Goal: Task Accomplishment & Management: Use online tool/utility

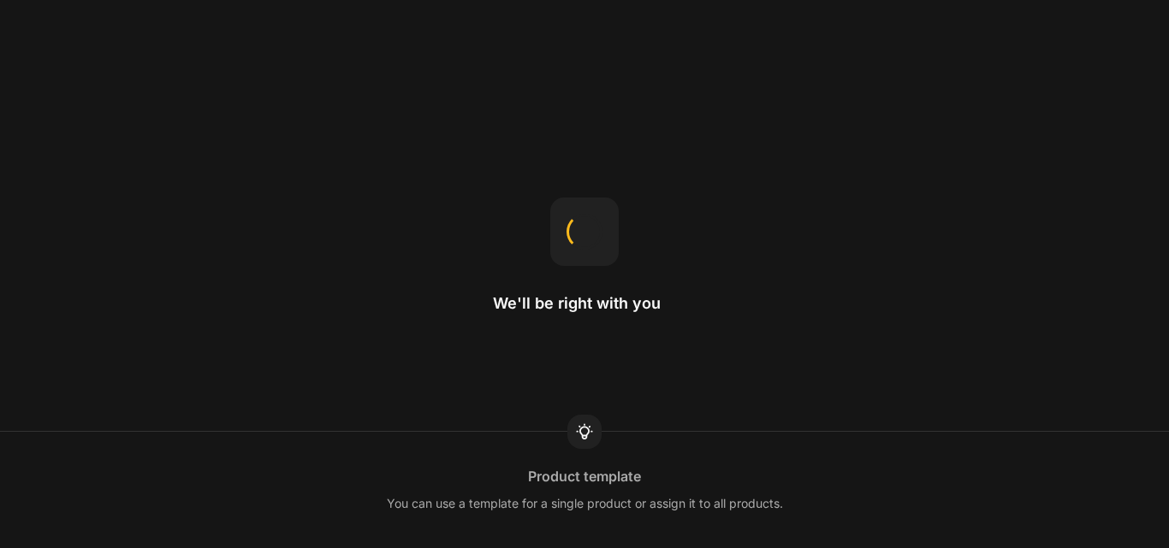
select select "English"
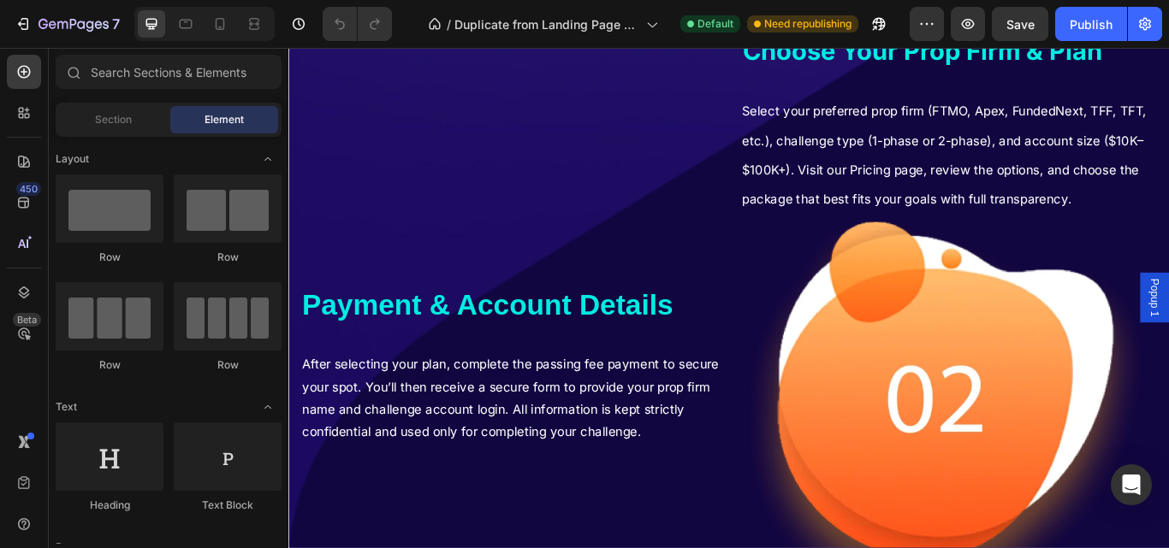
scroll to position [1801, 0]
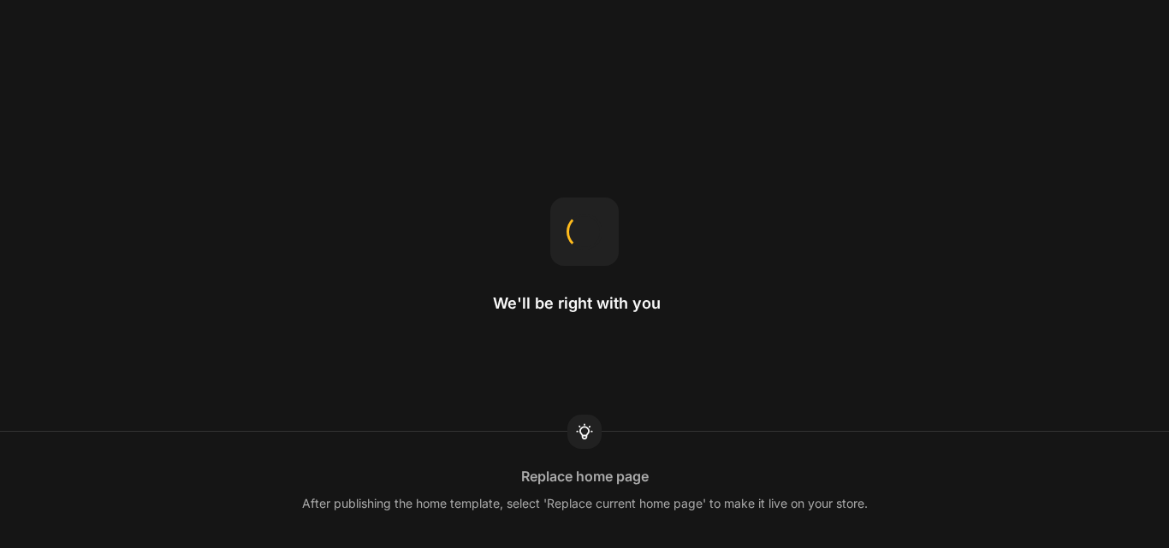
select select "English"
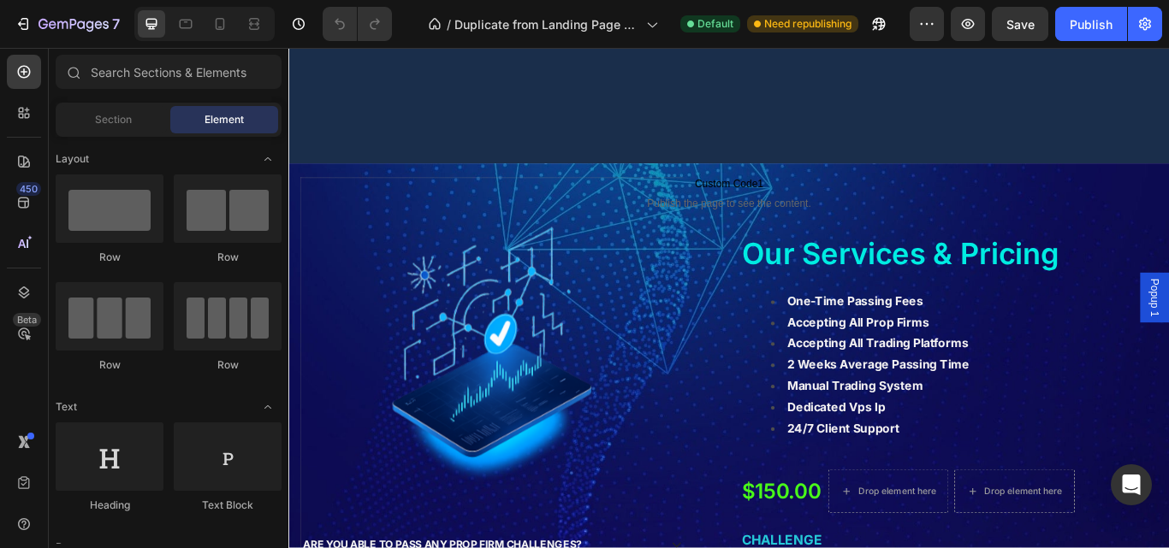
scroll to position [4695, 0]
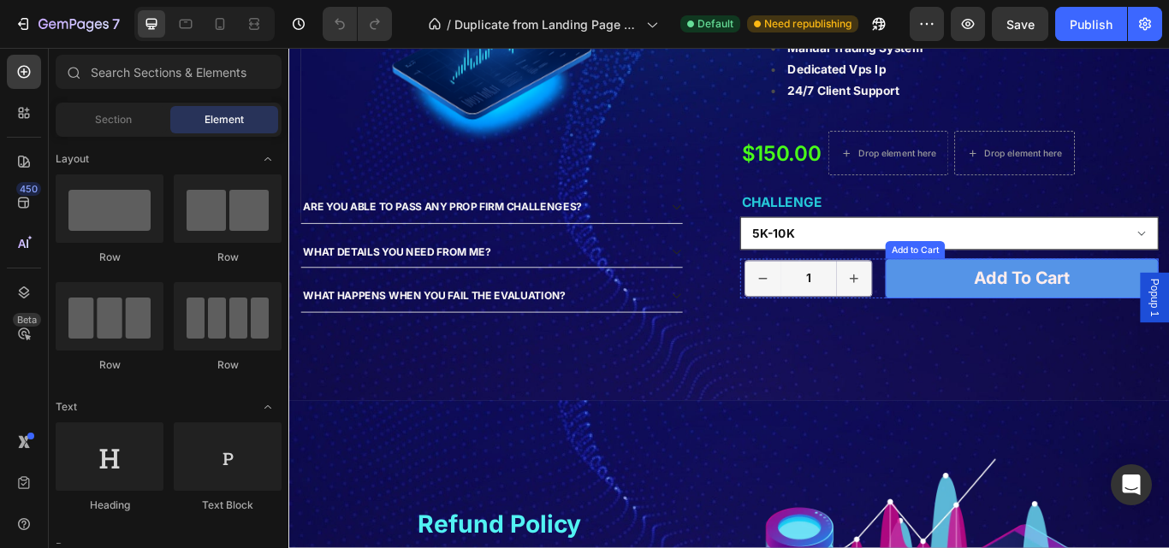
click at [1039, 266] on select "5k-10k 10k-25k 50k-80 100k-150k 200k-250k 300k-400k 500k-600k 1M 2M" at bounding box center [1058, 265] width 488 height 38
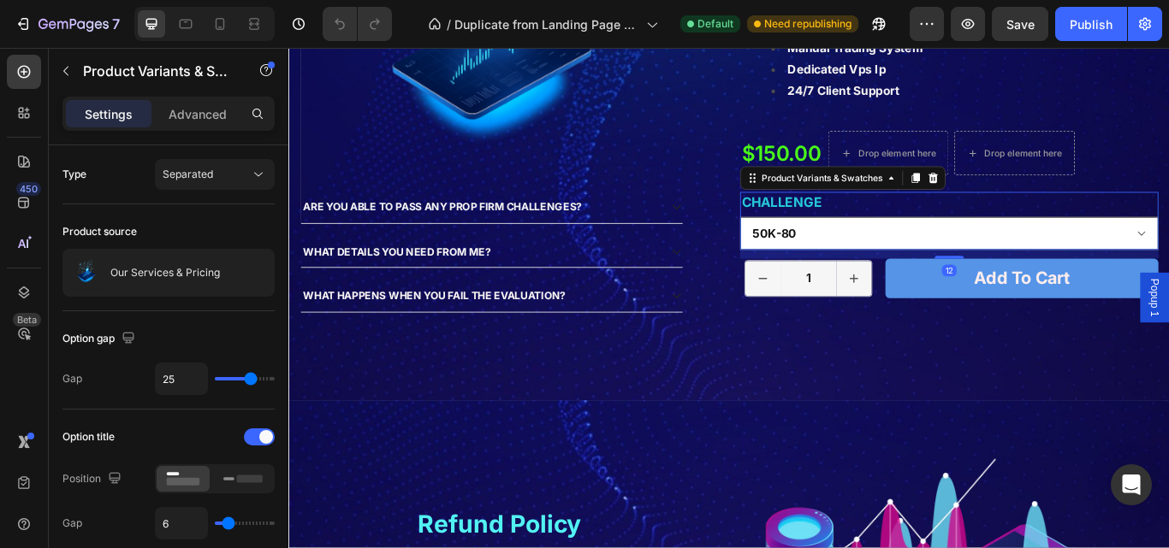
click at [814, 246] on select "5k-10k 10k-25k 50k-80 100k-150k 200k-250k 300k-400k 500k-600k 1M 2M" at bounding box center [1058, 265] width 488 height 38
select select "50k-80"
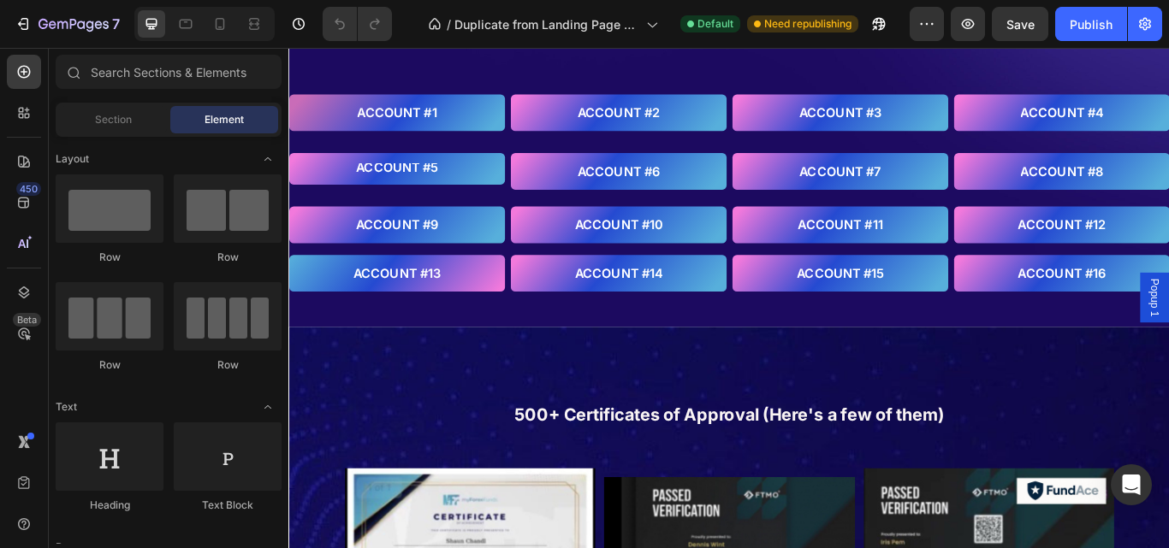
scroll to position [5990, 0]
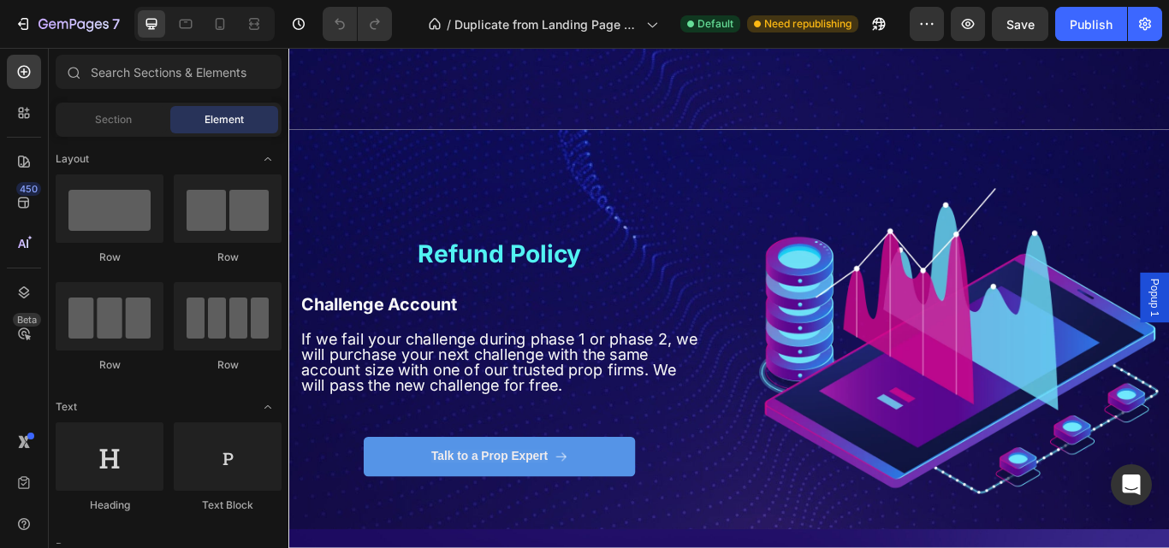
select select "50k-80"
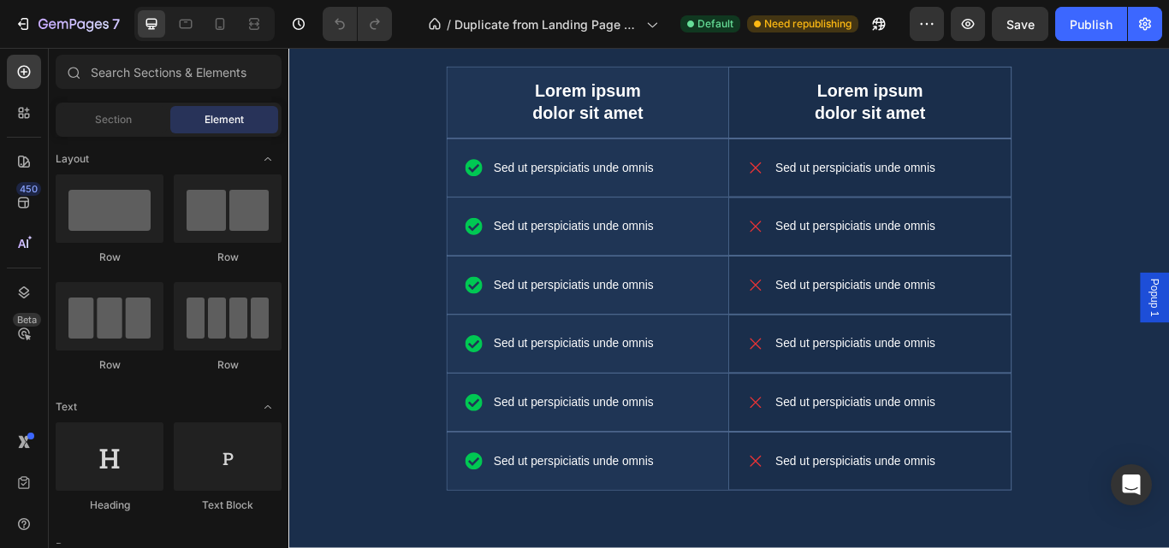
scroll to position [3618, 0]
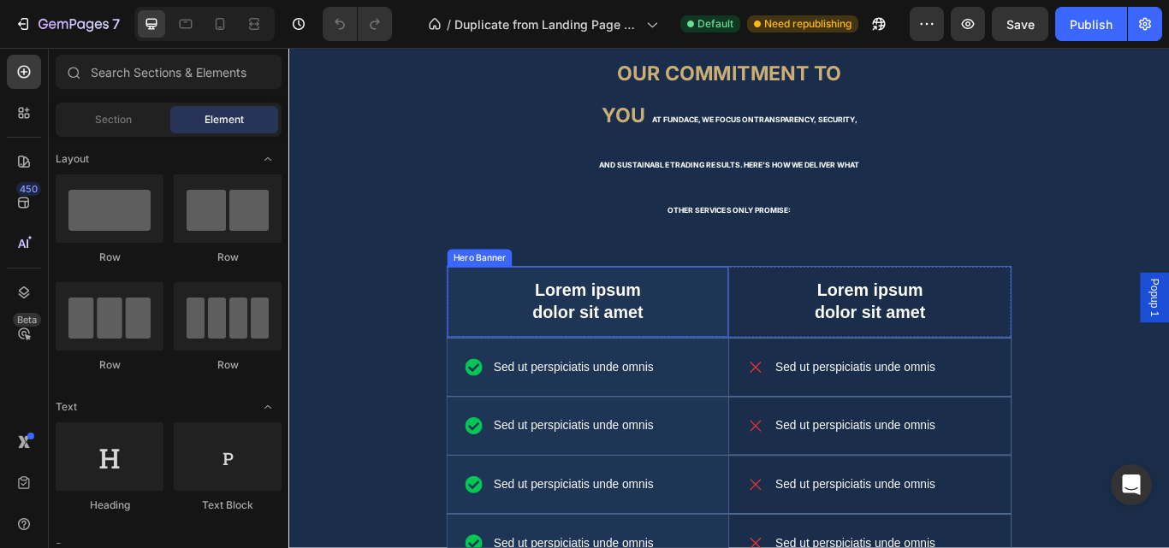
click at [794, 380] on div "Lorem ipsum dolor sit amet Text Block" at bounding box center [637, 345] width 328 height 82
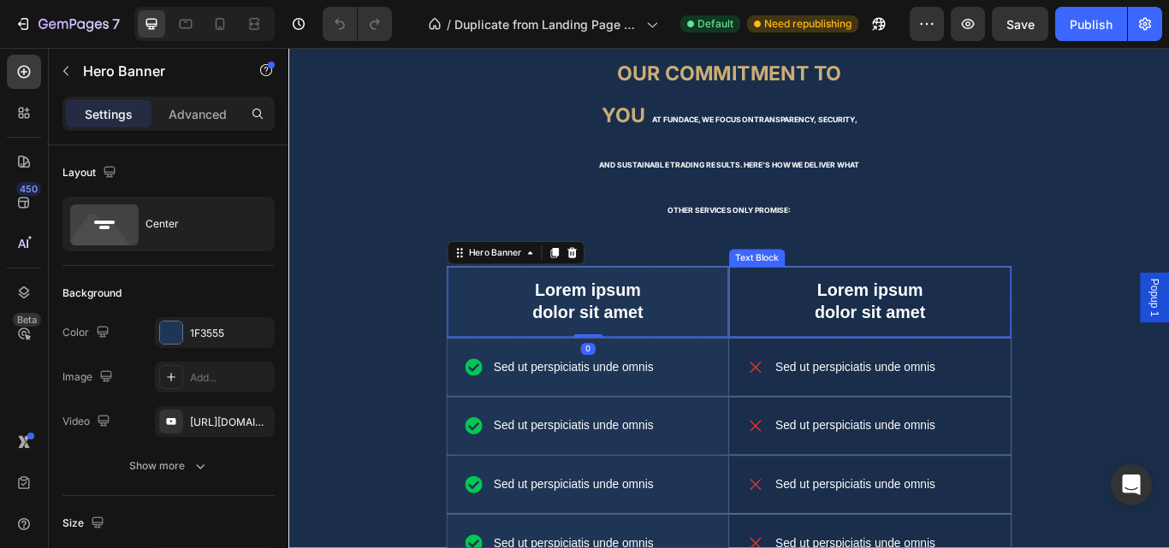
click at [802, 379] on div "Lorem ipsum dolor sit amet Text Block" at bounding box center [966, 345] width 329 height 82
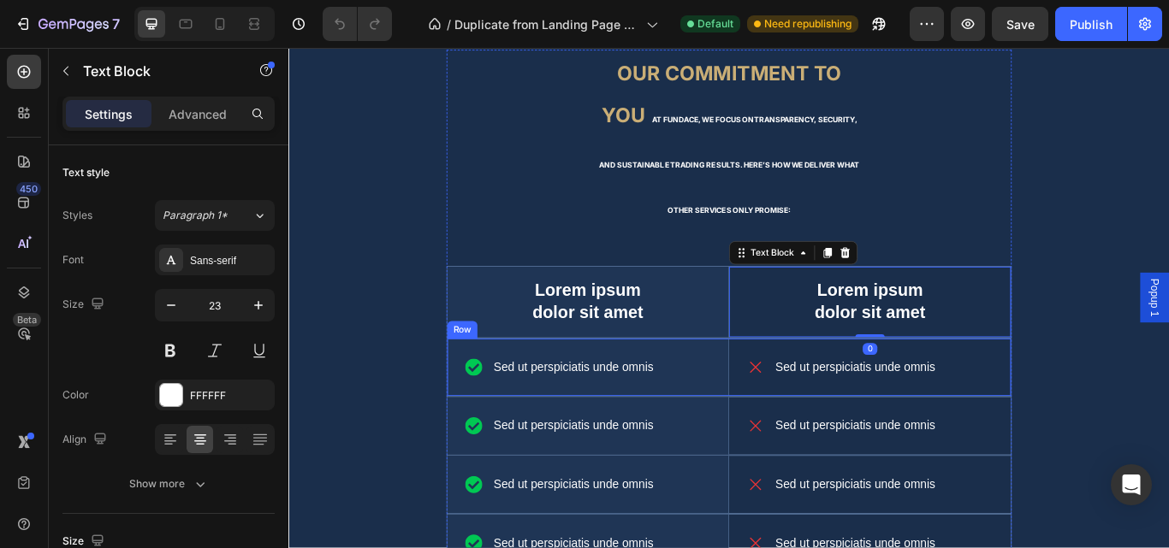
click at [791, 387] on div "Sed ut perspiciatis unde omnis Item List Hero Banner Sed ut perspiciatis unde o…" at bounding box center [801, 421] width 659 height 68
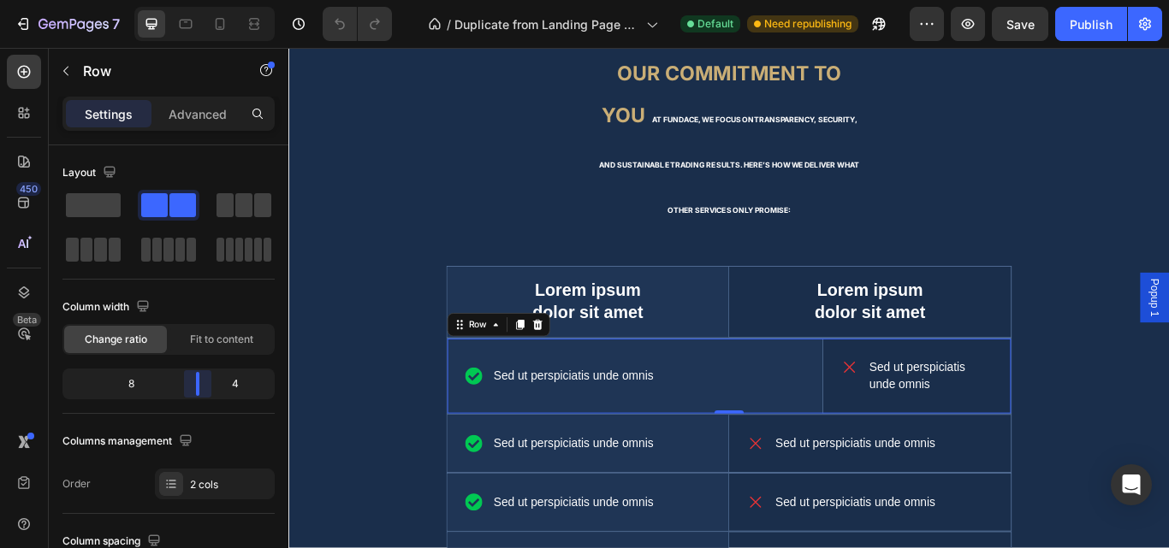
drag, startPoint x: 163, startPoint y: 381, endPoint x: 430, endPoint y: 325, distance: 273.5
click at [215, 0] on body "7 / Duplicate from Landing Page - Jul 25, 12:59:36 Default Need republishing Pr…" at bounding box center [584, 0] width 1169 height 0
click at [793, 342] on div "Lorem ipsum dolor sit amet Text Block" at bounding box center [637, 345] width 328 height 82
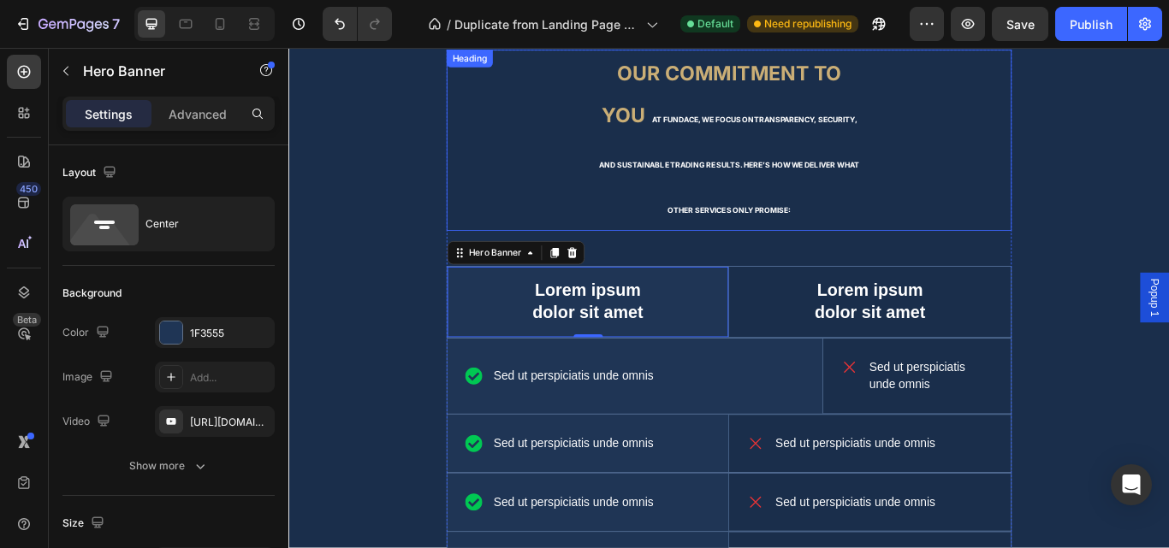
click at [770, 236] on span "At Fundace, we focus on transparency, security, and sustainable trading results…" at bounding box center [801, 185] width 303 height 116
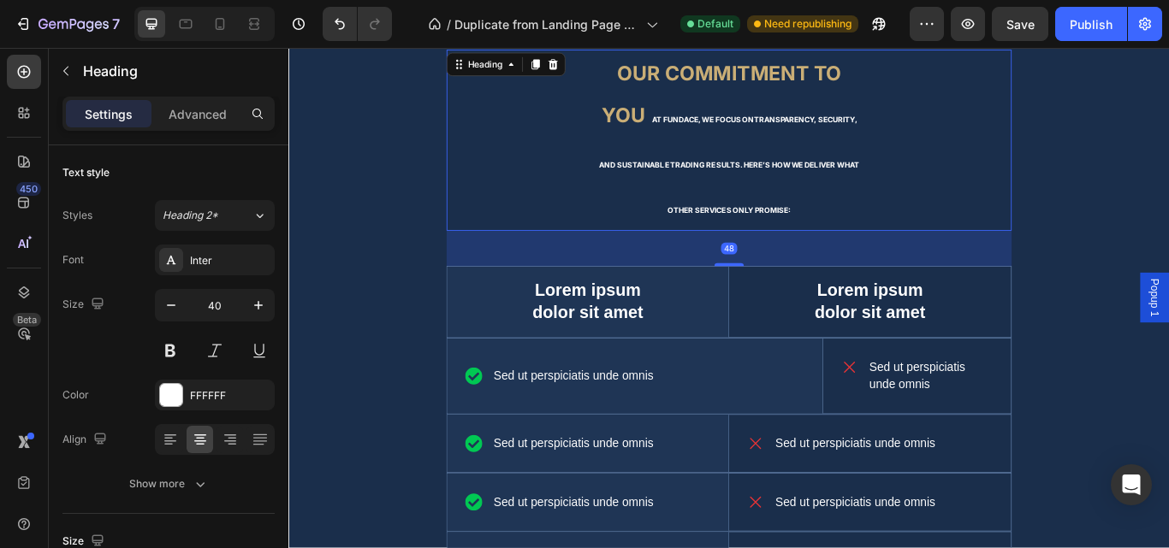
click at [791, 314] on div "Lorem ipsum dolor sit amet Text Block" at bounding box center [637, 345] width 328 height 82
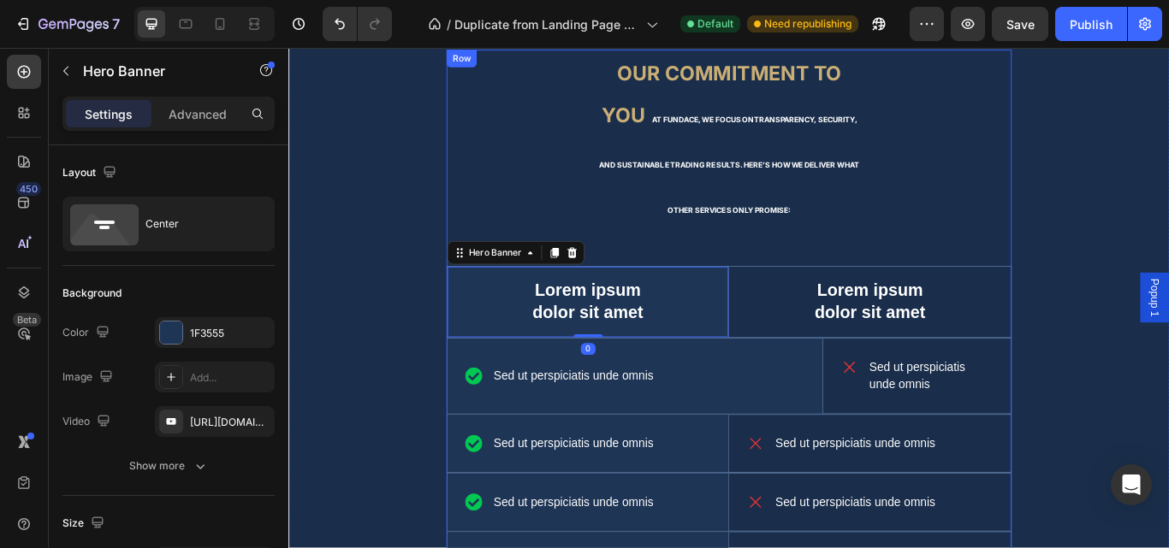
click at [777, 248] on h2 "Our Commitment to You At Fundace, we focus on transparency, security, and susta…" at bounding box center [801, 155] width 317 height 211
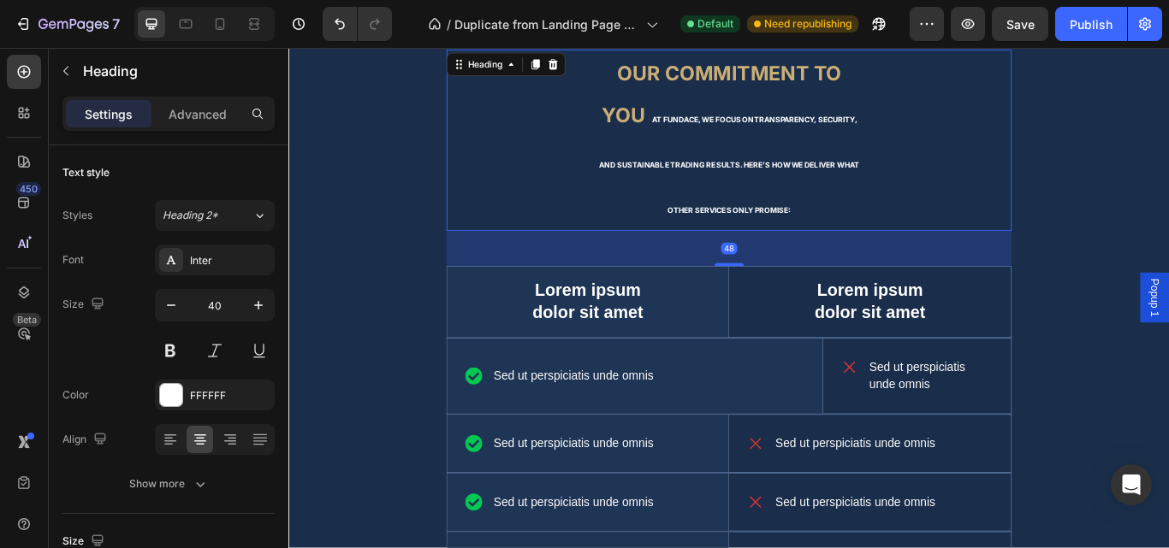
click at [785, 192] on h2 "Our Commitment to You At Fundace, we focus on transparency, security, and susta…" at bounding box center [801, 155] width 317 height 211
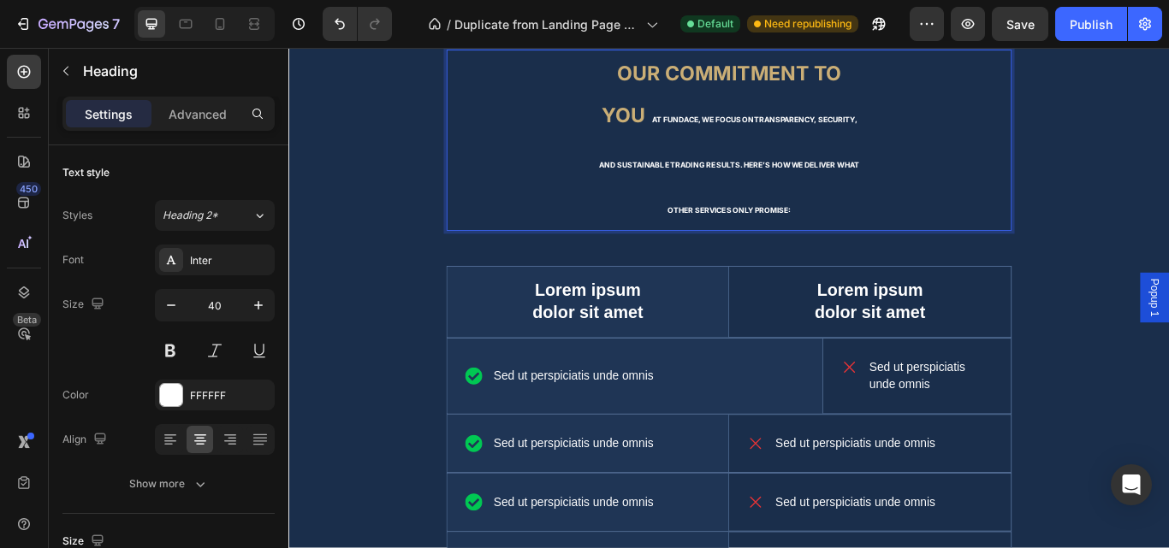
drag, startPoint x: 21, startPoint y: 56, endPoint x: 151, endPoint y: 162, distance: 167.3
click at [21, 58] on div at bounding box center [24, 72] width 34 height 34
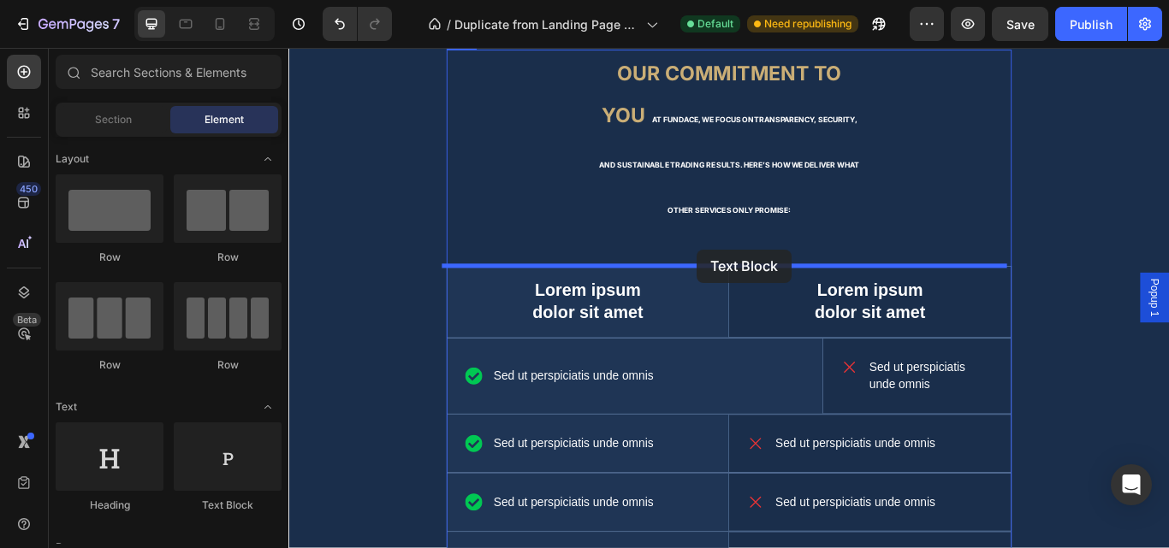
drag, startPoint x: 551, startPoint y: 494, endPoint x: 764, endPoint y: 283, distance: 299.5
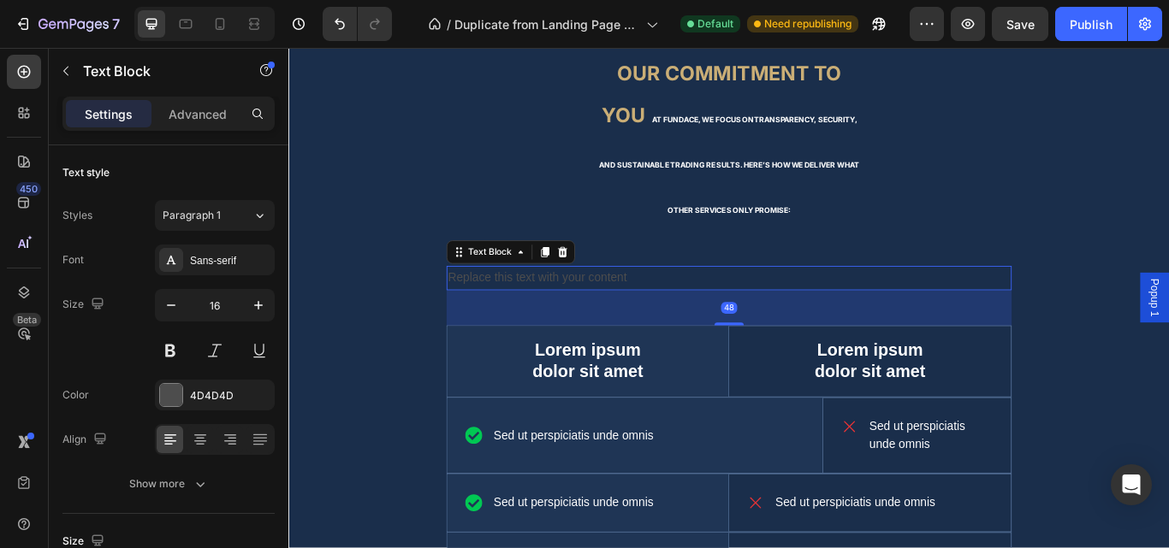
click at [761, 319] on div "Replace this text with your content" at bounding box center [801, 317] width 659 height 28
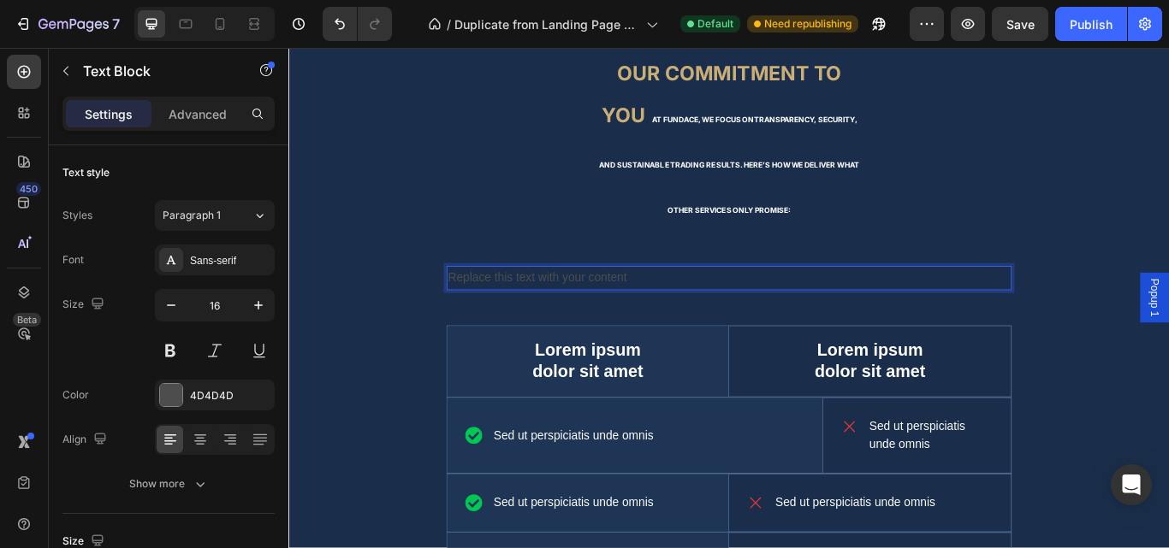
click at [761, 319] on p "Replace this text with your content" at bounding box center [801, 317] width 655 height 25
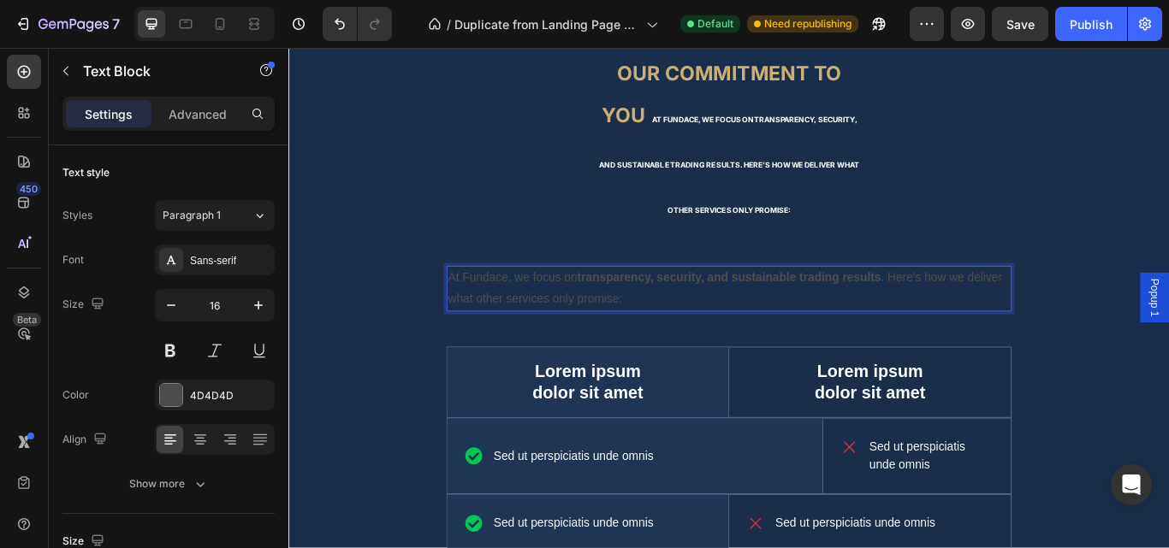
click at [643, 341] on p "At Fundace, we focus on transparency, security, and sustainable trading results…" at bounding box center [801, 330] width 655 height 50
click at [200, 440] on icon at bounding box center [200, 439] width 17 height 17
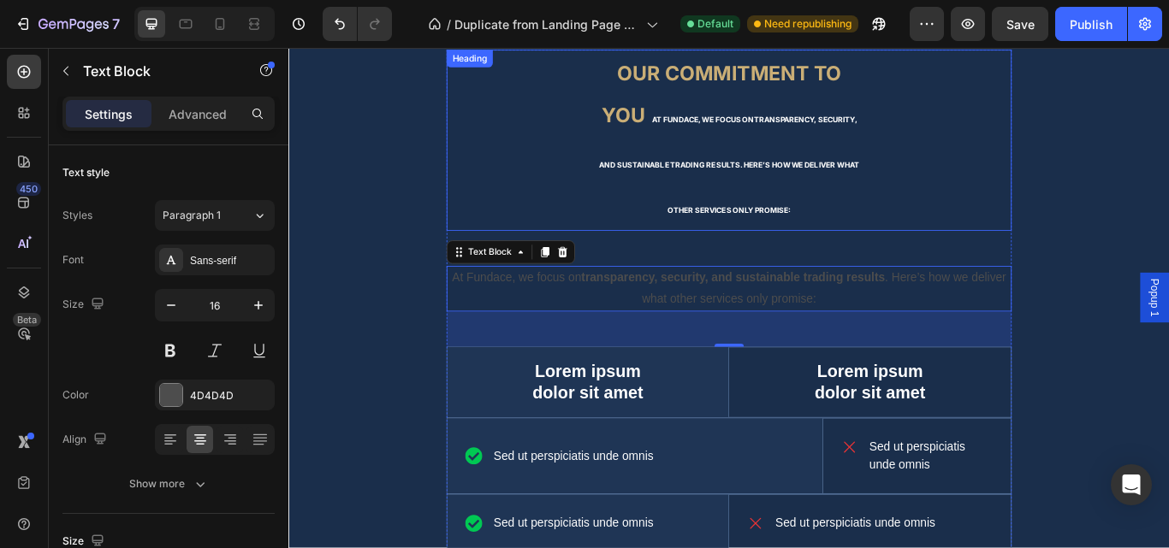
click at [703, 134] on span "At Fundace, we focus on transparency, security, and sustainable trading results…" at bounding box center [801, 185] width 303 height 116
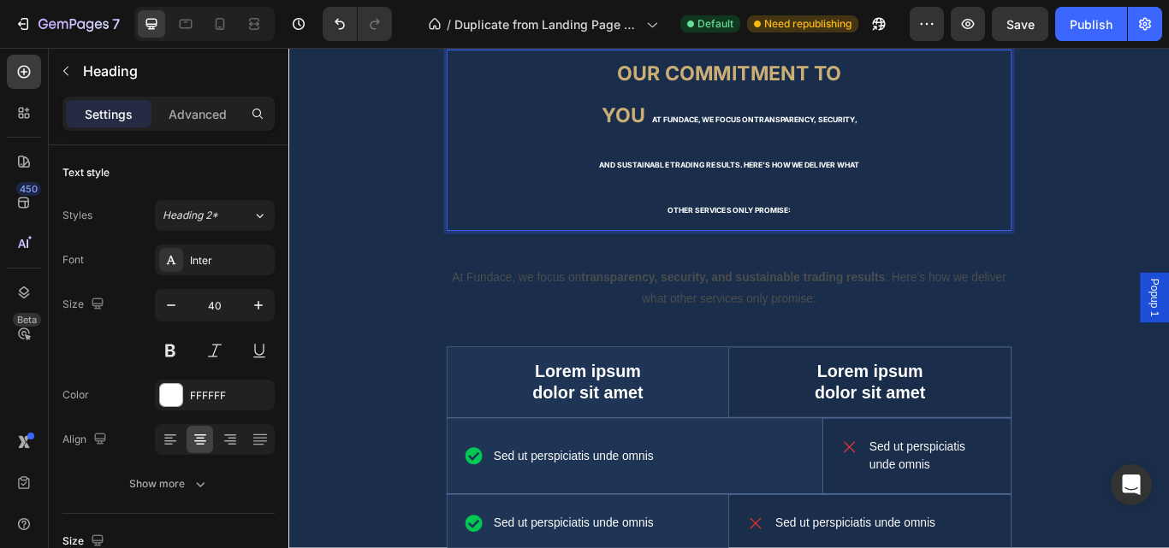
drag, startPoint x: 703, startPoint y: 134, endPoint x: 861, endPoint y: 187, distance: 166.1
click at [707, 130] on span "At Fundace, we focus on transparency, security, and sustainable trading results…" at bounding box center [801, 185] width 303 height 116
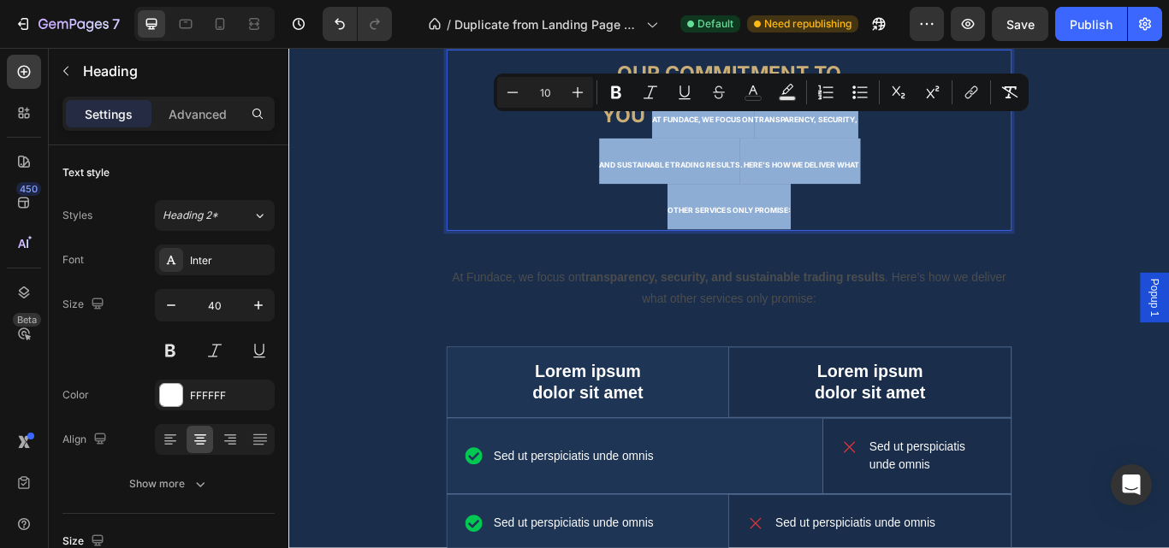
drag, startPoint x: 731, startPoint y: 140, endPoint x: 898, endPoint y: 240, distance: 195.3
click at [898, 240] on p "Our Commitment to You At Fundace, we focus on transparency, security, and susta…" at bounding box center [801, 156] width 313 height 208
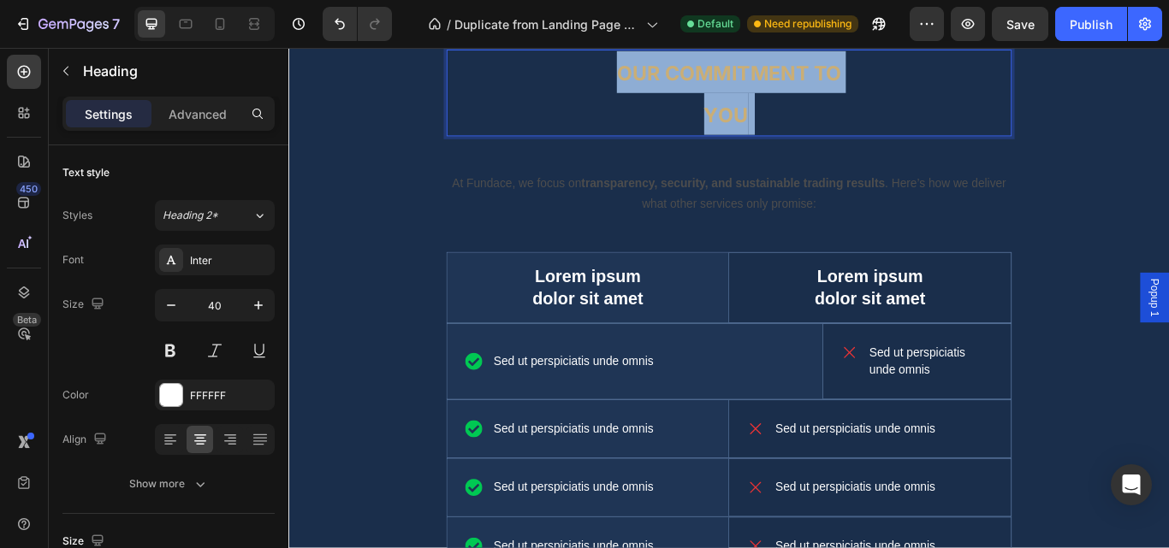
drag, startPoint x: 672, startPoint y: 76, endPoint x: 868, endPoint y: 134, distance: 205.2
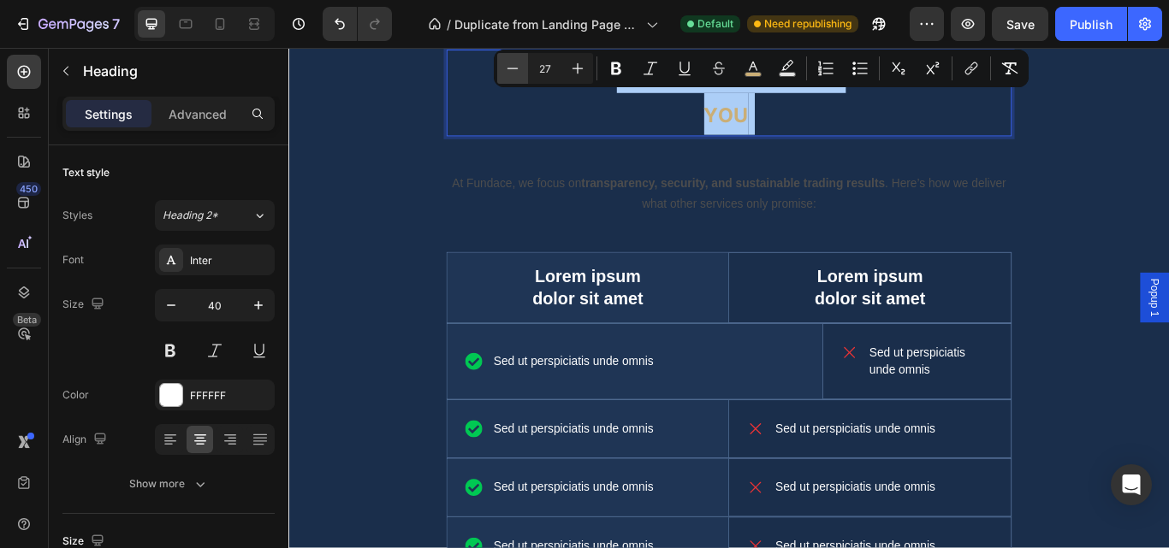
click at [512, 77] on button "Minus" at bounding box center [512, 68] width 31 height 31
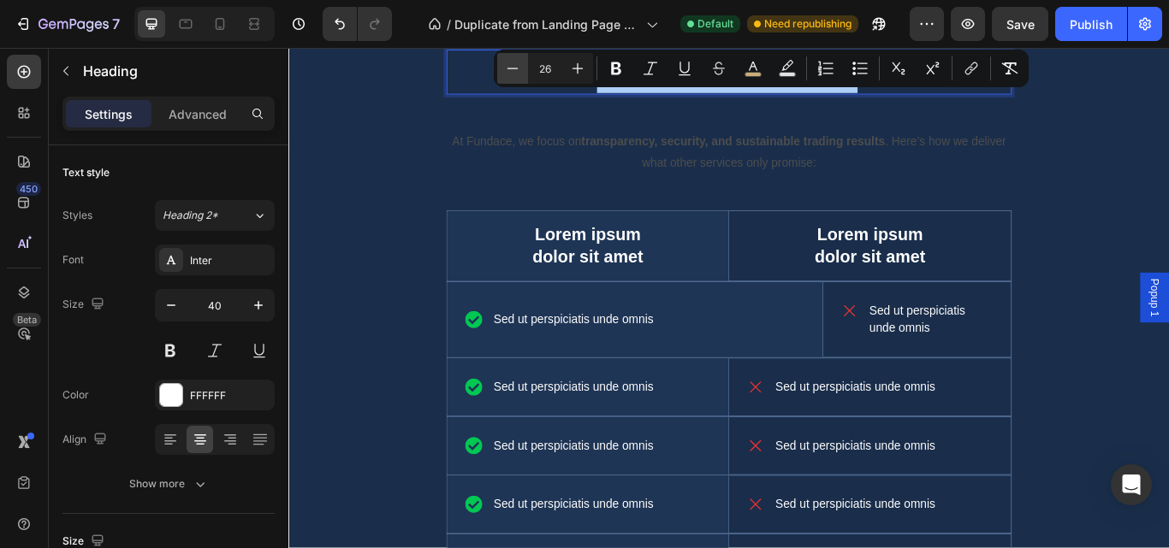
click at [512, 77] on button "Minus" at bounding box center [512, 68] width 31 height 31
type input "25"
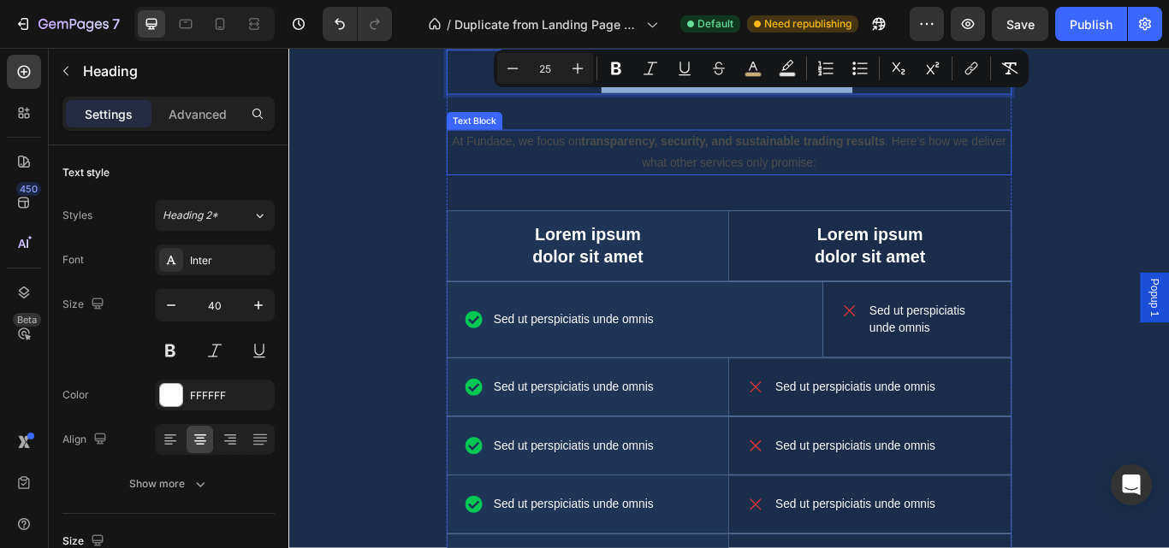
click at [787, 157] on strong "transparency, security, and sustainable trading results" at bounding box center [807, 157] width 354 height 15
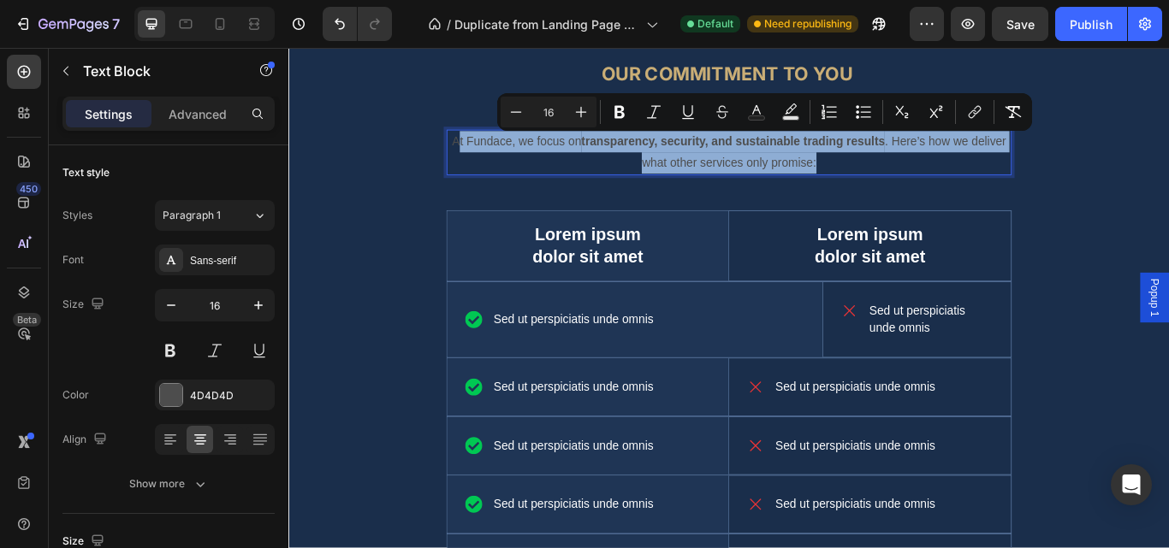
drag, startPoint x: 476, startPoint y: 157, endPoint x: 935, endPoint y: 181, distance: 460.0
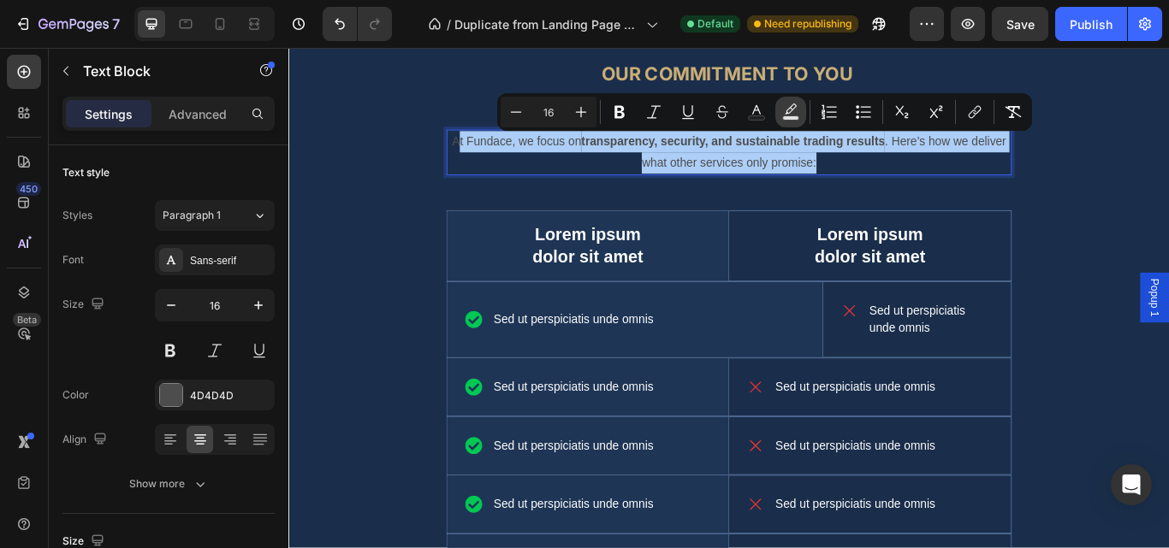
click at [792, 117] on rect "Editor contextual toolbar" at bounding box center [791, 118] width 16 height 4
type input "000000"
type input "77"
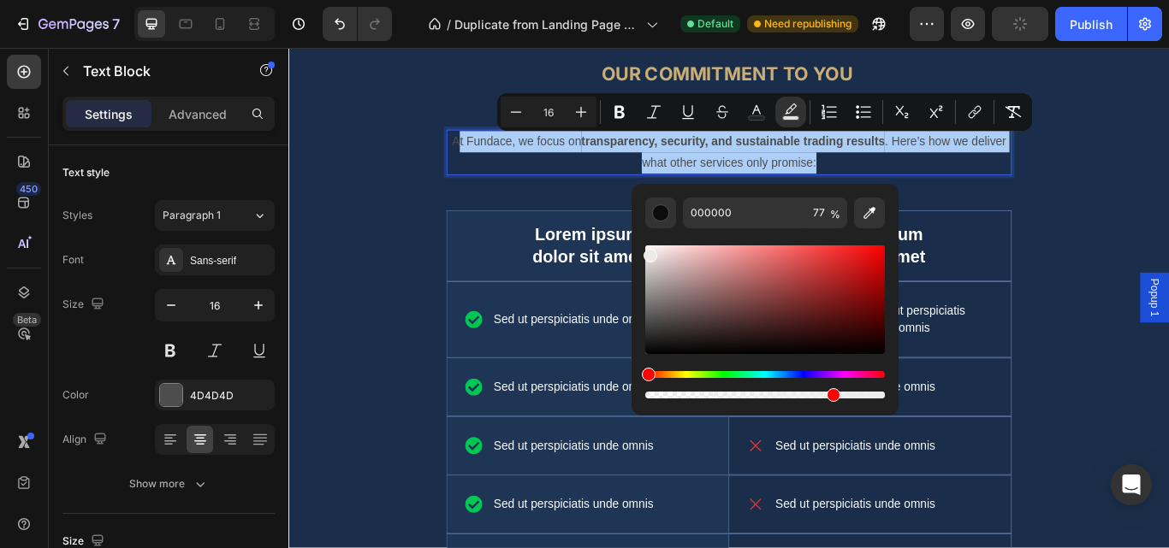
drag, startPoint x: 649, startPoint y: 252, endPoint x: 714, endPoint y: 261, distance: 64.7
click at [651, 252] on div "Editor contextual toolbar" at bounding box center [765, 300] width 240 height 109
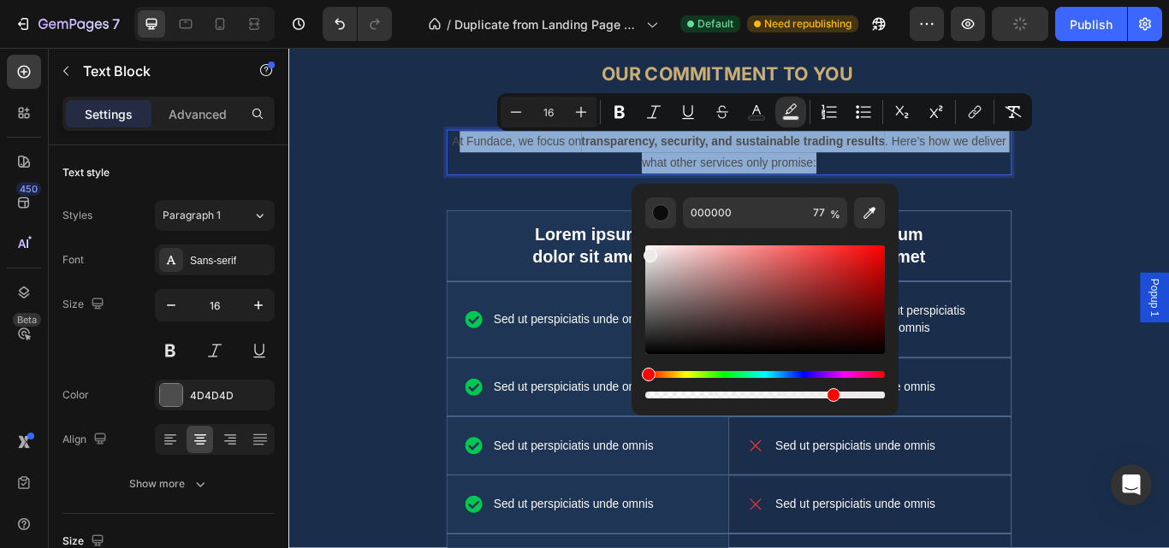
type input "EDE8E8"
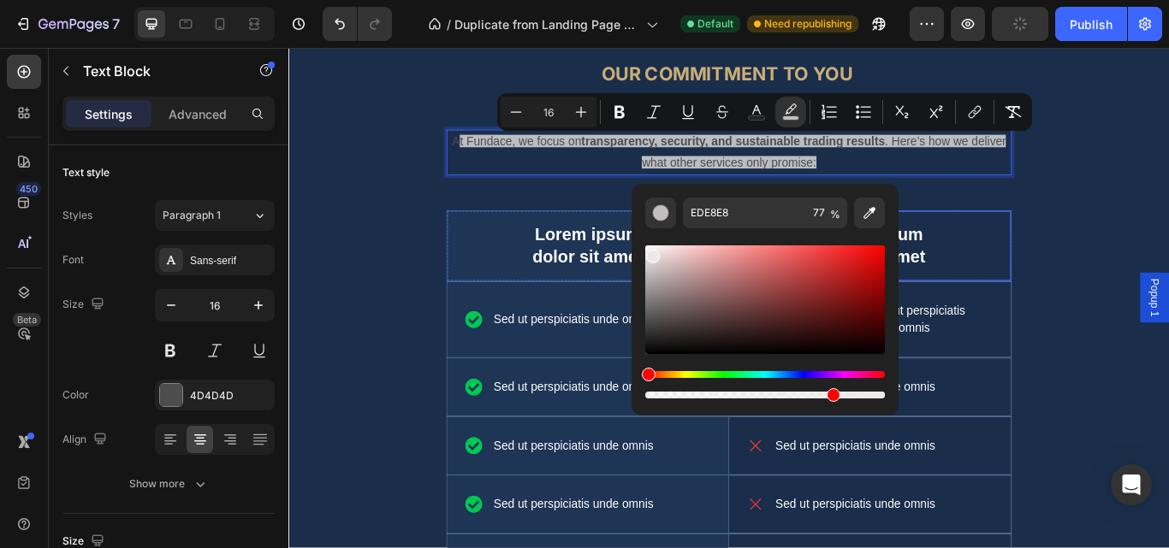
click at [1045, 217] on div "⁠⁠⁠⁠⁠⁠⁠ Our Commitment to You Heading A t Fundace, we focus on transparency, se…" at bounding box center [801, 407] width 659 height 715
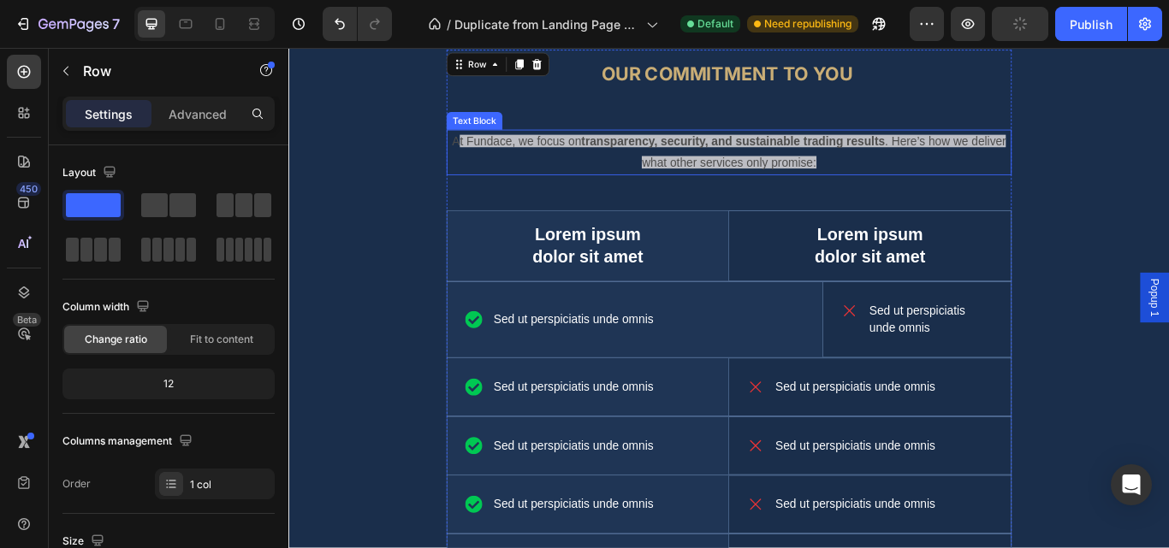
click at [843, 170] on p "A t Fundace, we focus on transparency, security, and sustainable trading result…" at bounding box center [801, 170] width 655 height 50
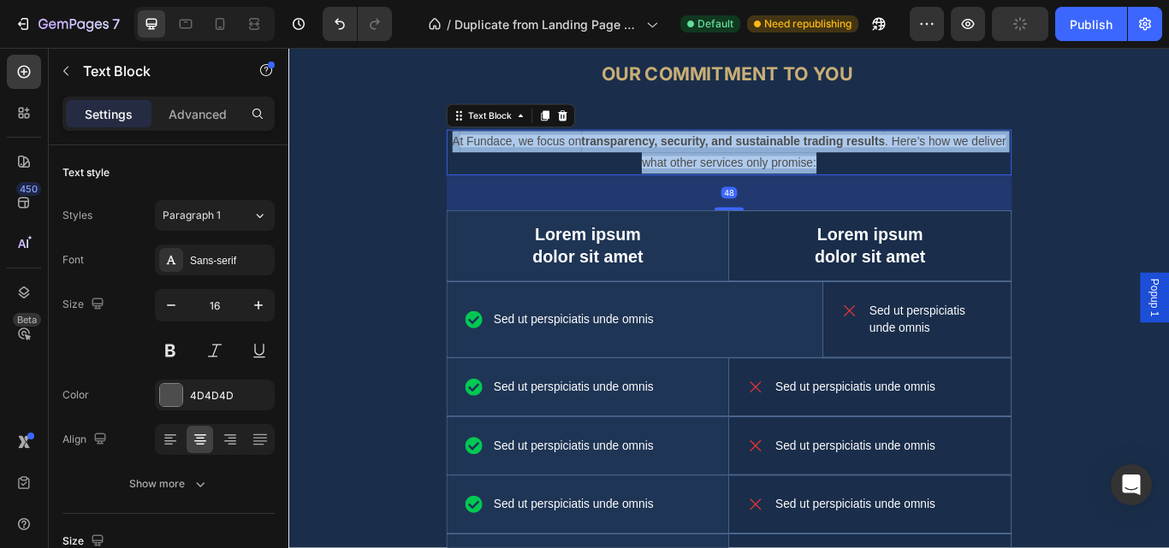
click at [843, 169] on p "A t Fundace, we focus on transparency, security, and sustainable trading result…" at bounding box center [801, 170] width 655 height 50
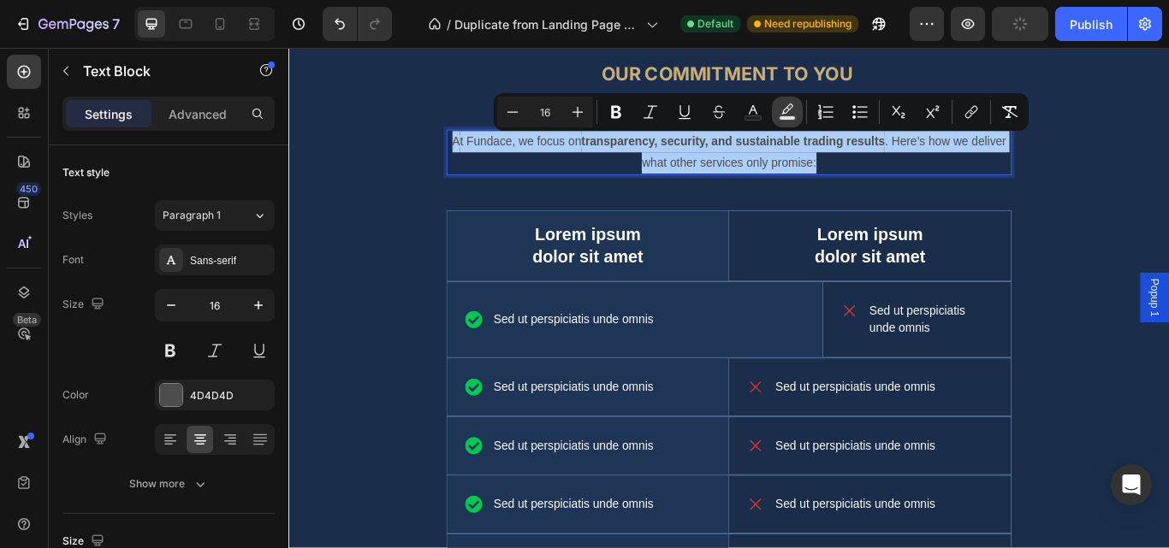
drag, startPoint x: 785, startPoint y: 112, endPoint x: 797, endPoint y: 124, distance: 16.9
click at [788, 115] on icon "Editor contextual toolbar" at bounding box center [787, 112] width 17 height 17
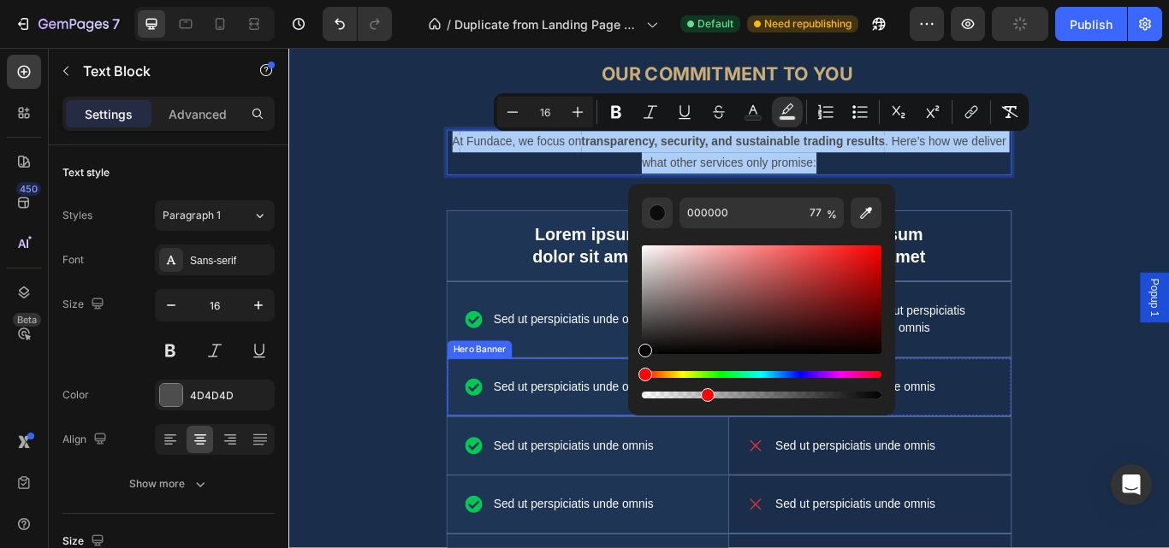
drag, startPoint x: 1123, startPoint y: 439, endPoint x: 660, endPoint y: 463, distance: 464.3
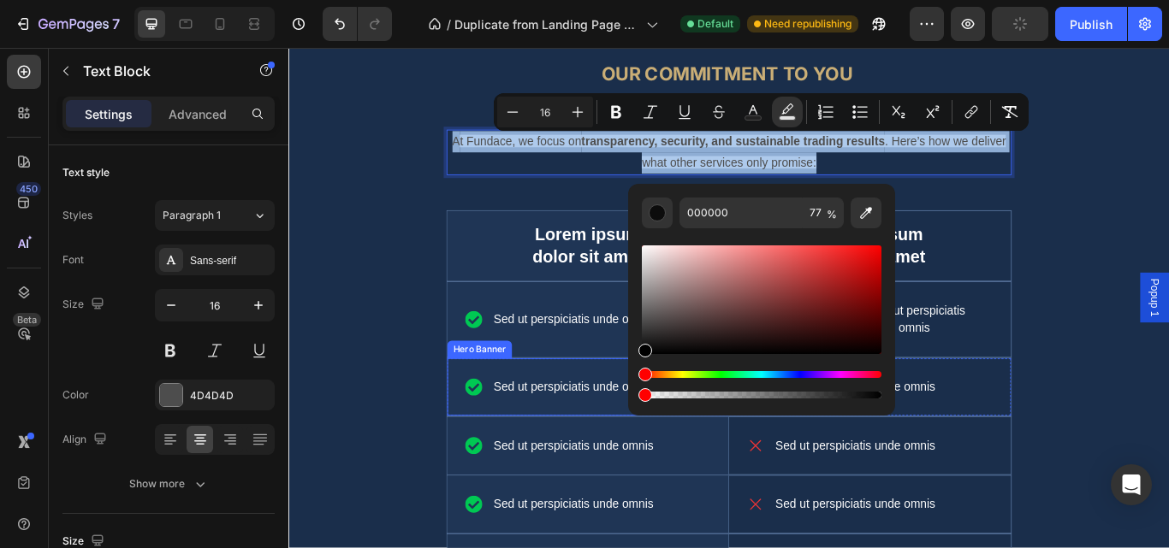
type input "0"
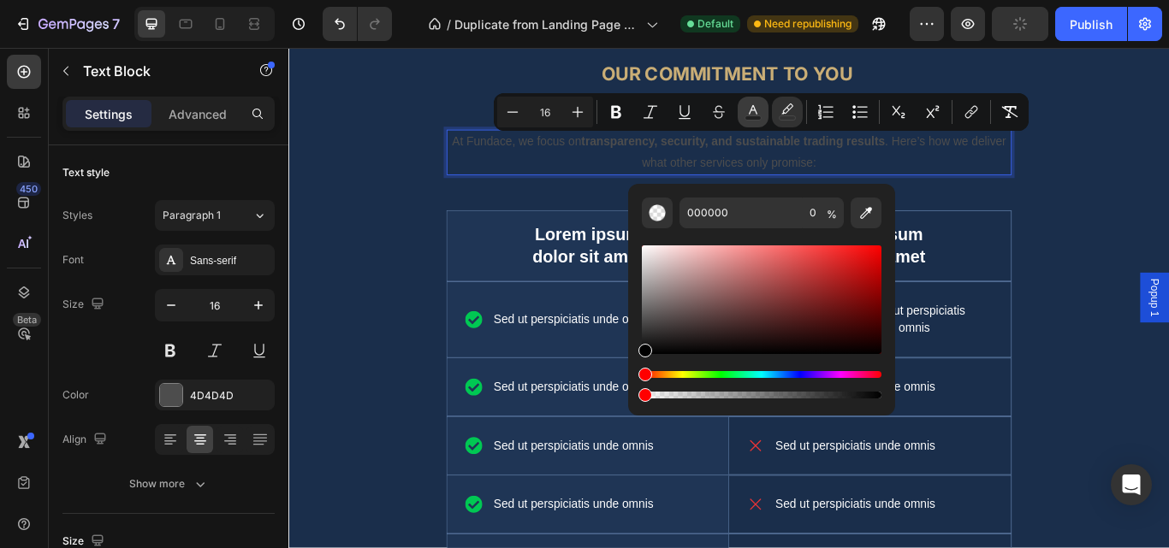
click at [746, 121] on button "Text Color" at bounding box center [752, 112] width 31 height 31
type input "4D4D4D"
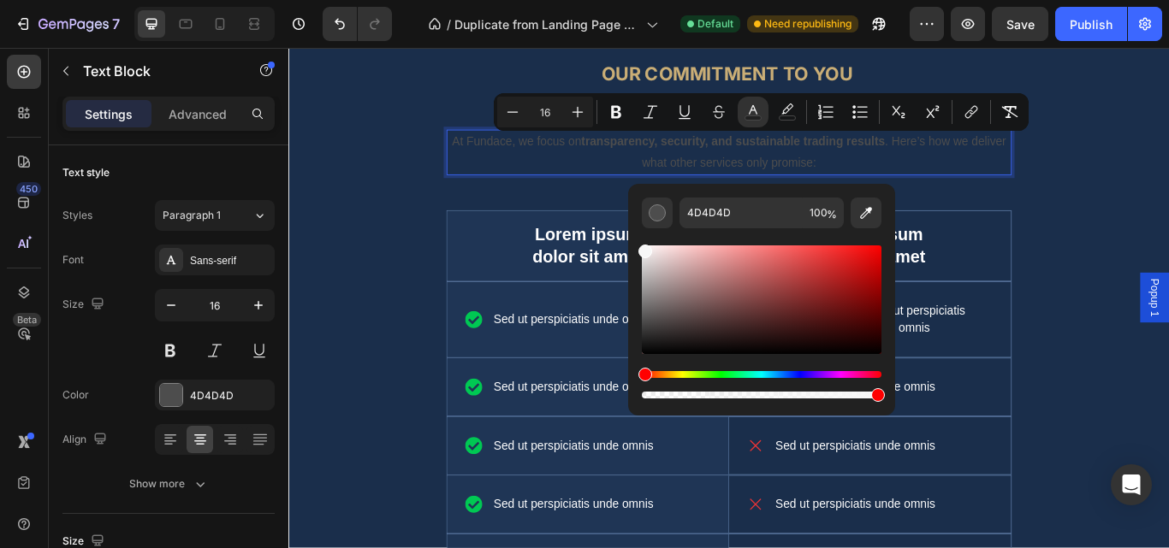
click at [643, 248] on div "Editor contextual toolbar" at bounding box center [762, 300] width 240 height 109
type input "F7F7F7"
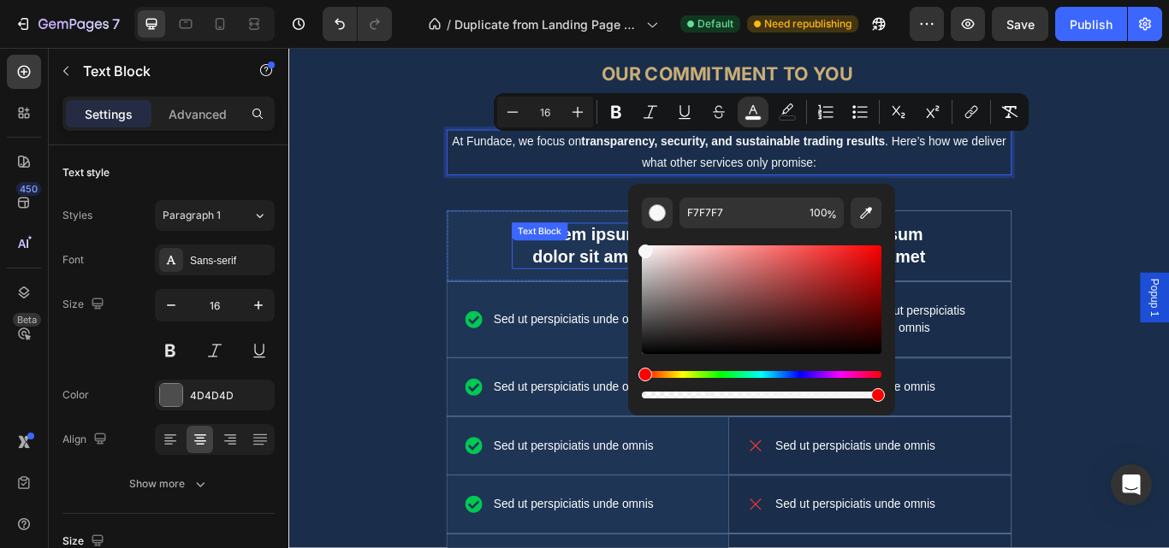
click at [604, 255] on div "Text Block" at bounding box center [580, 262] width 65 height 21
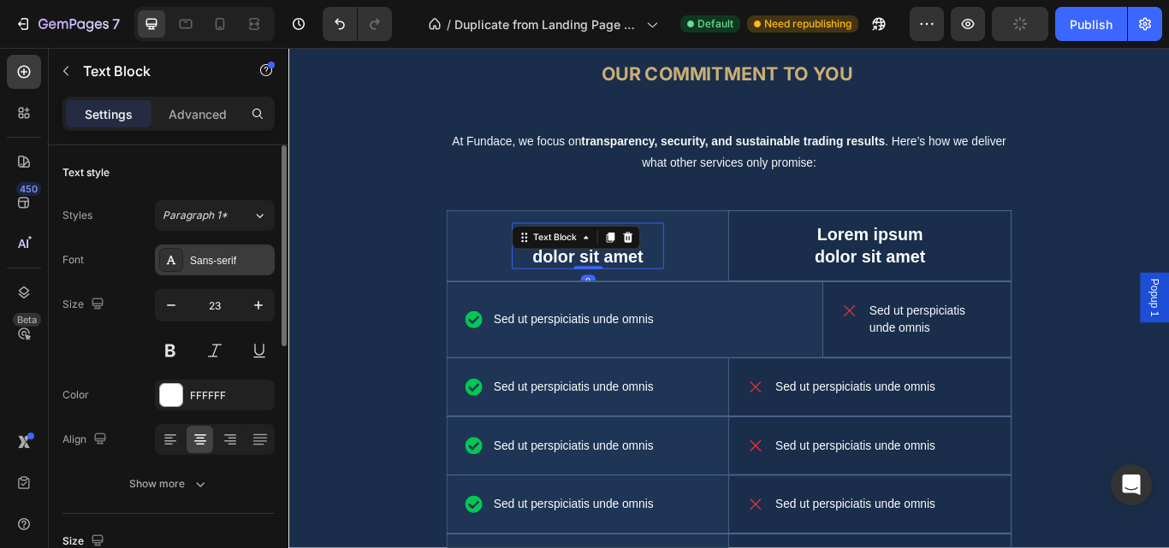
click at [235, 262] on div "Sans-serif" at bounding box center [230, 260] width 80 height 15
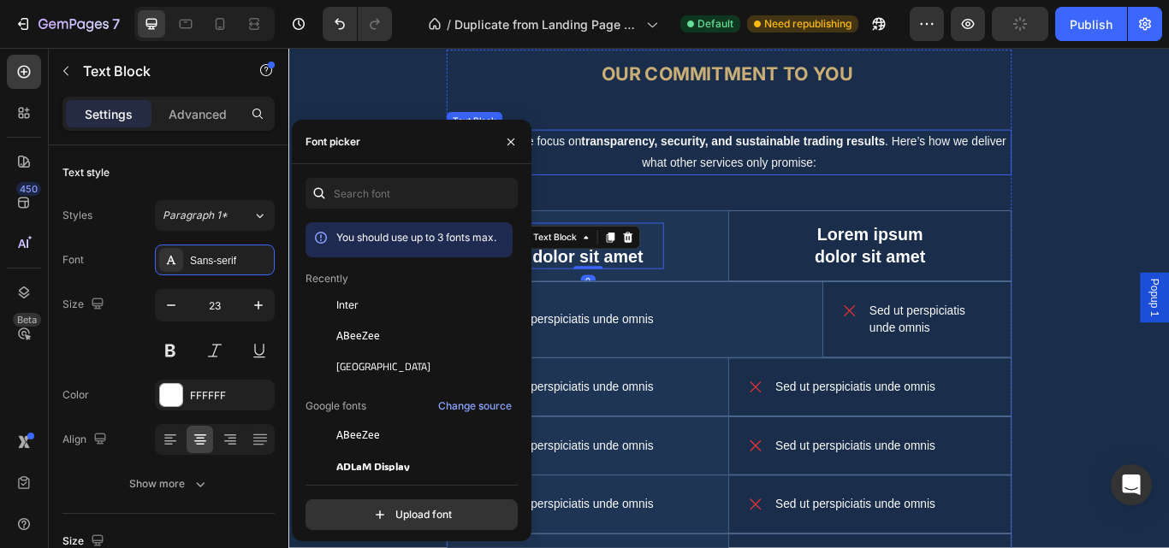
click at [735, 150] on strong "transparency, security, and sustainable trading results" at bounding box center [807, 157] width 354 height 15
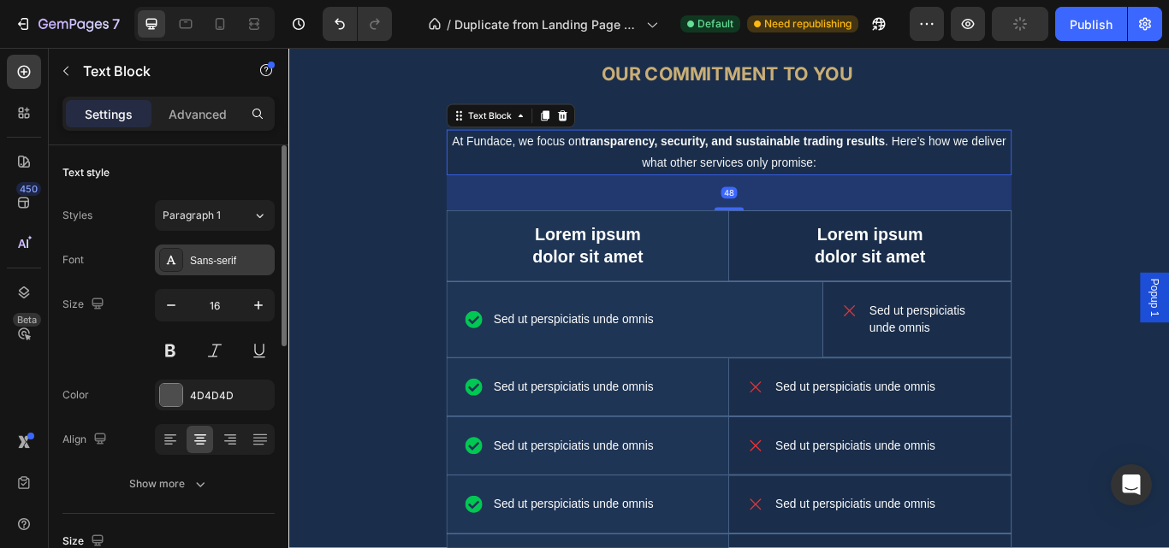
click at [246, 254] on div "Sans-serif" at bounding box center [230, 260] width 80 height 15
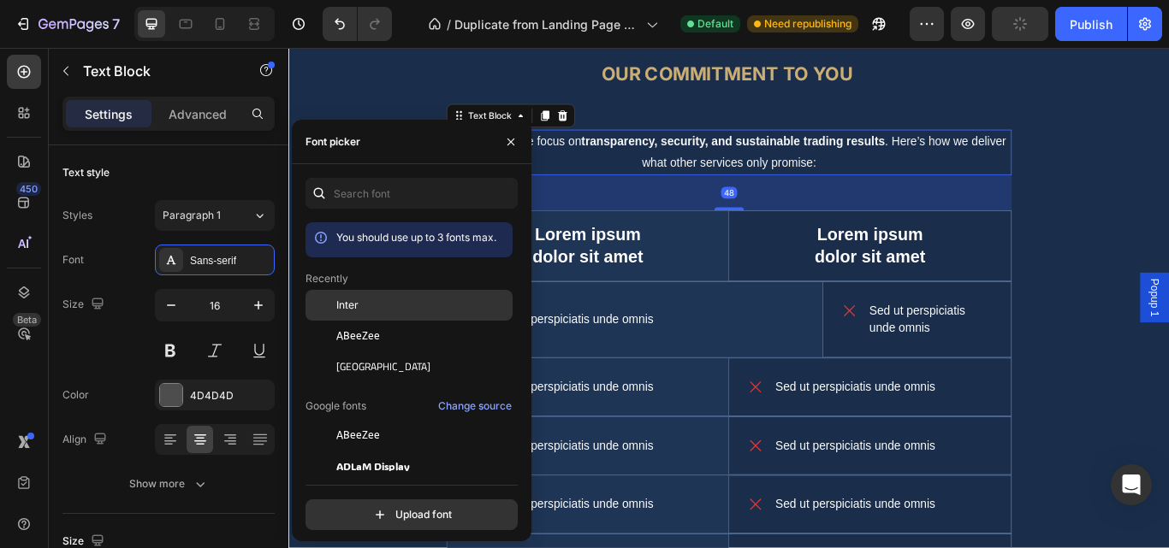
click at [348, 298] on span "Inter" at bounding box center [347, 305] width 22 height 15
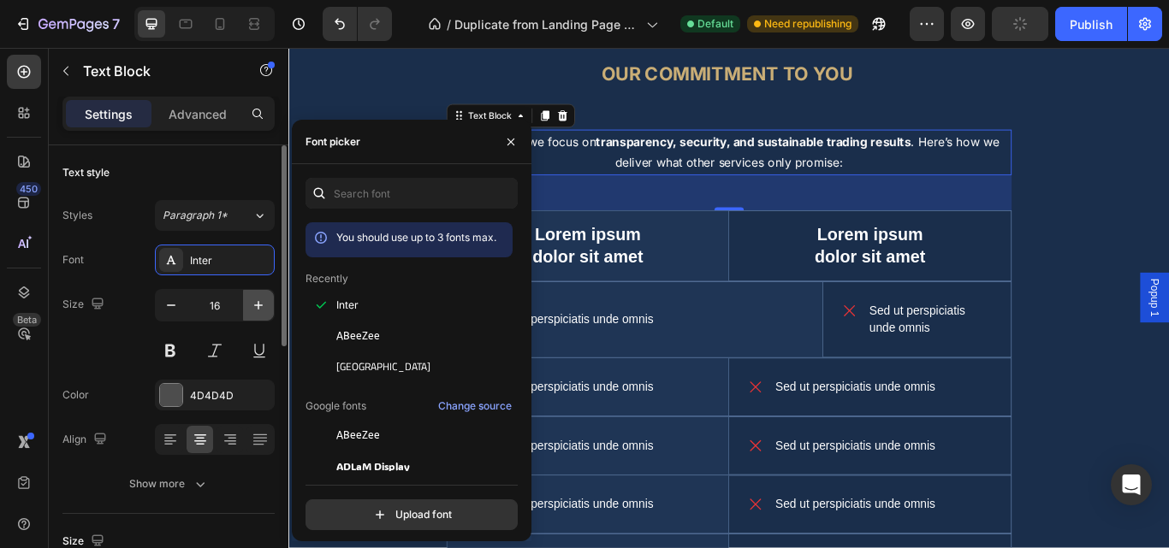
click at [261, 311] on icon "button" at bounding box center [258, 305] width 17 height 17
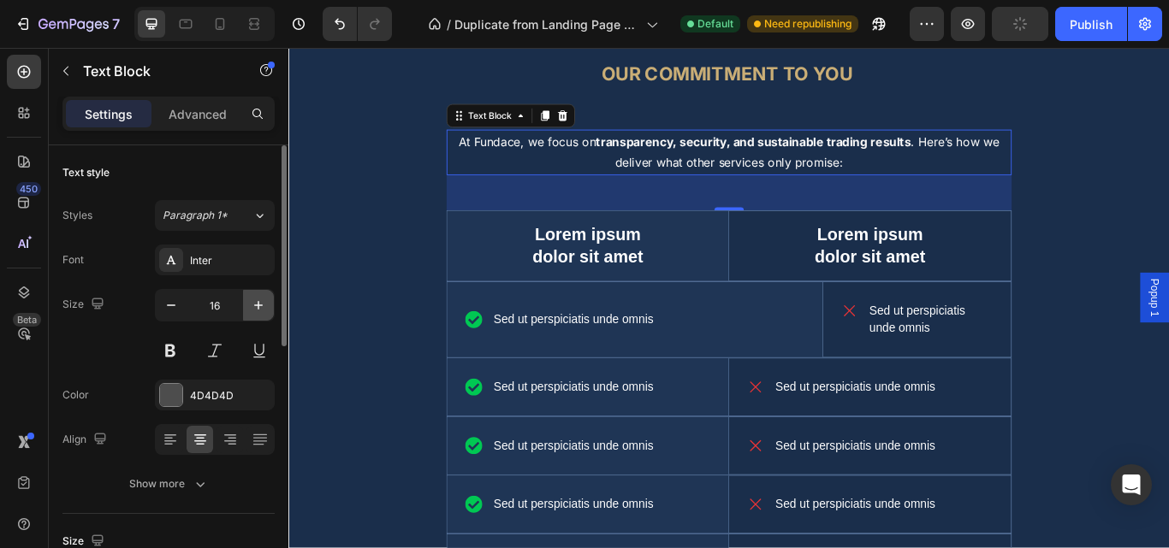
click at [261, 311] on icon "button" at bounding box center [258, 305] width 17 height 17
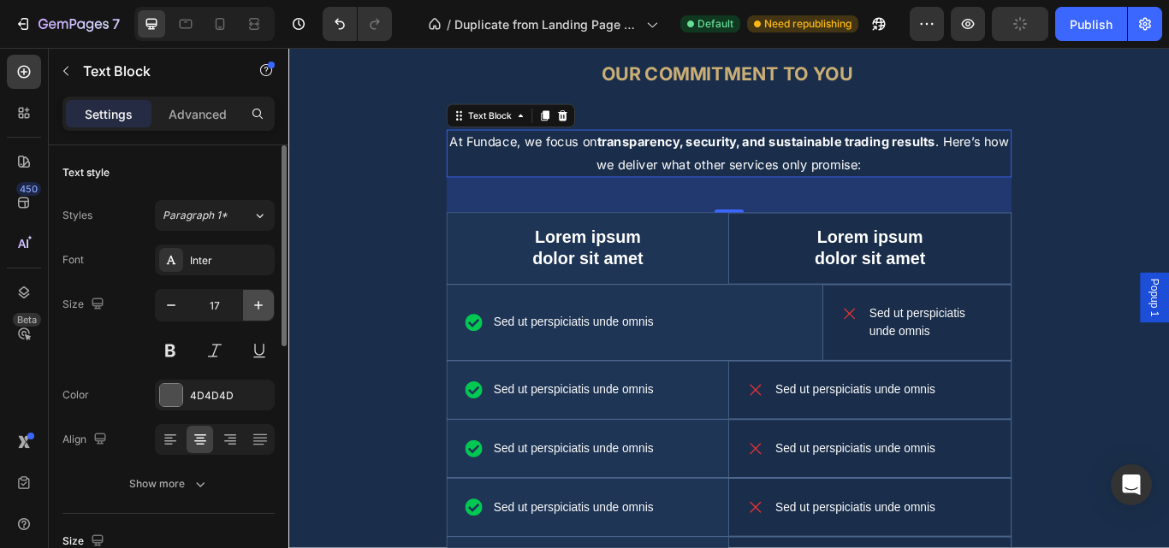
type input "18"
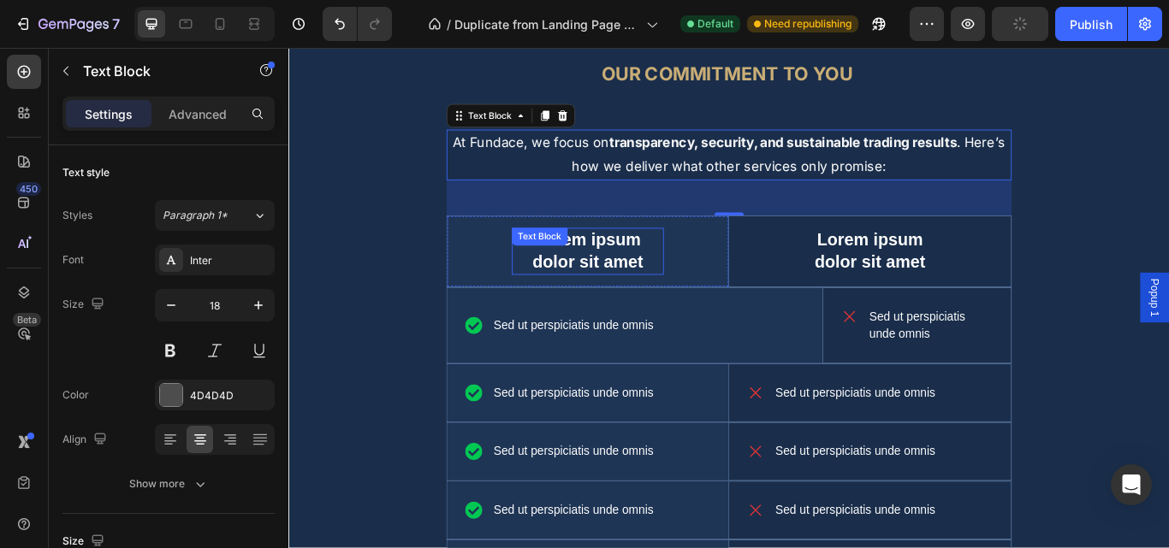
click at [696, 261] on p "Lorem ipsum dolor sit amet" at bounding box center [637, 285] width 174 height 51
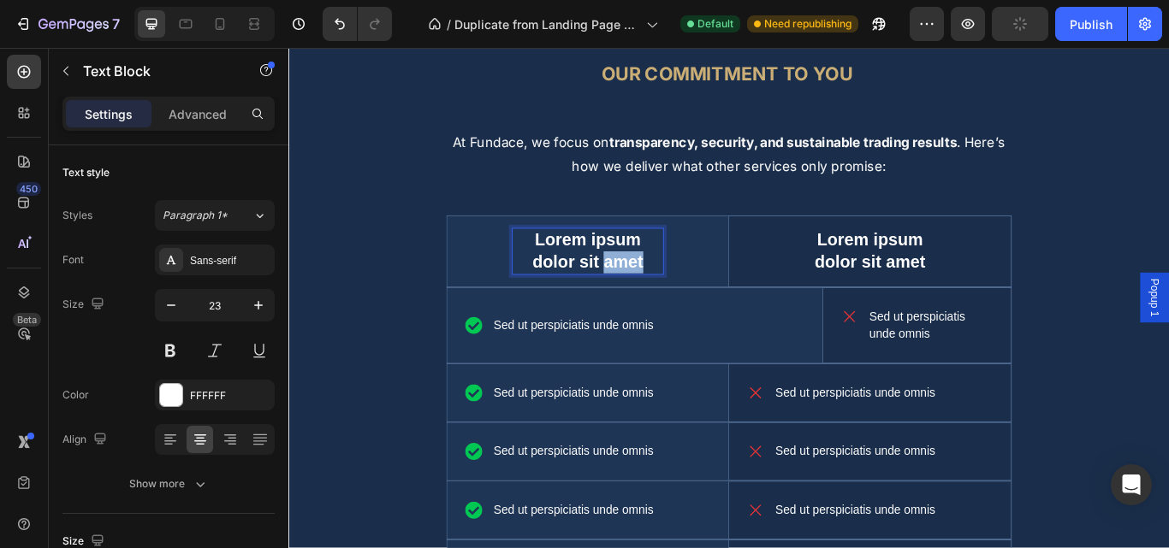
click at [651, 304] on p "Lorem ipsum dolor sit amet" at bounding box center [637, 285] width 174 height 51
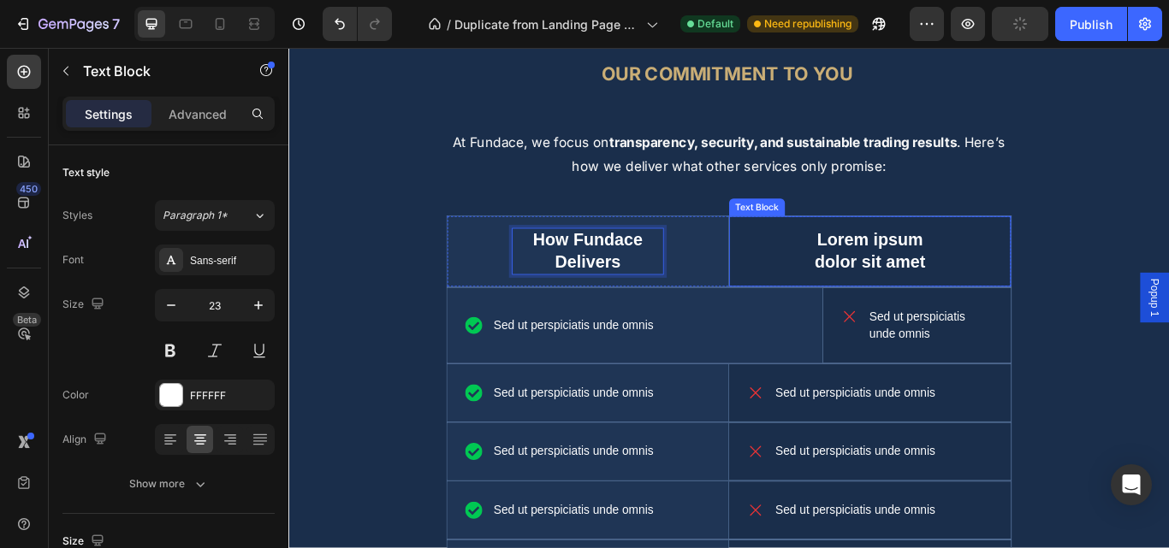
click at [932, 287] on p "Lorem ipsum dolor sit amet" at bounding box center [966, 285] width 175 height 51
click at [937, 286] on p "Lorem ipsum dolor sit amet" at bounding box center [966, 285] width 175 height 51
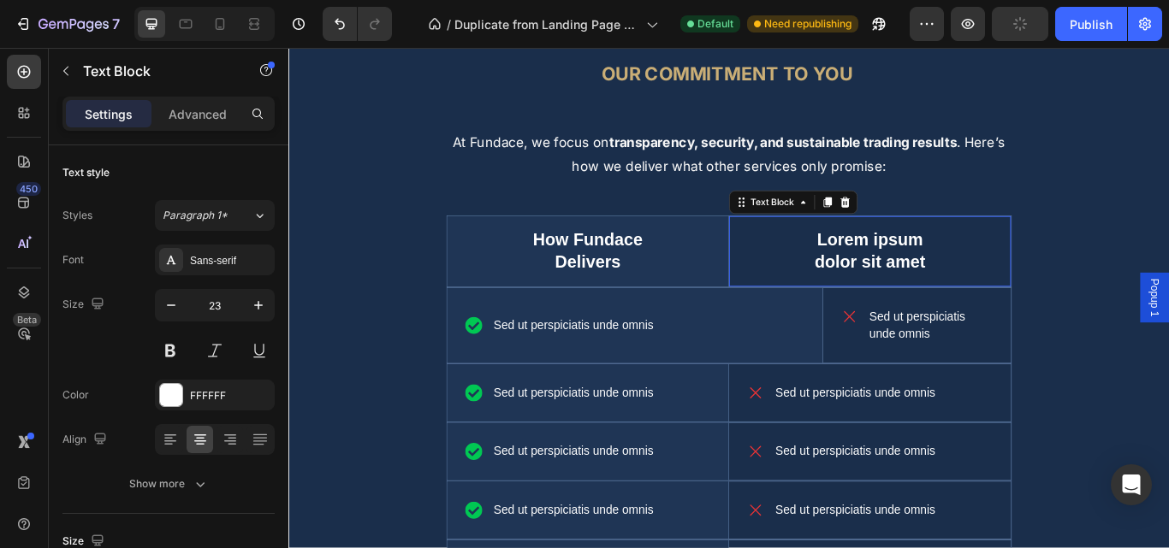
click at [935, 286] on p "Lorem ipsum dolor sit amet" at bounding box center [966, 285] width 175 height 51
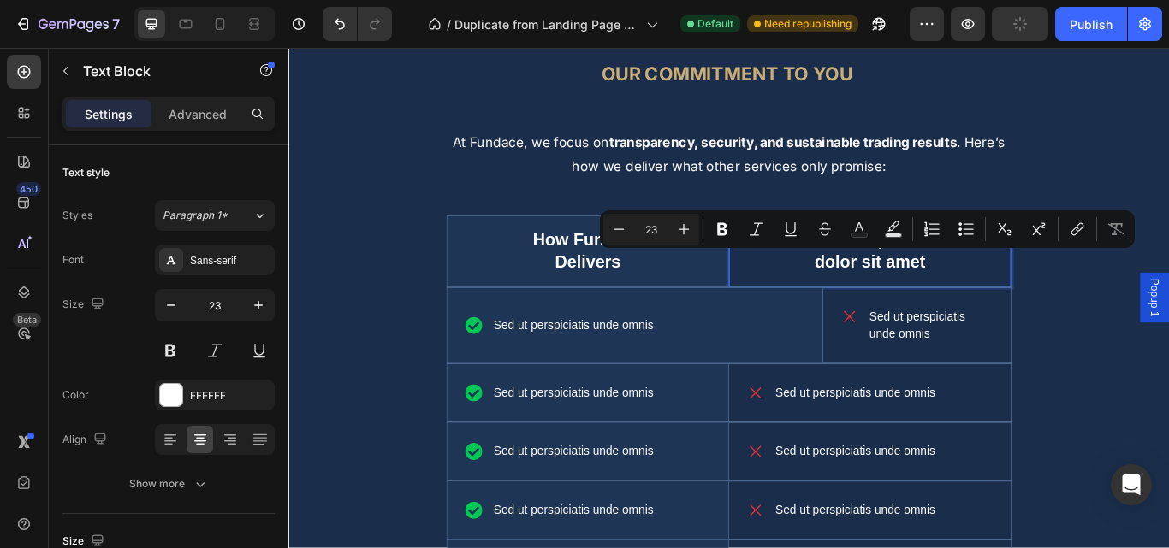
click at [938, 284] on p "Lorem ipsum dolor sit amet" at bounding box center [966, 285] width 175 height 51
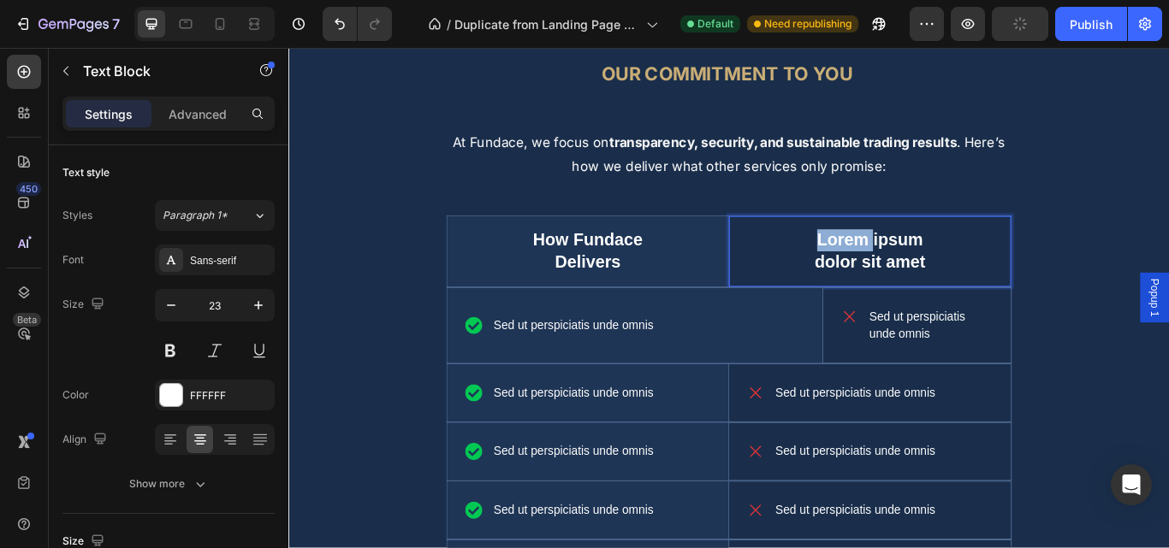
click at [938, 284] on p "Lorem ipsum dolor sit amet" at bounding box center [966, 285] width 175 height 51
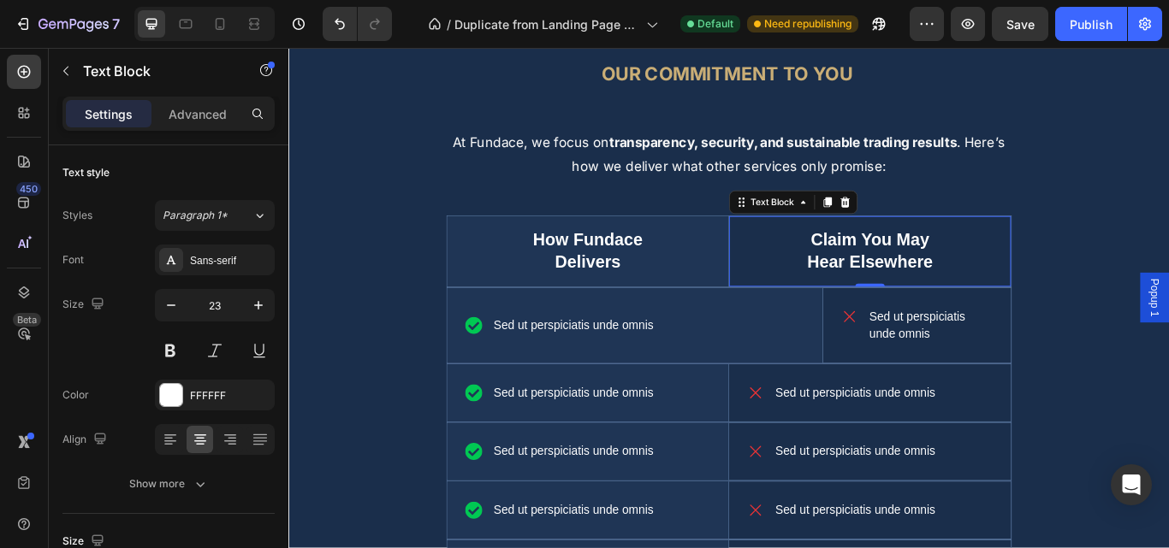
click at [802, 326] on div "Claim You May Hear Elsewhere Text Block 0" at bounding box center [966, 286] width 329 height 82
click at [934, 265] on p "Claim You May Hear Elsewhere" at bounding box center [966, 285] width 175 height 51
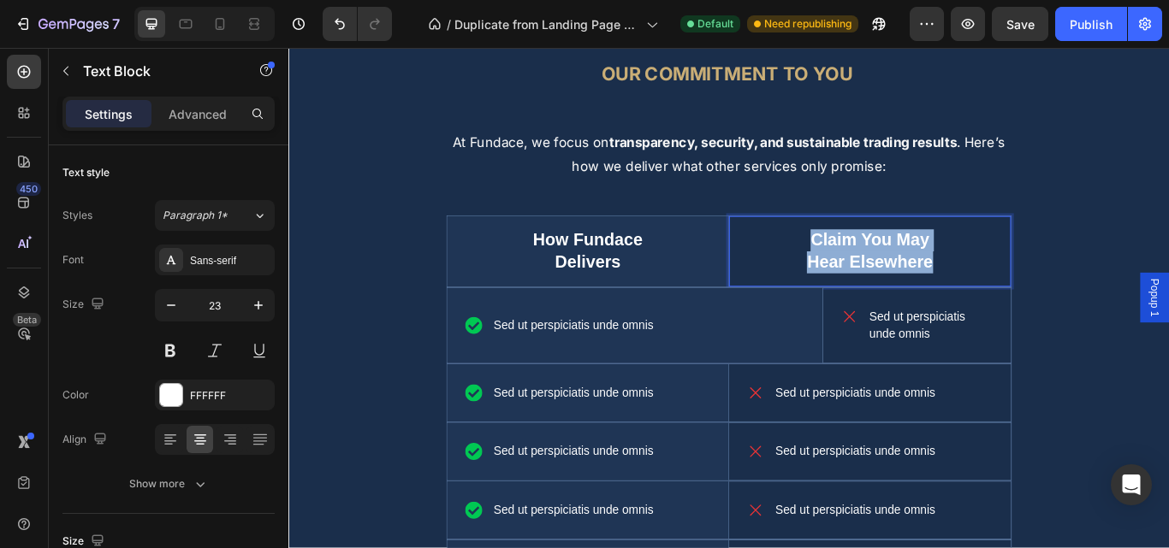
click at [934, 266] on p "Claim You May Hear Elsewhere" at bounding box center [966, 285] width 175 height 51
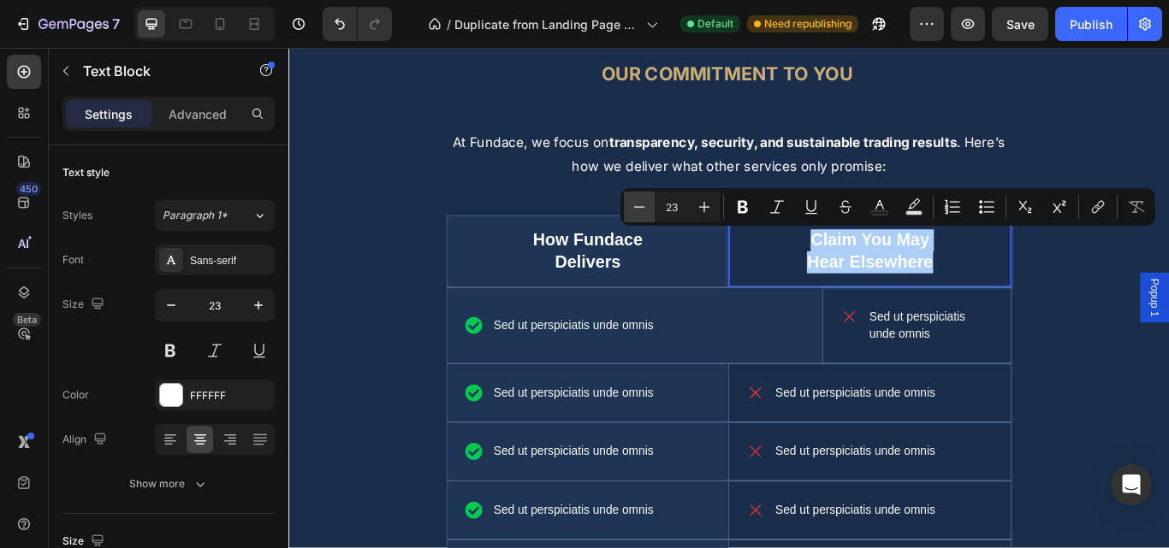
click at [641, 216] on button "Minus" at bounding box center [639, 207] width 31 height 31
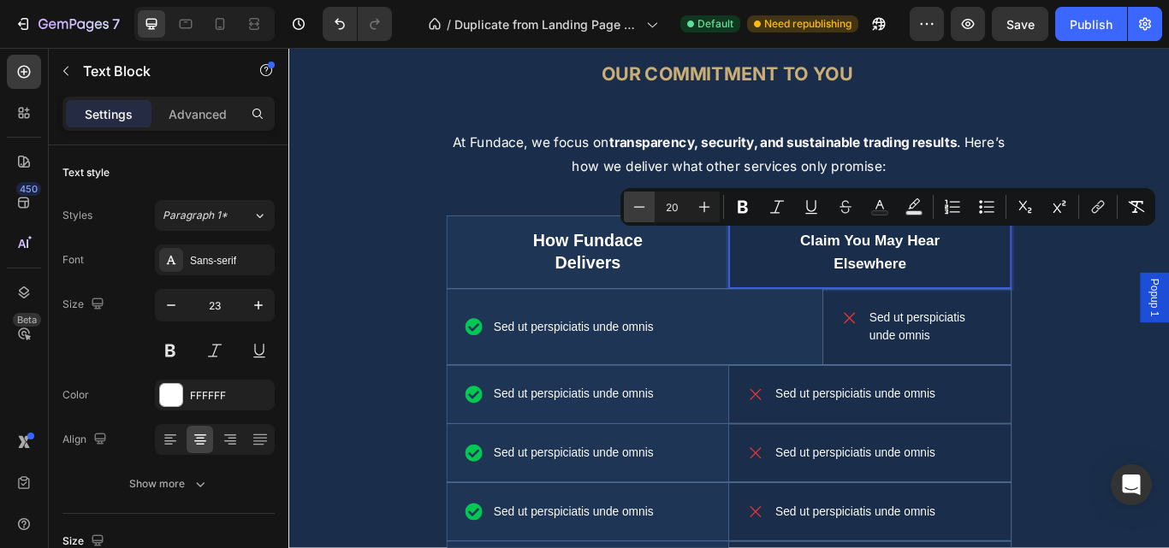
click at [641, 216] on button "Minus" at bounding box center [639, 207] width 31 height 31
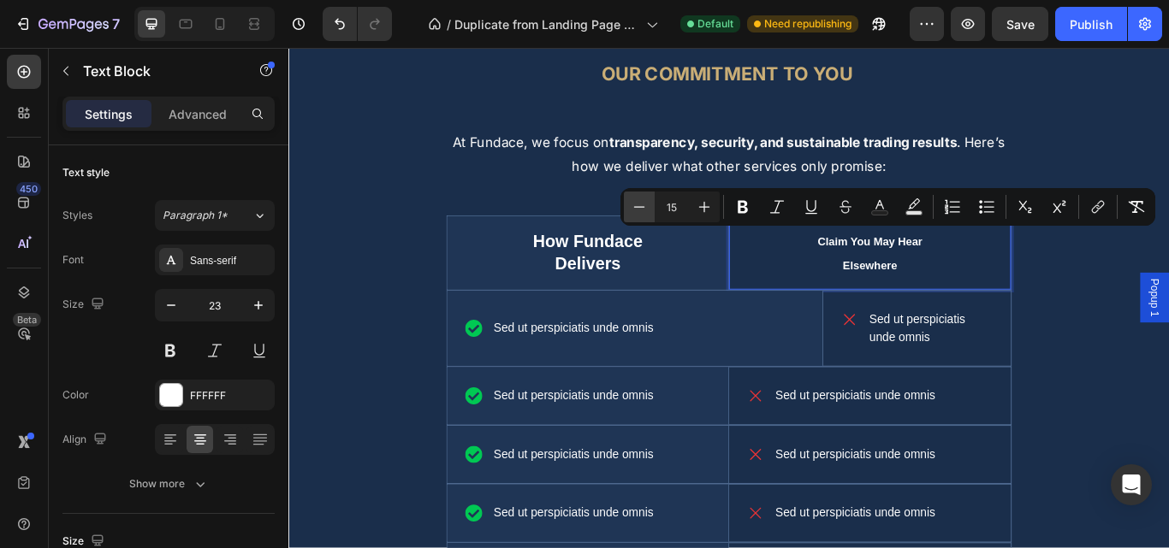
click at [641, 216] on button "Minus" at bounding box center [639, 207] width 31 height 31
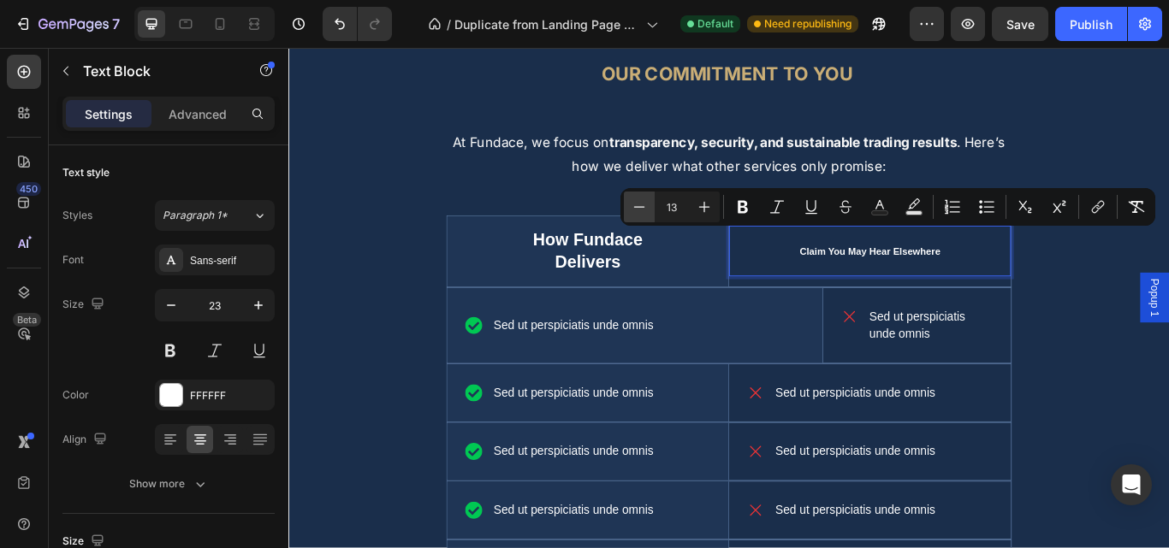
click at [641, 216] on button "Minus" at bounding box center [639, 207] width 31 height 31
type input "12"
drag, startPoint x: 785, startPoint y: 304, endPoint x: 799, endPoint y: 320, distance: 21.3
click at [785, 305] on div "How Fundace Delivers Text Block" at bounding box center [637, 286] width 328 height 82
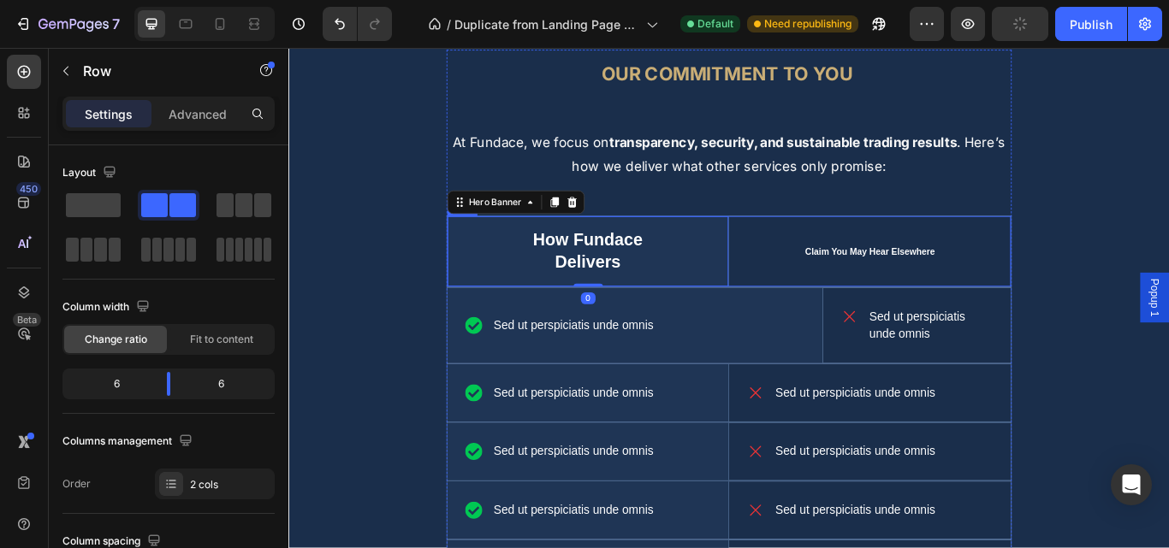
click at [802, 324] on div "Claim You May Hear Elsewhere Text Block" at bounding box center [966, 286] width 329 height 82
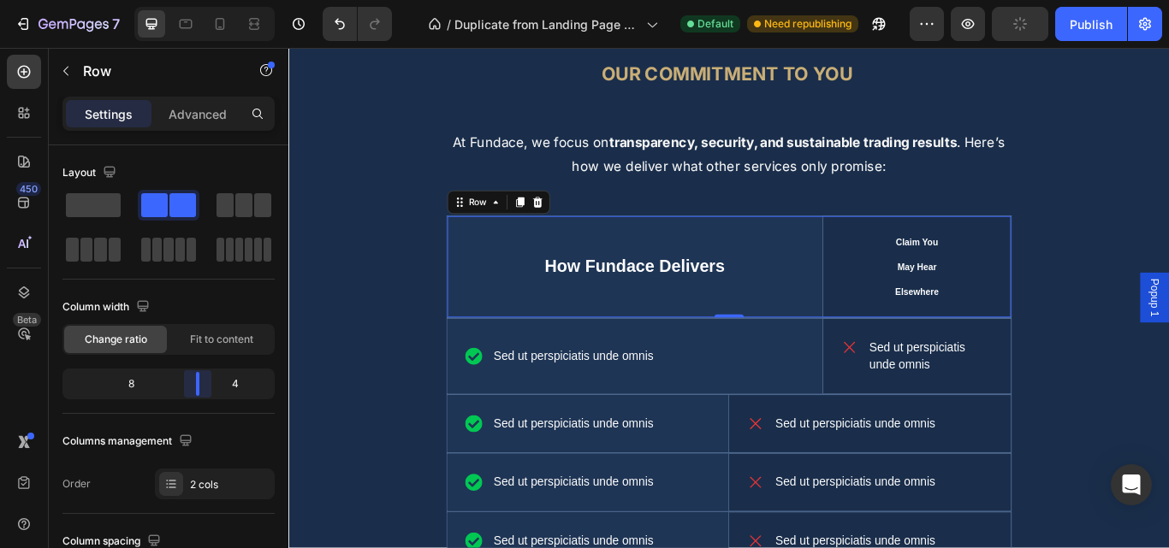
drag, startPoint x: 173, startPoint y: 388, endPoint x: 697, endPoint y: 303, distance: 531.4
click at [207, 0] on body "7 / Duplicate from Landing Page - Jul 25, 12:59:36 Default Need republishing Pr…" at bounding box center [584, 0] width 1169 height 0
click at [1007, 310] on span "Claim You May Hear Elsewhere" at bounding box center [1020, 304] width 50 height 70
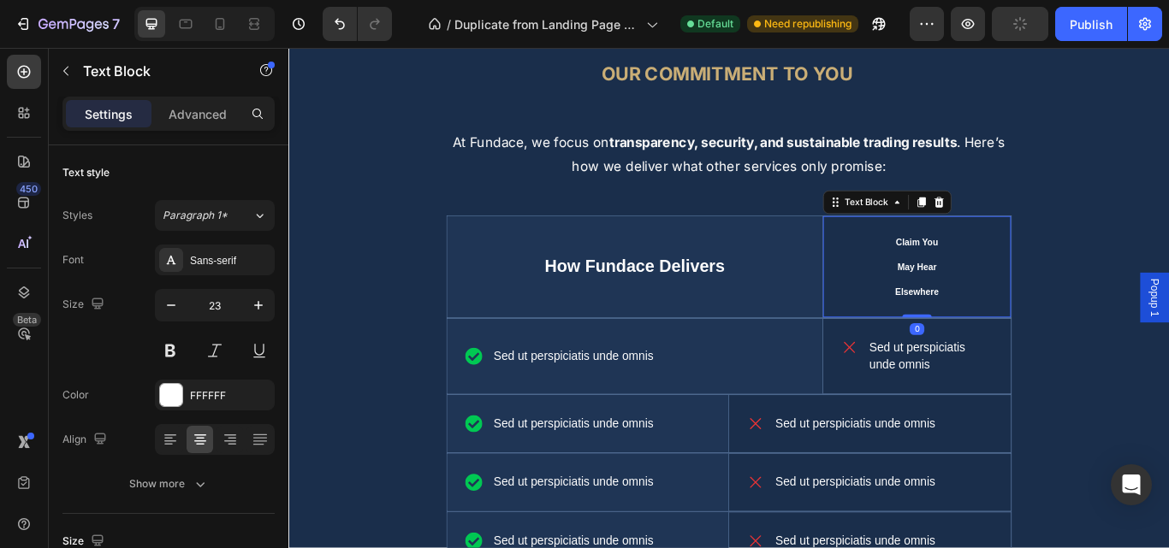
click at [935, 316] on div "Claim You May Hear Elsewhere Text Block 0" at bounding box center [1020, 304] width 219 height 118
click at [1011, 289] on p "Claim You May Hear Elsewhere" at bounding box center [1020, 303] width 65 height 87
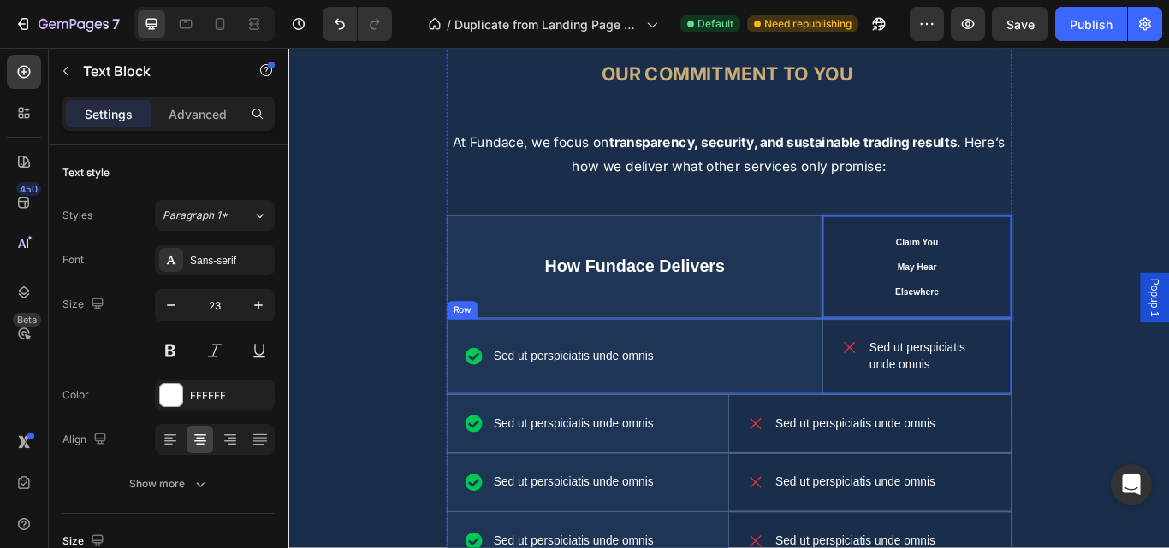
drag, startPoint x: 993, startPoint y: 281, endPoint x: 1090, endPoint y: 364, distance: 127.4
click at [1094, 364] on div "⁠⁠⁠⁠⁠⁠⁠ Our Commitment to You Heading At Fundace, we focus on transparency, sec…" at bounding box center [801, 429] width 659 height 758
click at [1008, 290] on p "Claim You May Hear Elsewhere" at bounding box center [1020, 303] width 65 height 87
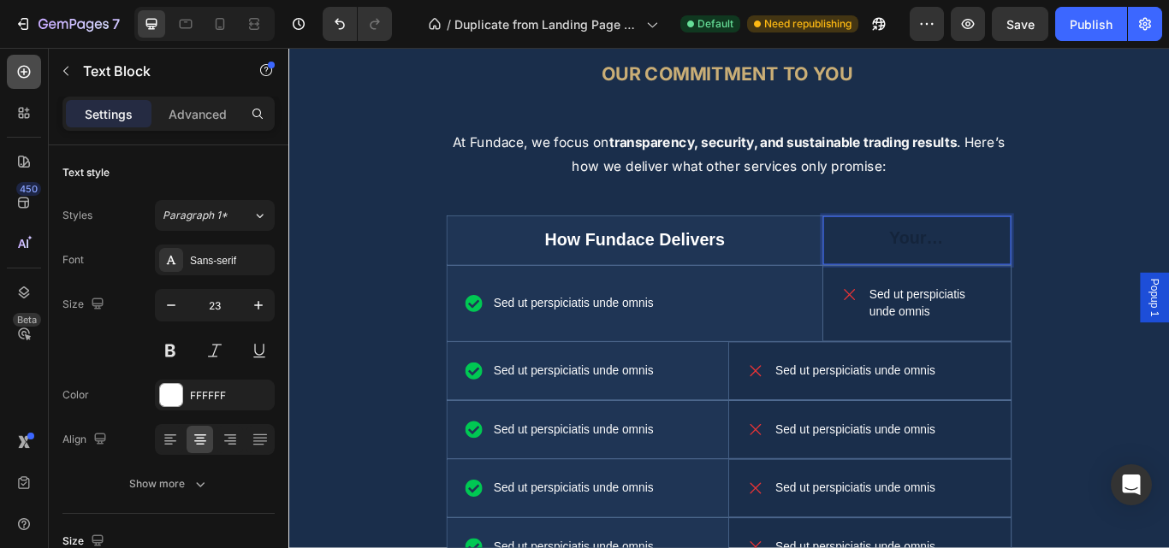
click at [27, 74] on icon at bounding box center [23, 71] width 17 height 17
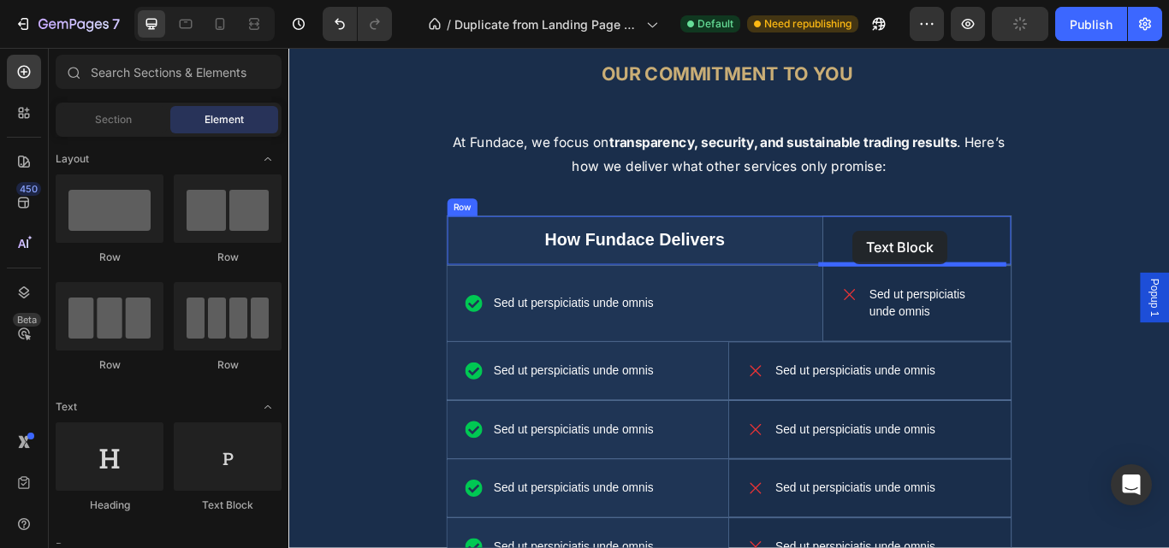
drag, startPoint x: 512, startPoint y: 512, endPoint x: 946, endPoint y: 261, distance: 502.1
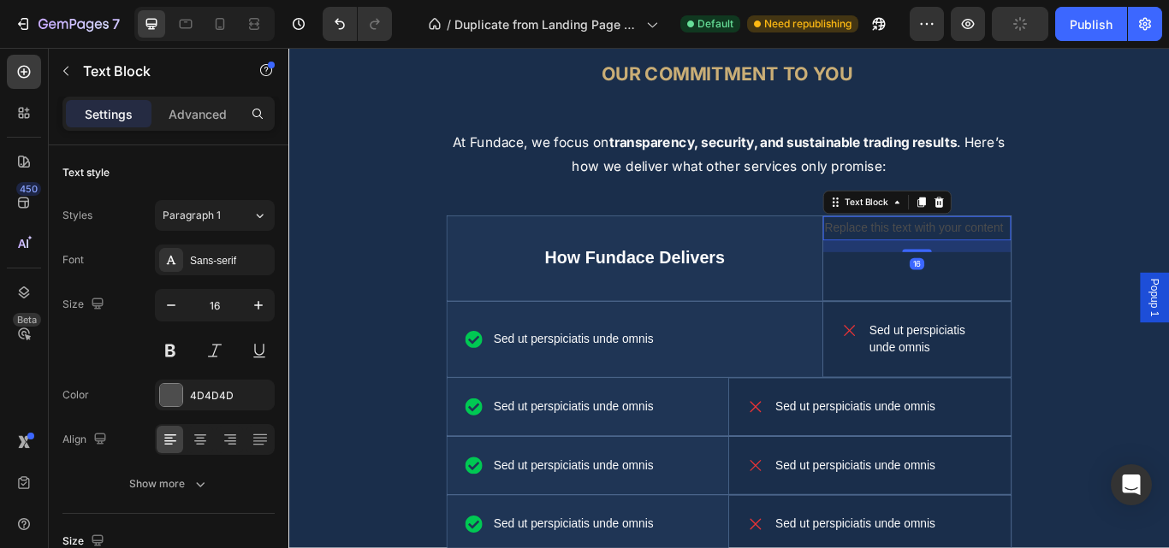
click at [986, 260] on div "Replace this text with your content" at bounding box center [1020, 259] width 219 height 28
click at [986, 260] on p "Replace this text with your content" at bounding box center [1021, 258] width 216 height 25
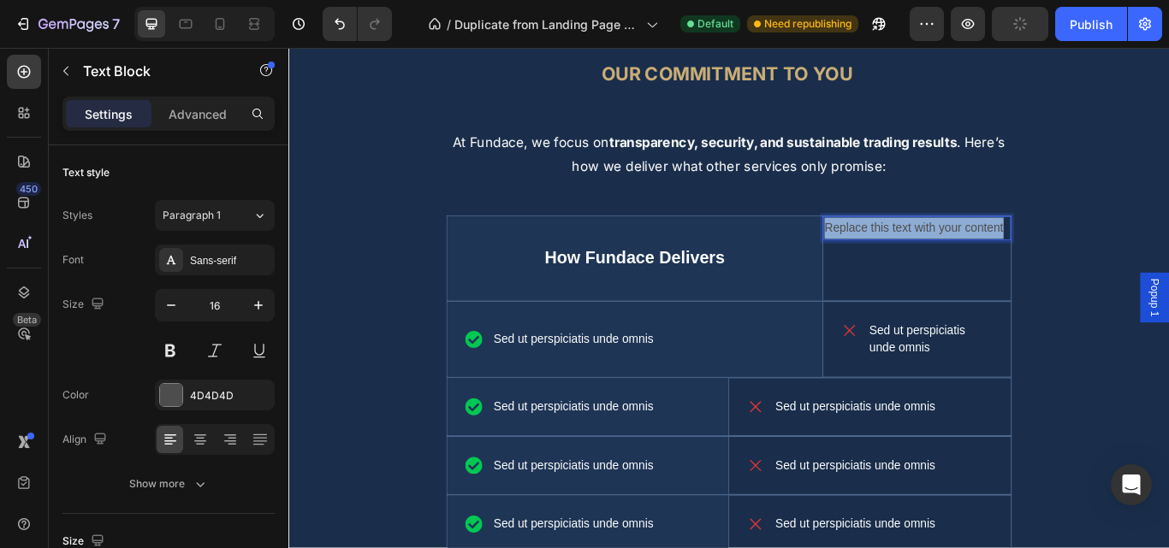
click at [986, 260] on p "Replace this text with your content" at bounding box center [1021, 258] width 216 height 25
click at [1014, 259] on p "Claim You May Hear Elsewhere" at bounding box center [1021, 258] width 216 height 25
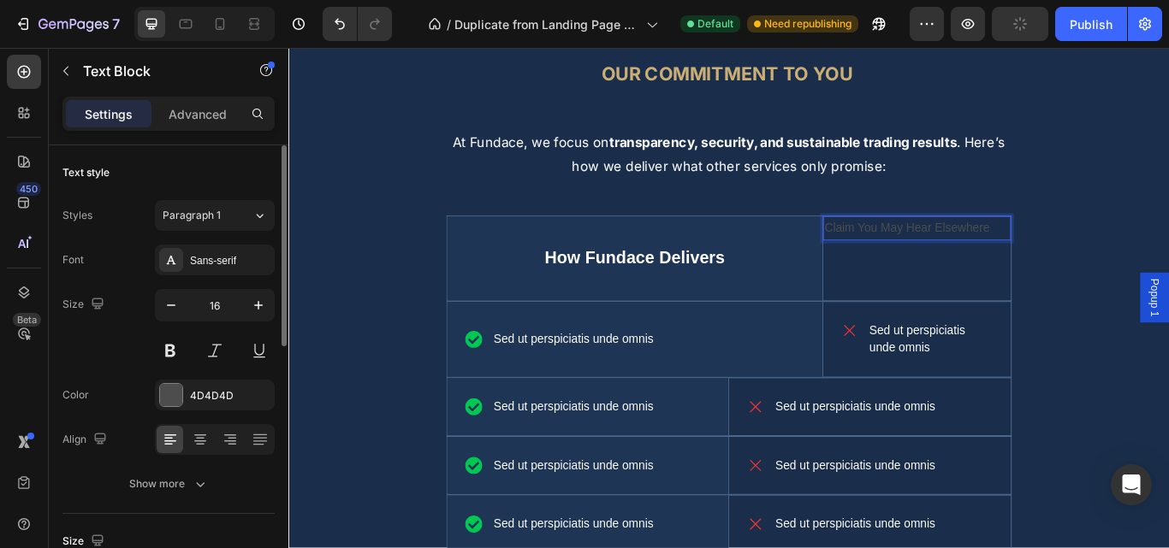
scroll to position [562, 0]
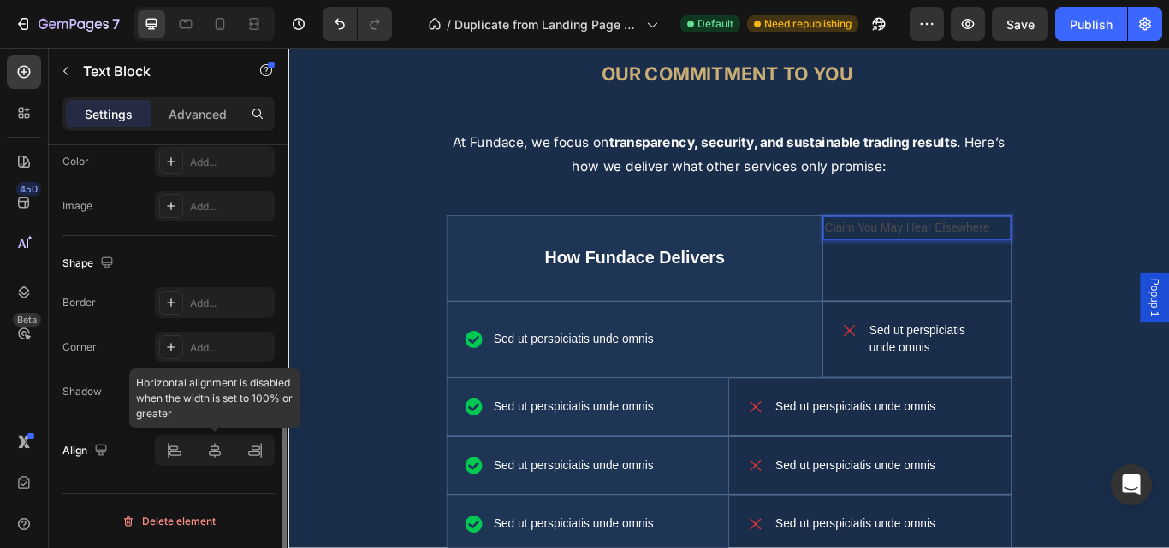
click at [249, 457] on div at bounding box center [215, 450] width 120 height 31
click at [222, 459] on div at bounding box center [215, 450] width 120 height 31
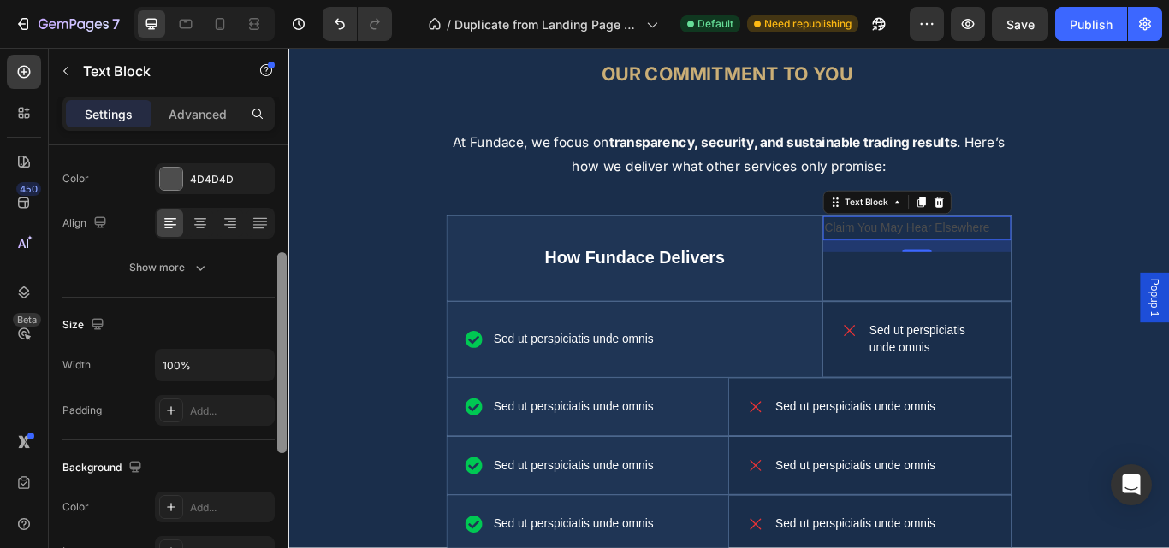
drag, startPoint x: 280, startPoint y: 436, endPoint x: 287, endPoint y: 225, distance: 211.5
click at [287, 225] on div at bounding box center [281, 379] width 13 height 452
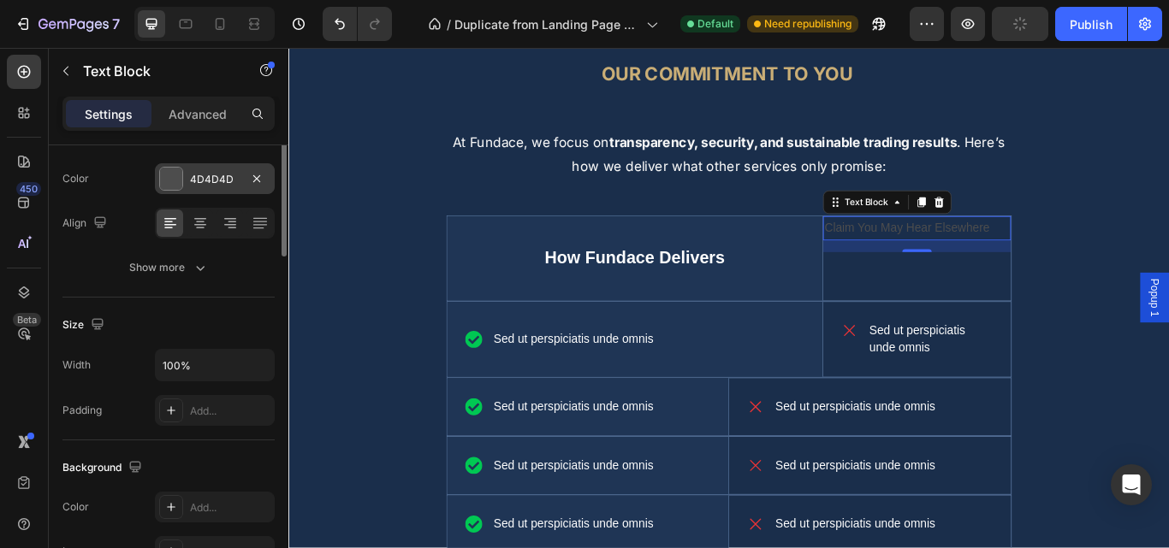
scroll to position [88, 0]
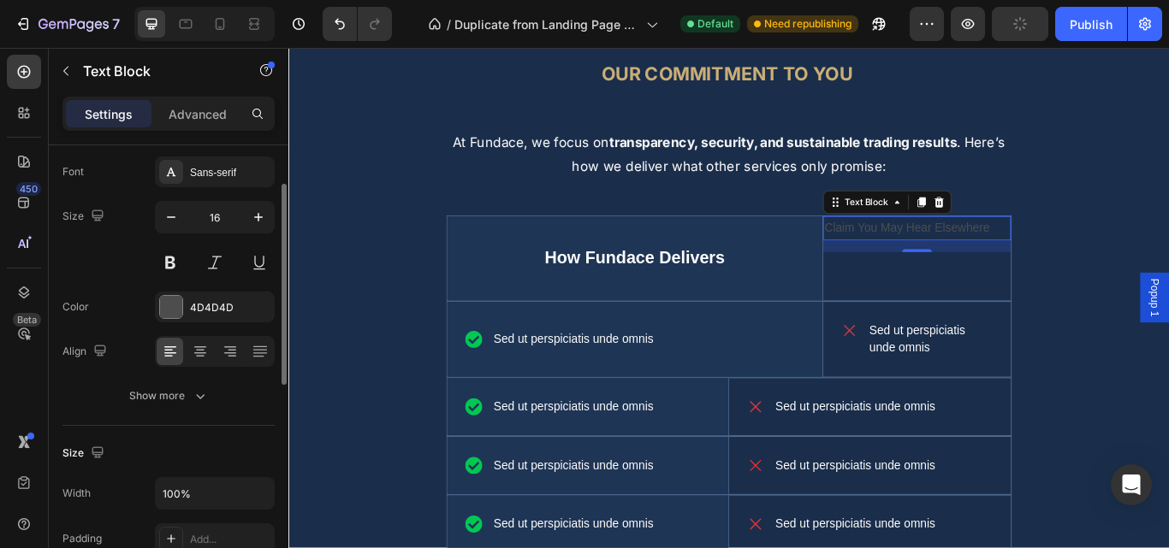
click at [195, 365] on div at bounding box center [215, 351] width 120 height 31
click at [1006, 257] on p "Claim You May Hear Elsewhere" at bounding box center [1021, 258] width 216 height 25
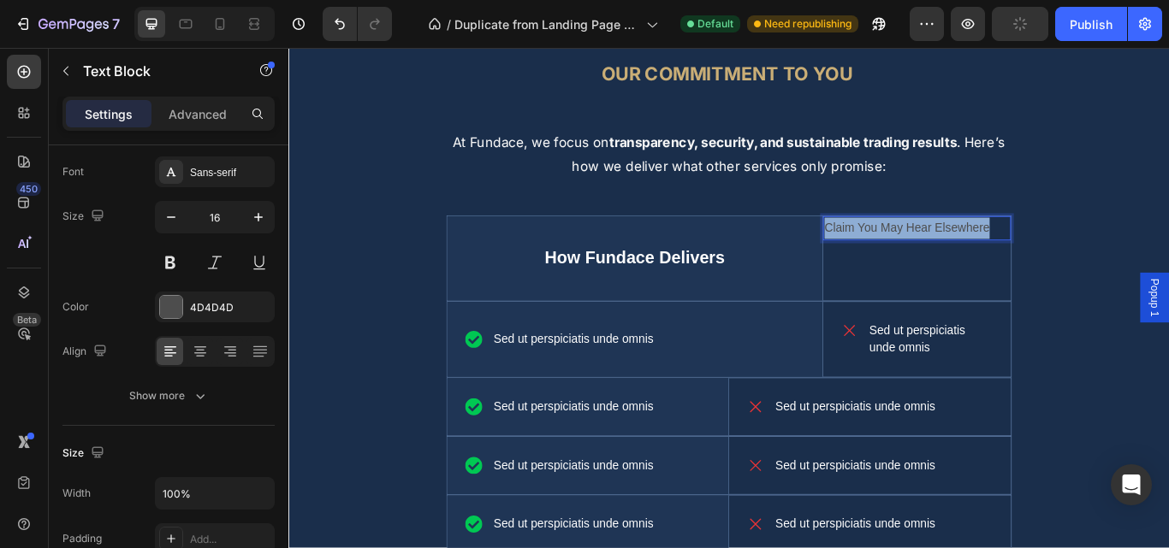
click at [1006, 257] on p "Claim You May Hear Elsewhere" at bounding box center [1021, 258] width 216 height 25
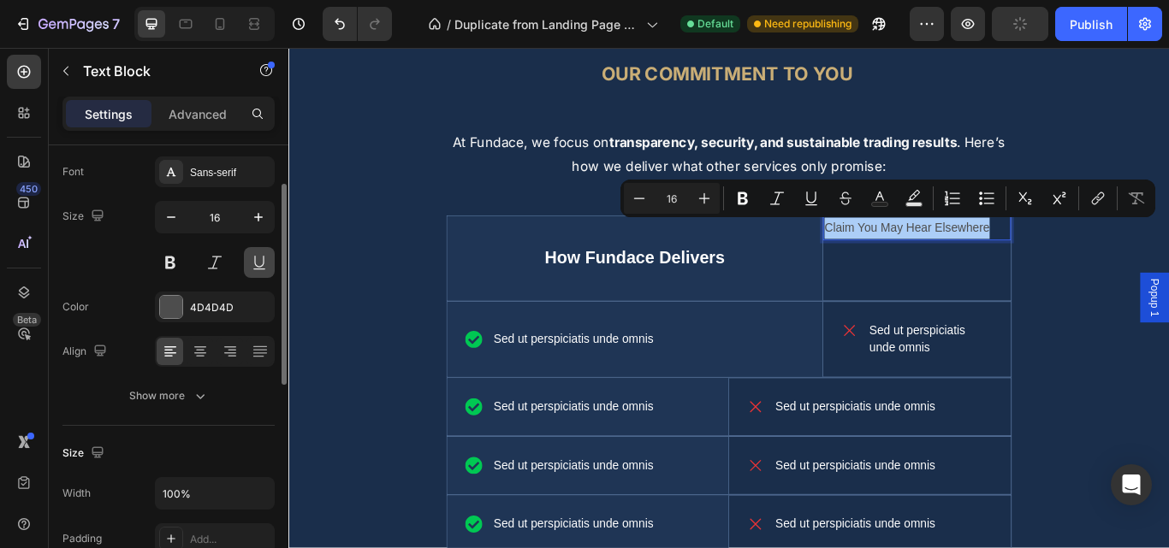
drag, startPoint x: 739, startPoint y: 206, endPoint x: 246, endPoint y: 253, distance: 495.9
click at [740, 206] on icon "Editor contextual toolbar" at bounding box center [742, 198] width 17 height 17
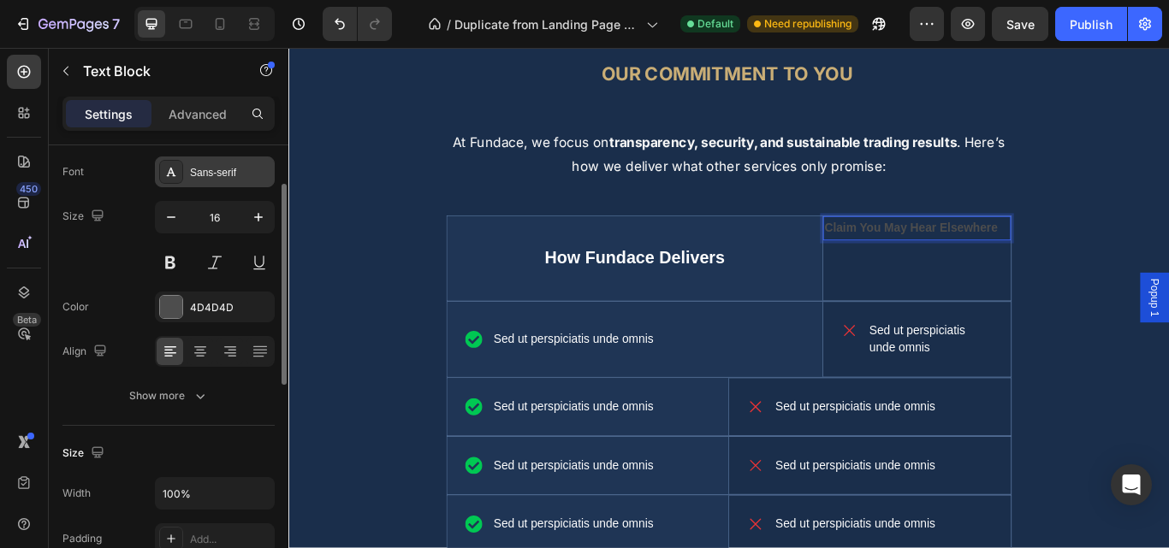
click at [238, 172] on div "Sans-serif" at bounding box center [230, 172] width 80 height 15
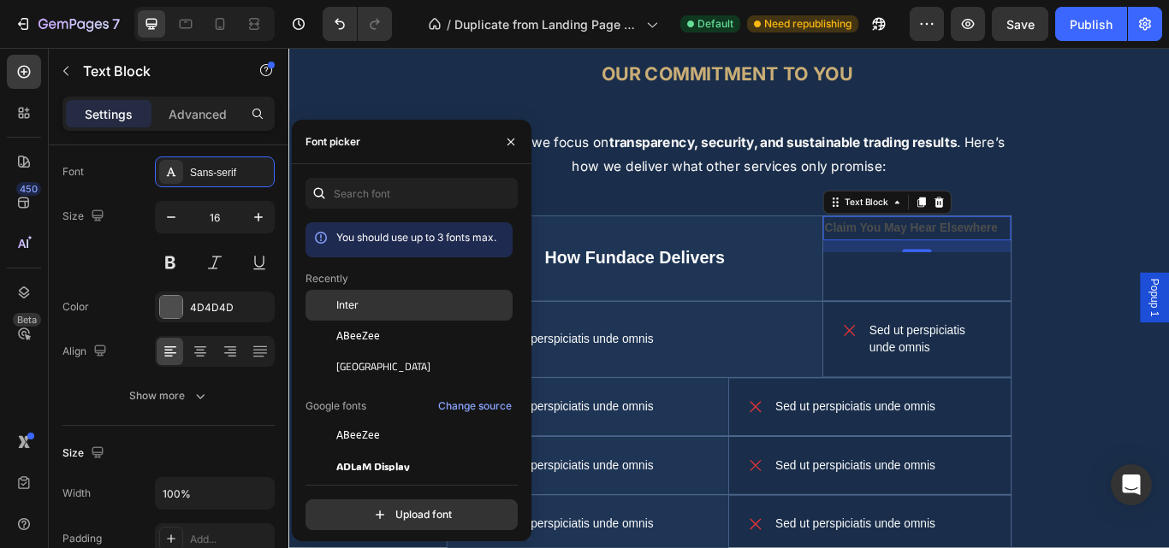
drag, startPoint x: 370, startPoint y: 312, endPoint x: 2, endPoint y: 258, distance: 372.7
click at [370, 312] on div "Inter" at bounding box center [422, 305] width 173 height 15
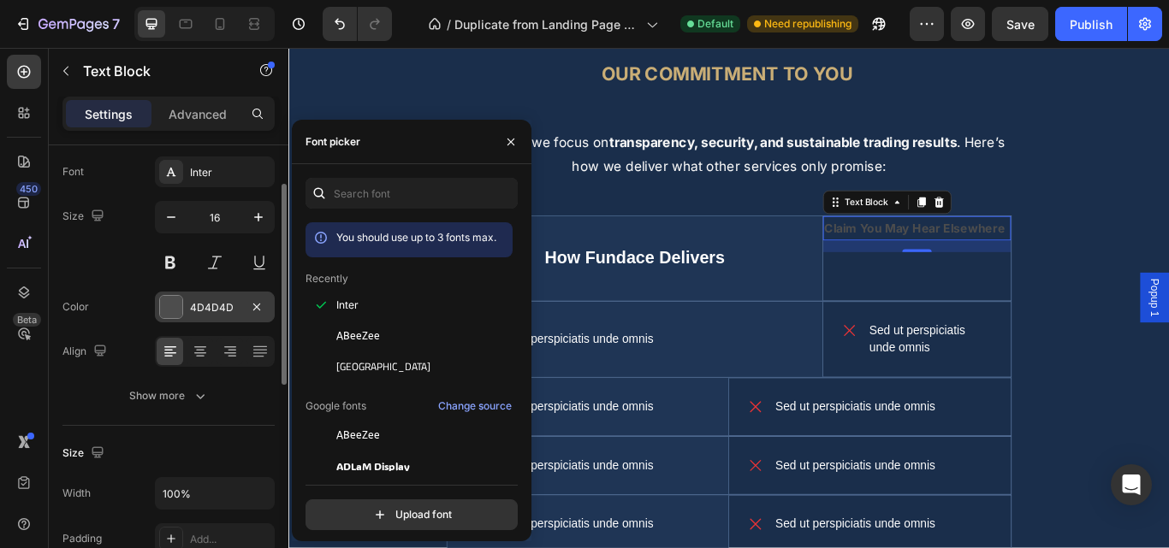
click at [207, 307] on div "4D4D4D" at bounding box center [215, 307] width 50 height 15
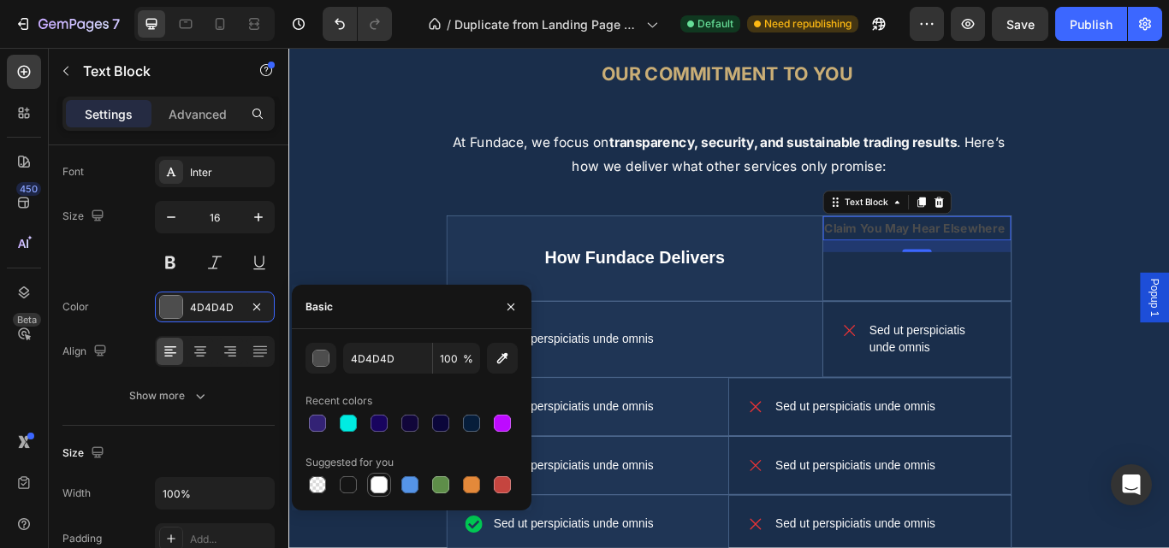
click at [375, 479] on div at bounding box center [378, 485] width 17 height 17
type input "FFFFFF"
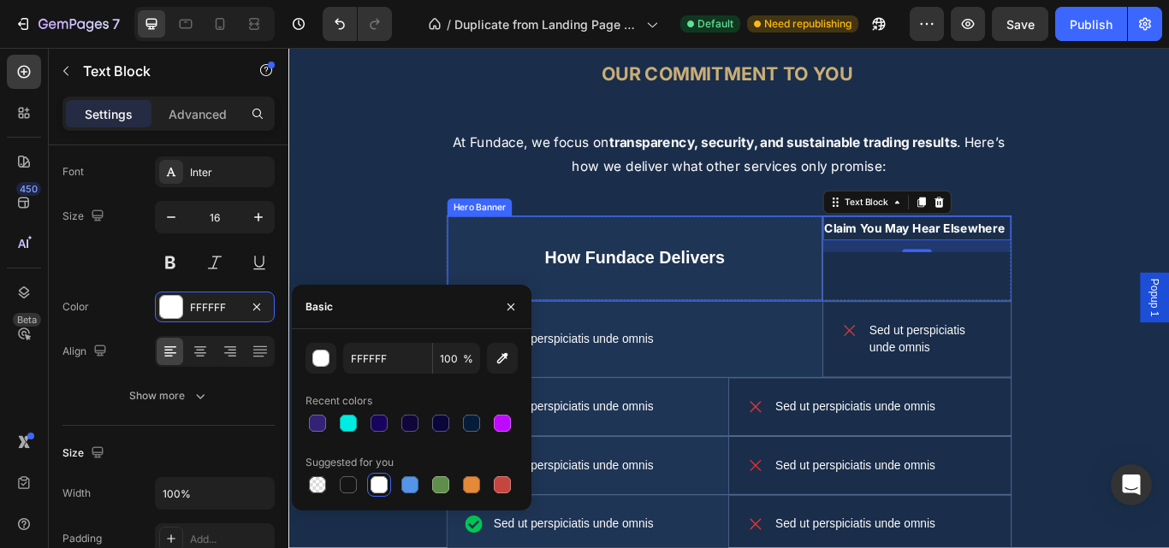
click at [718, 309] on div "How Fundace Delivers Text Block" at bounding box center [691, 293] width 437 height 56
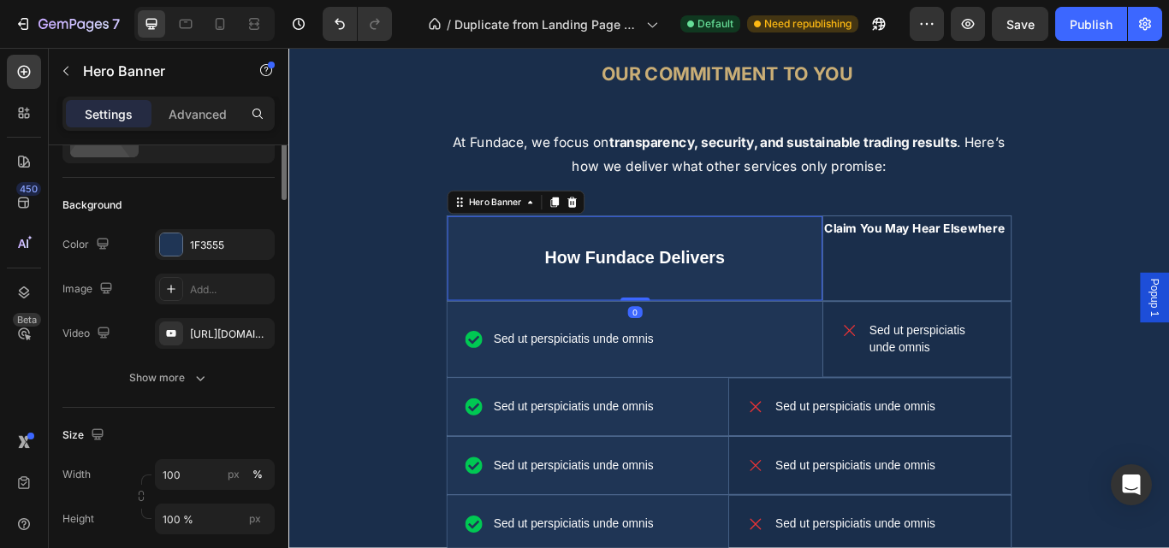
scroll to position [0, 0]
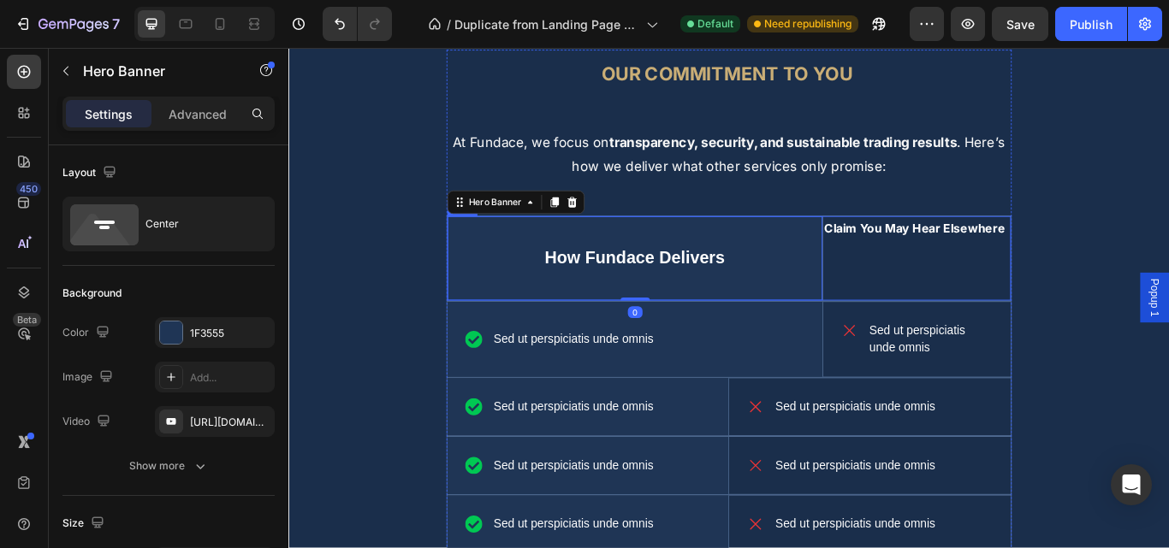
click at [1033, 255] on strong "Claim You May Hear Elsewhere" at bounding box center [1018, 258] width 210 height 17
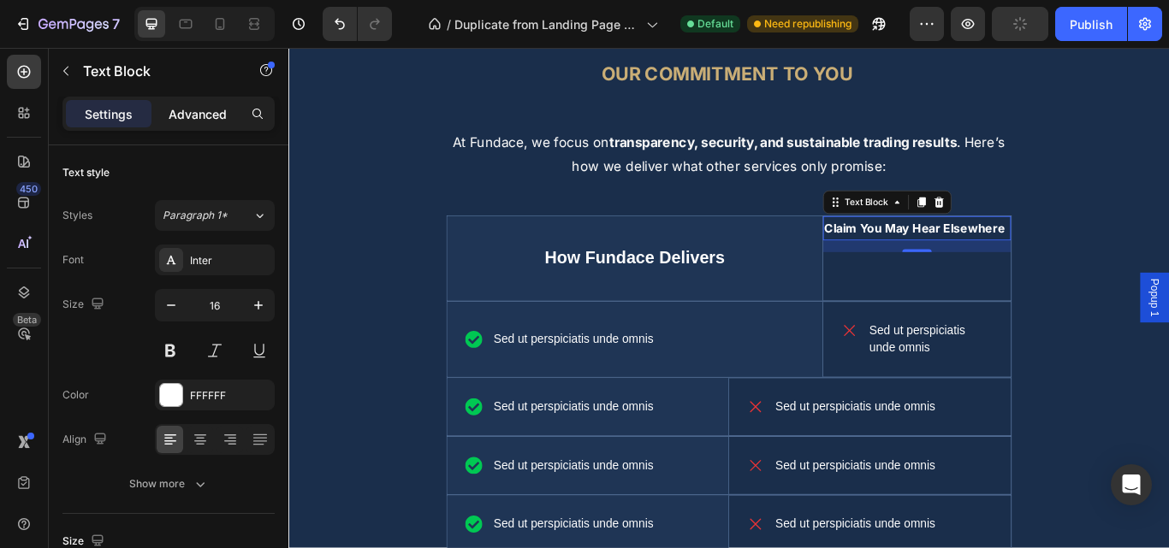
click at [179, 115] on p "Advanced" at bounding box center [198, 114] width 58 height 18
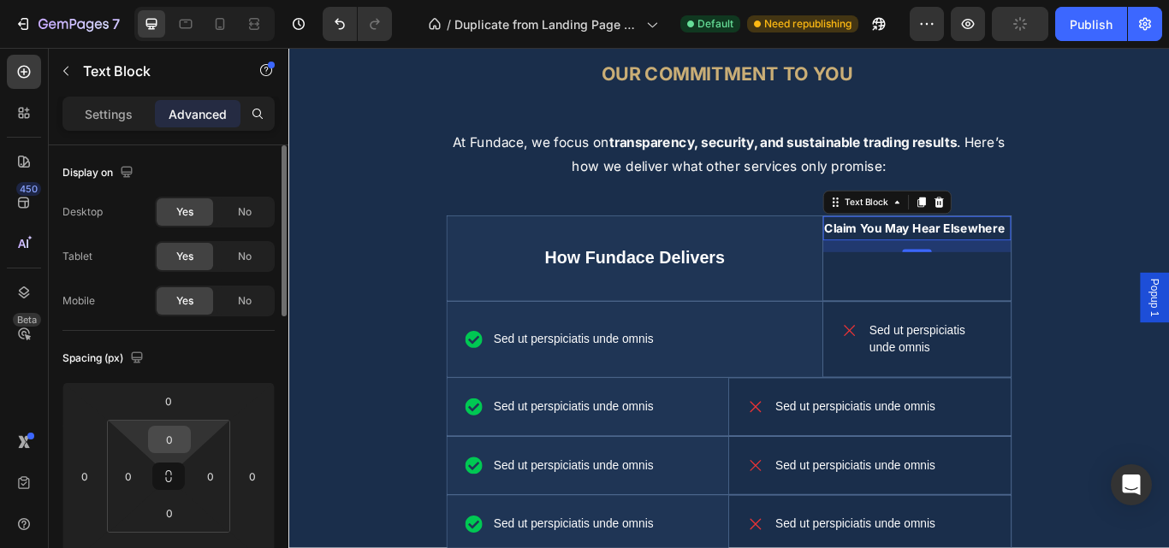
click at [176, 443] on input "0" at bounding box center [169, 440] width 34 height 26
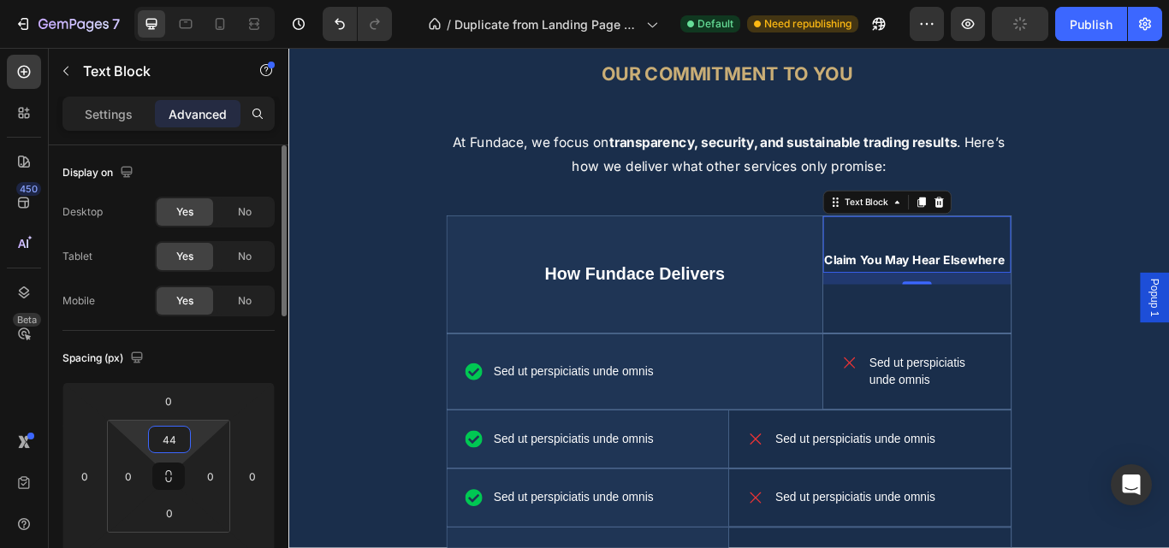
type input "4"
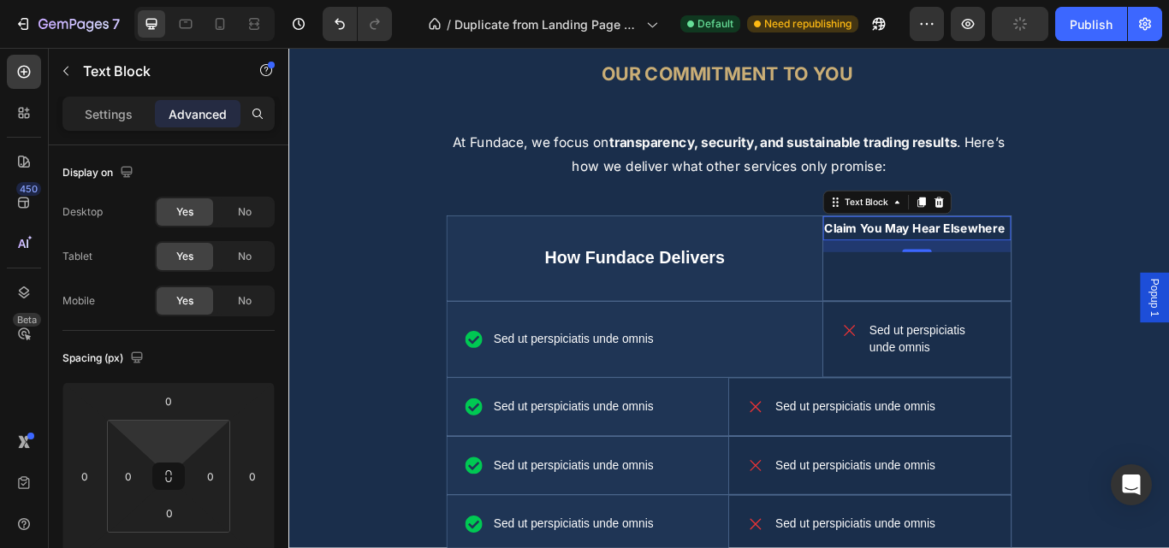
type input "0"
click at [1016, 392] on p "Sed ut perspiciatis unde omnis" at bounding box center [1036, 388] width 142 height 41
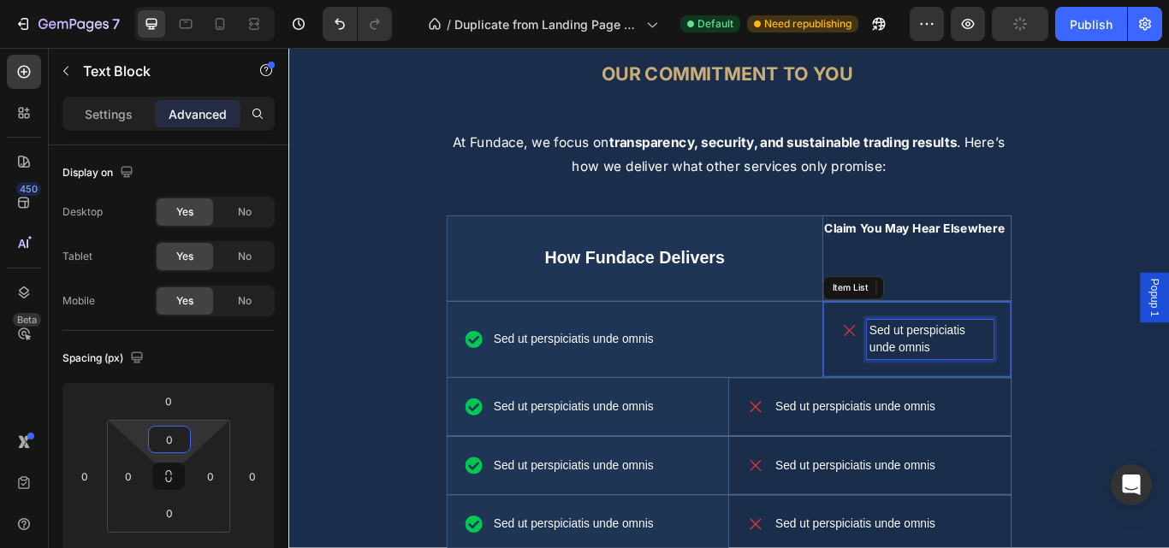
click at [1014, 385] on p "Sed ut perspiciatis unde omnis" at bounding box center [1036, 388] width 142 height 41
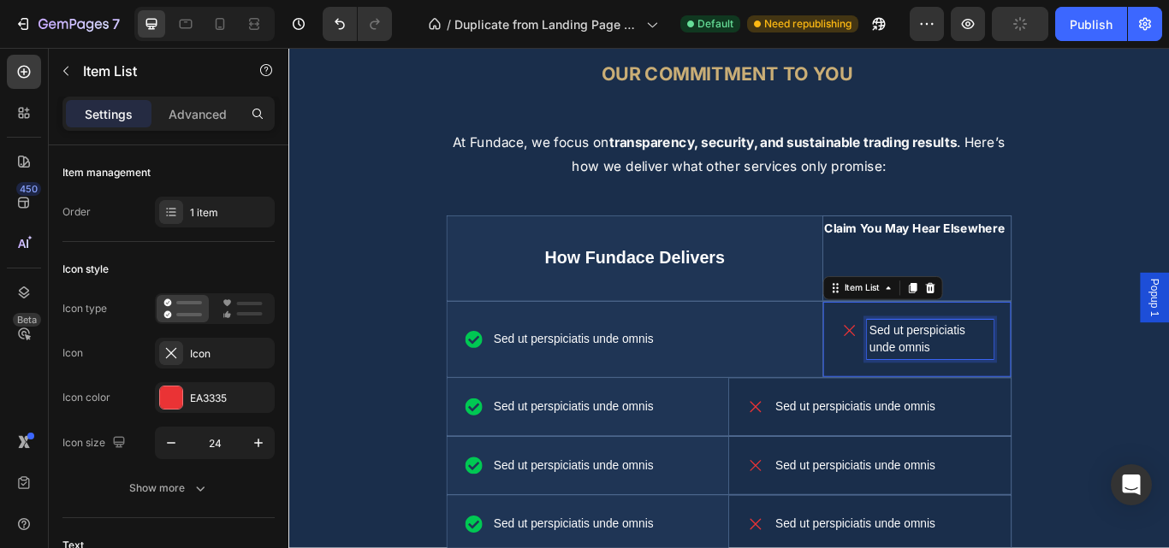
click at [1013, 385] on p "Sed ut perspiciatis unde omnis" at bounding box center [1036, 388] width 142 height 41
click at [965, 400] on strong "“100% Pass Guarantee”" at bounding box center [1004, 387] width 78 height 35
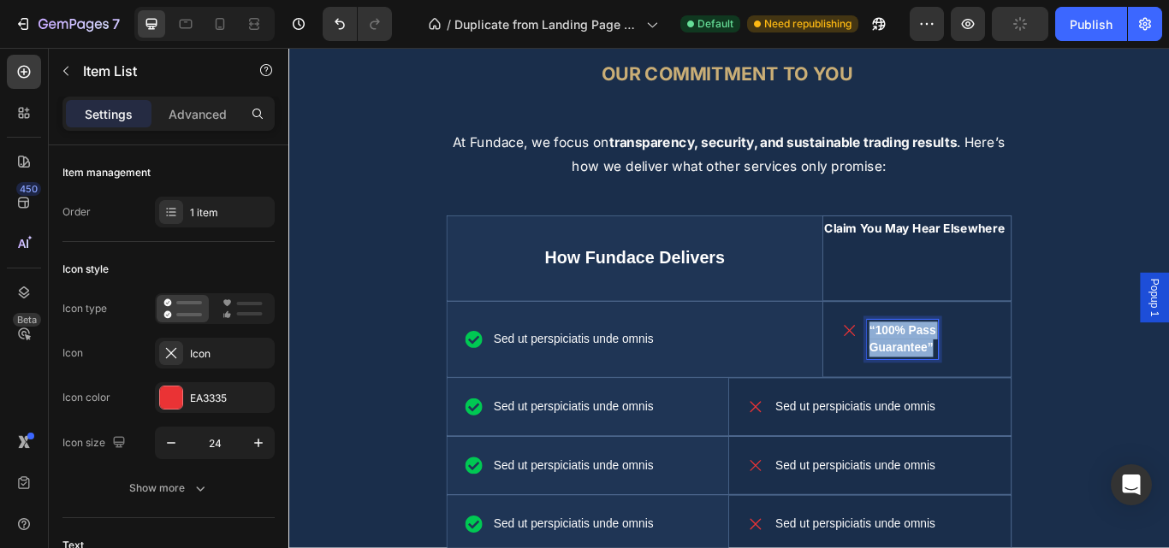
drag, startPoint x: 1043, startPoint y: 407, endPoint x: 1049, endPoint y: 415, distance: 9.8
click at [1049, 415] on div "“100% Pass Guarantee”" at bounding box center [1020, 388] width 219 height 87
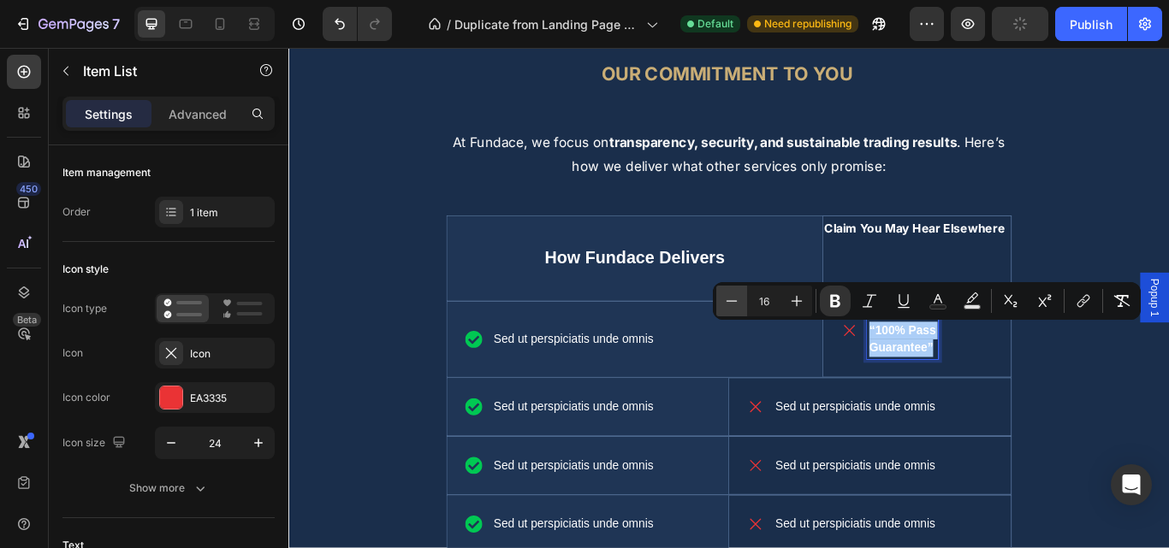
click at [744, 309] on button "Minus" at bounding box center [731, 301] width 31 height 31
click at [743, 309] on button "Minus" at bounding box center [731, 301] width 31 height 31
click at [742, 308] on button "Minus" at bounding box center [731, 301] width 31 height 31
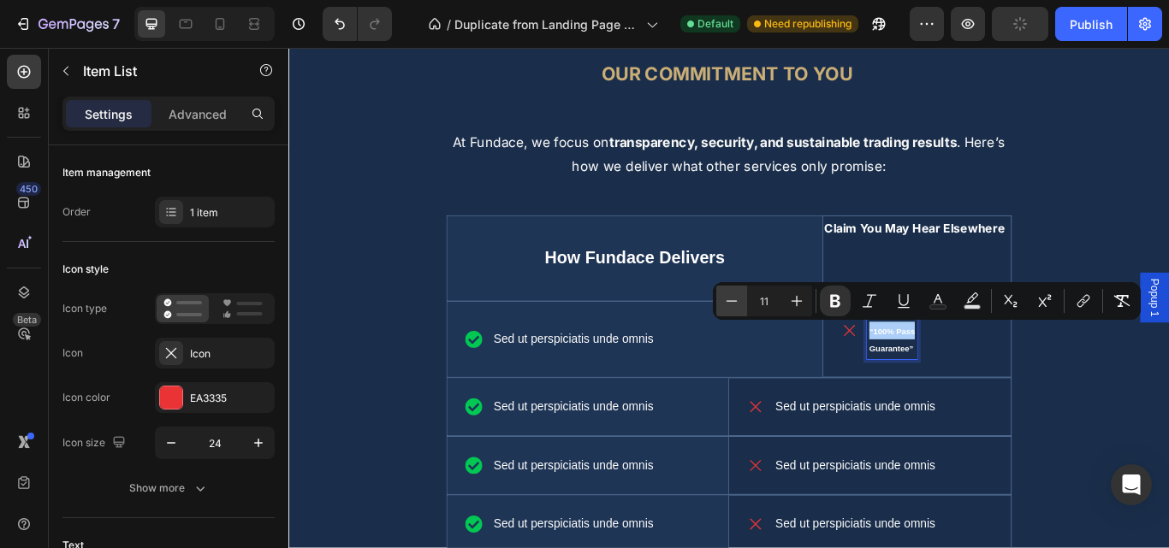
click at [742, 308] on button "Minus" at bounding box center [731, 301] width 31 height 31
click at [796, 310] on button "Plus" at bounding box center [796, 301] width 31 height 31
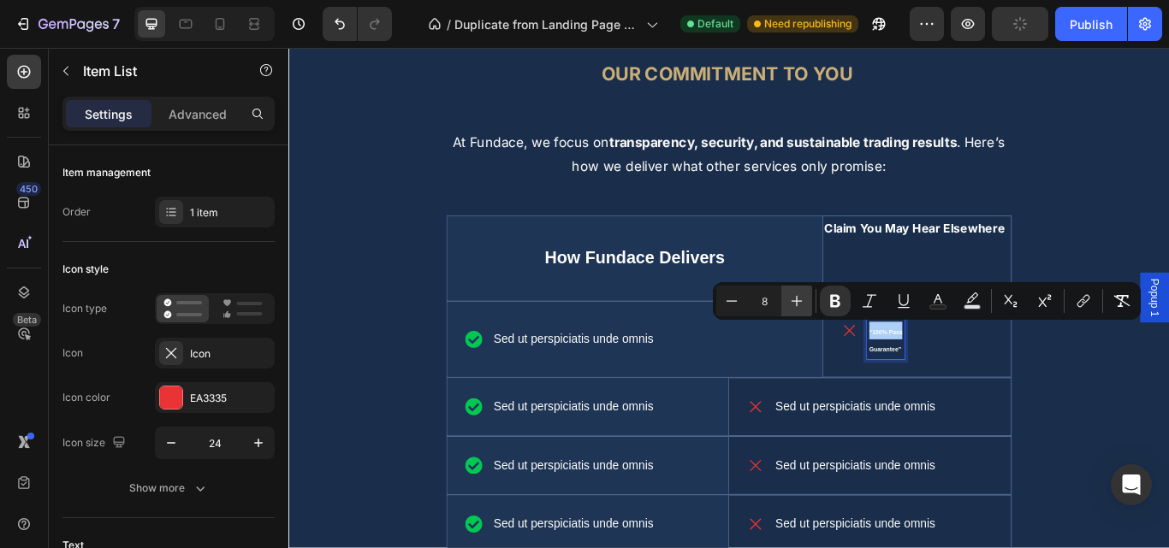
click at [796, 310] on button "Plus" at bounding box center [796, 301] width 31 height 31
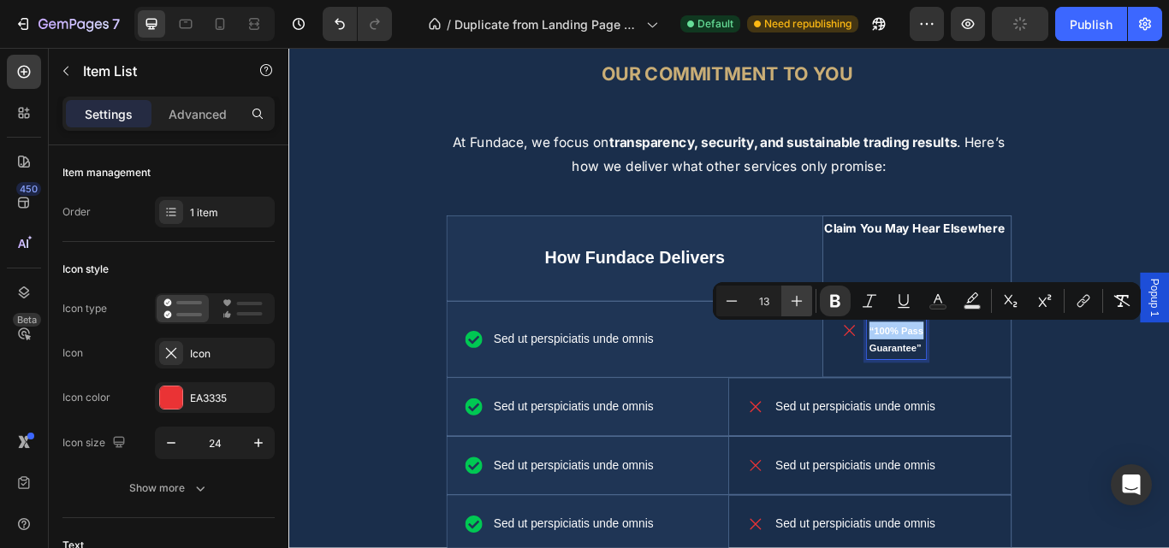
click at [796, 310] on button "Plus" at bounding box center [796, 301] width 31 height 31
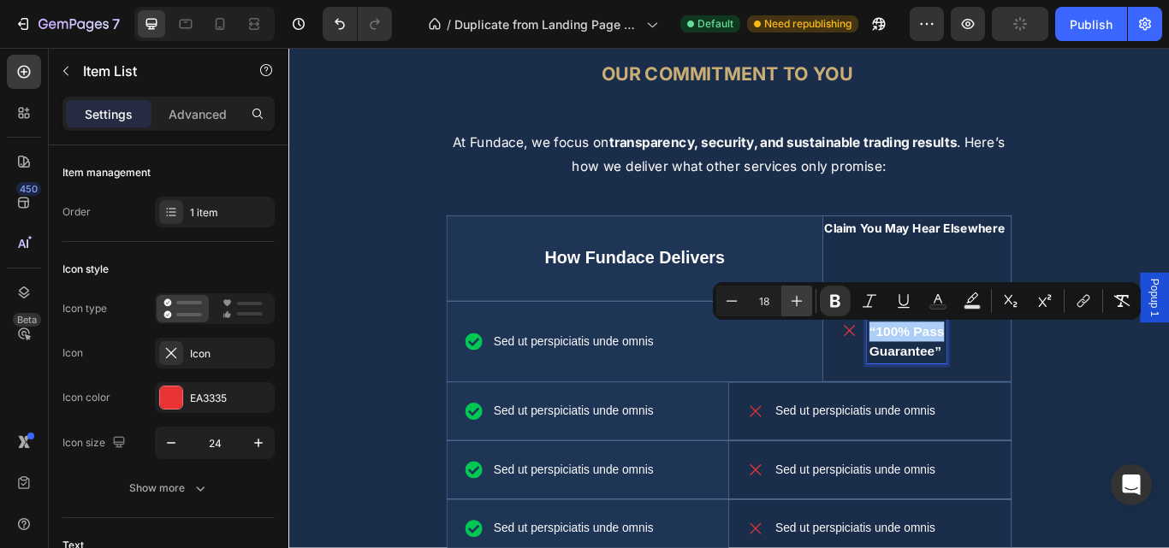
click at [796, 310] on button "Plus" at bounding box center [796, 301] width 31 height 31
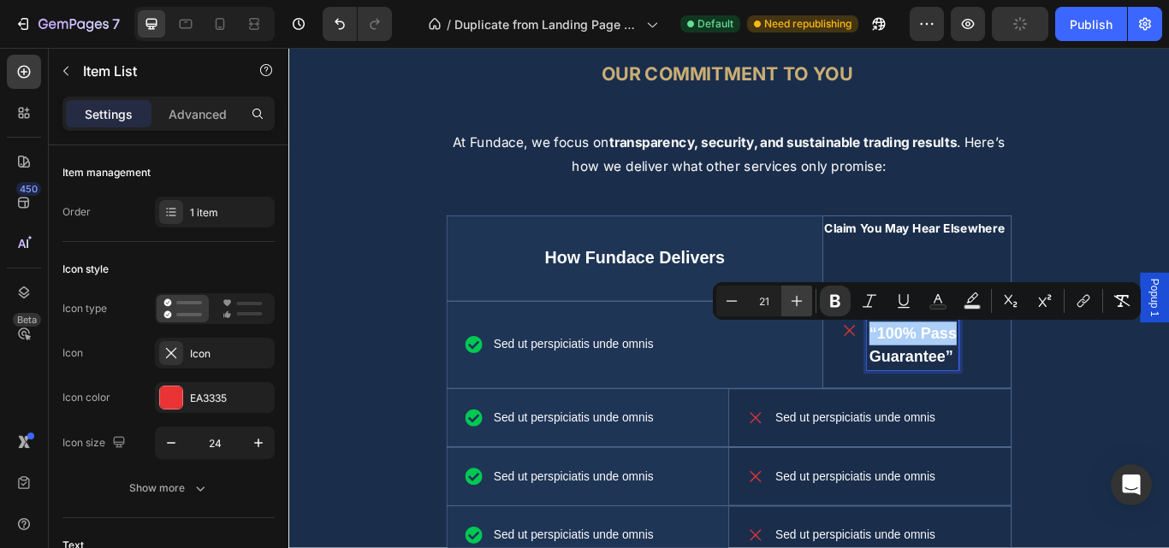
click at [796, 310] on button "Plus" at bounding box center [796, 301] width 31 height 31
type input "22"
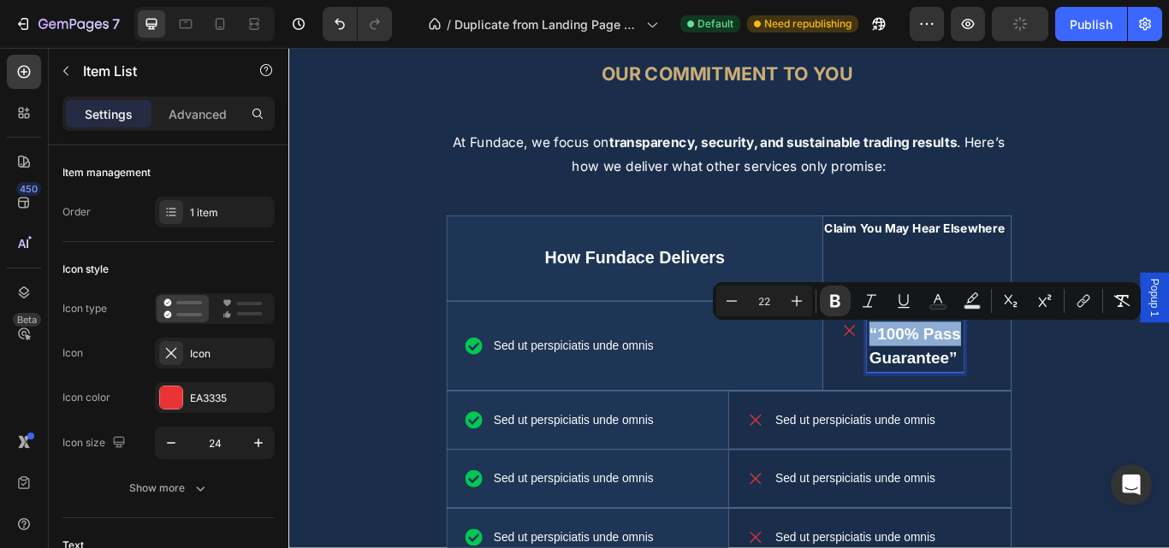
click at [965, 415] on strong "Guarantee”" at bounding box center [1016, 410] width 103 height 21
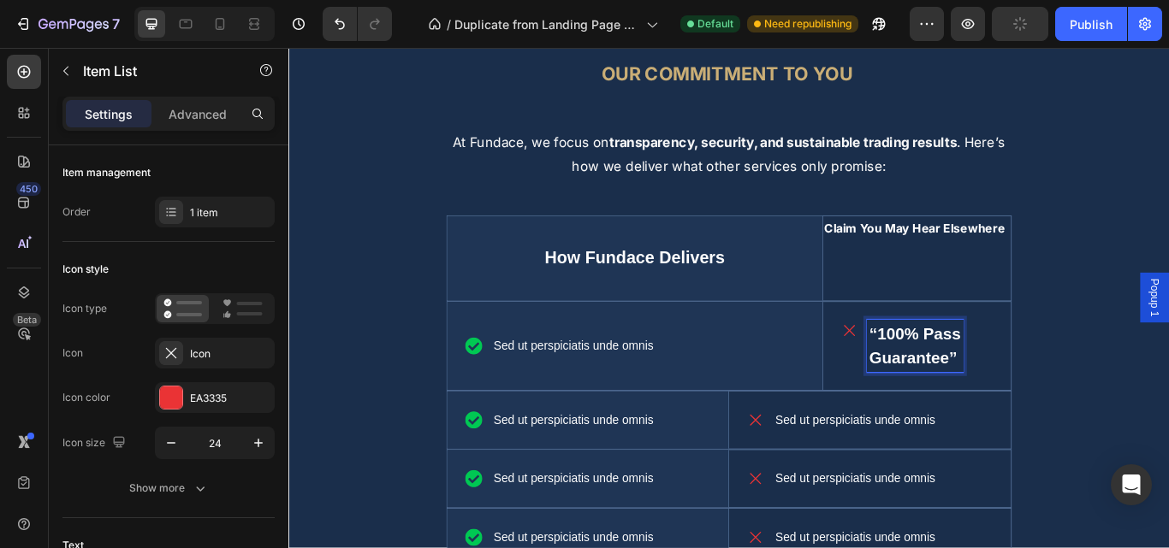
click at [965, 415] on strong "Guarantee”" at bounding box center [1016, 410] width 103 height 21
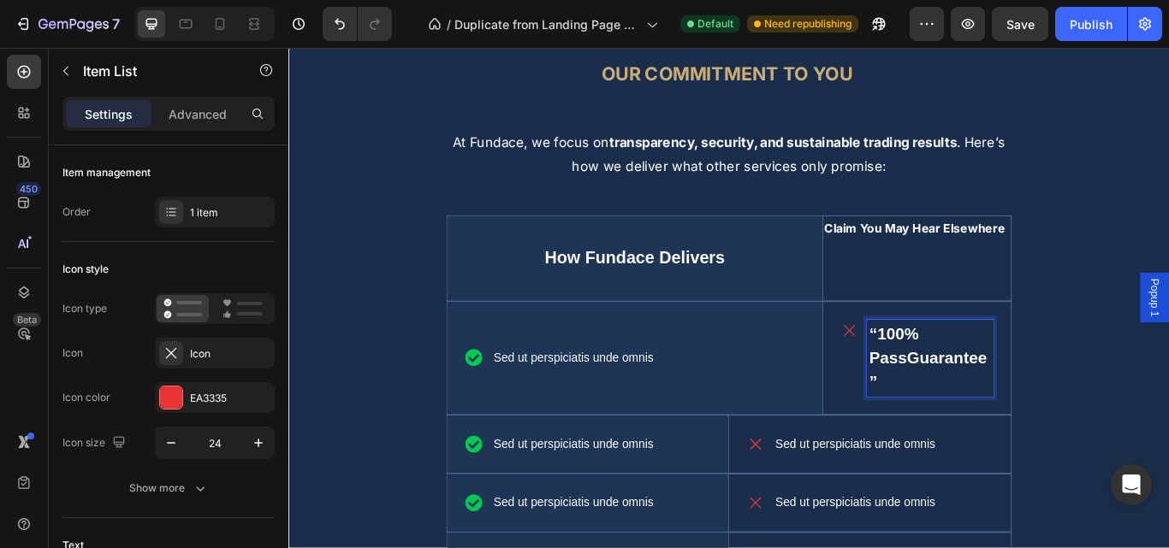
click at [965, 417] on strong "“100% PassGuarantee”" at bounding box center [1033, 410] width 137 height 78
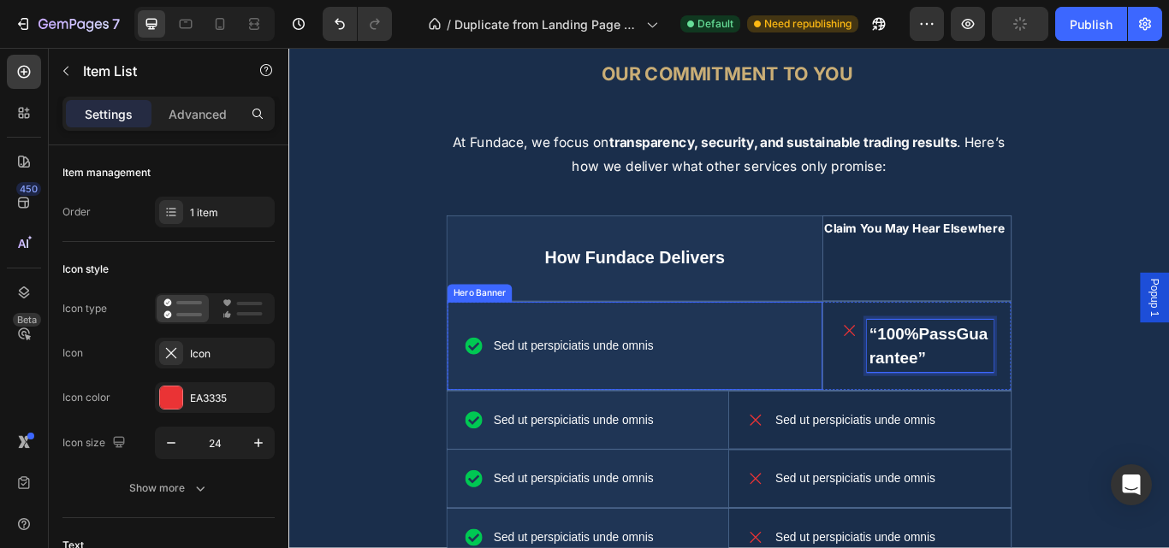
click at [893, 442] on div "Background Image" at bounding box center [691, 396] width 437 height 103
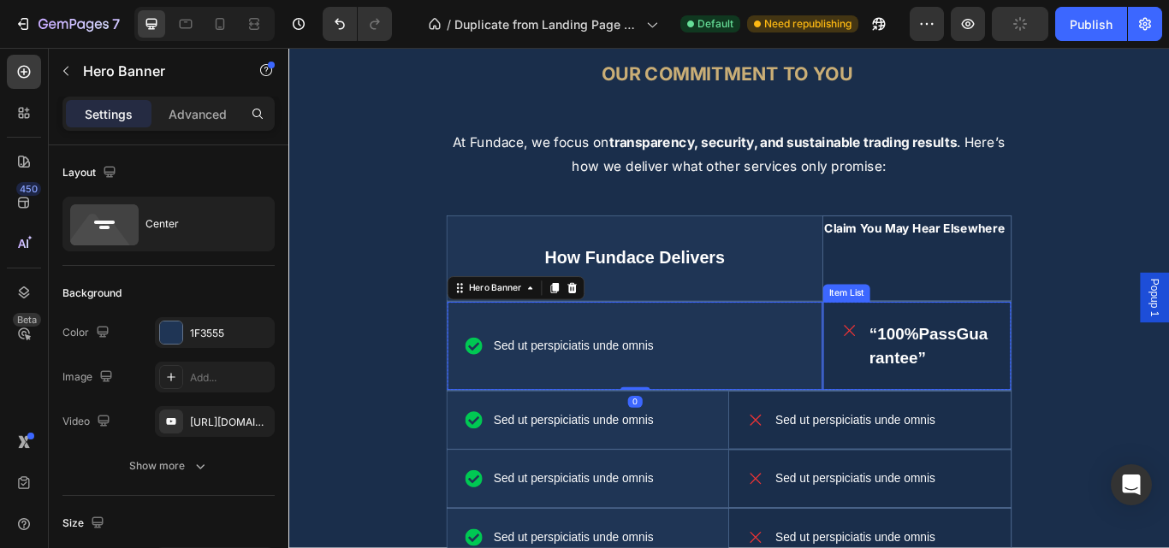
click at [911, 447] on div "“100%PassGuarantee”" at bounding box center [1020, 396] width 219 height 103
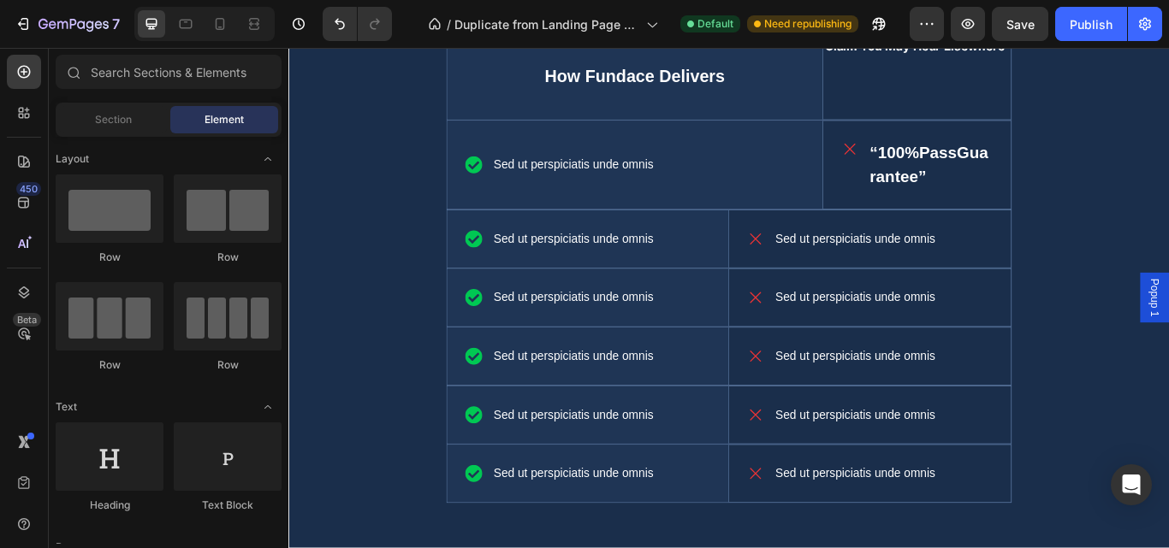
select select "50k-80"
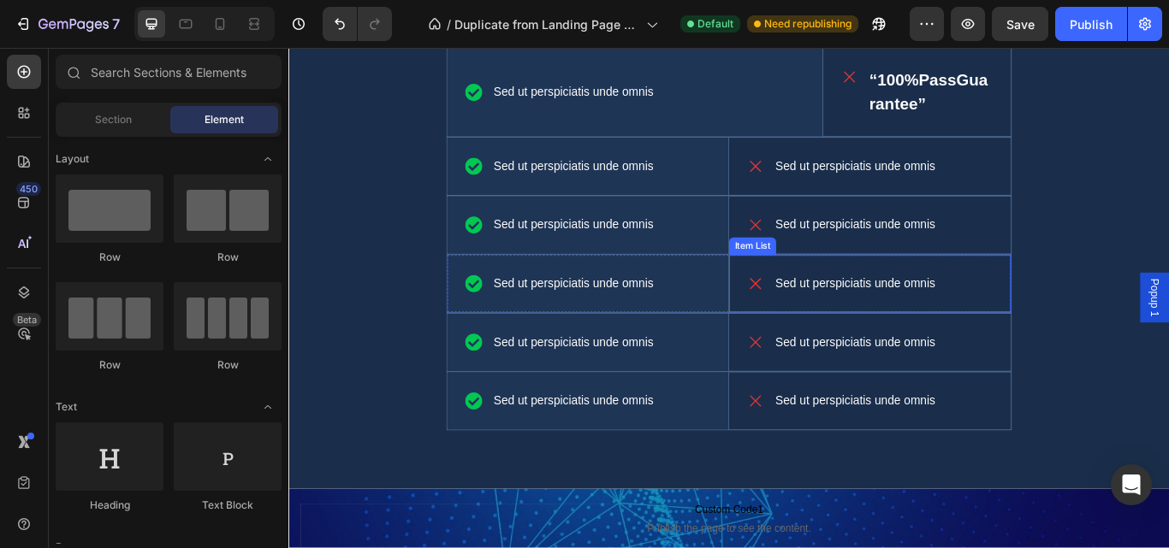
click at [917, 320] on p "Sed ut perspiciatis unde omnis" at bounding box center [949, 323] width 187 height 21
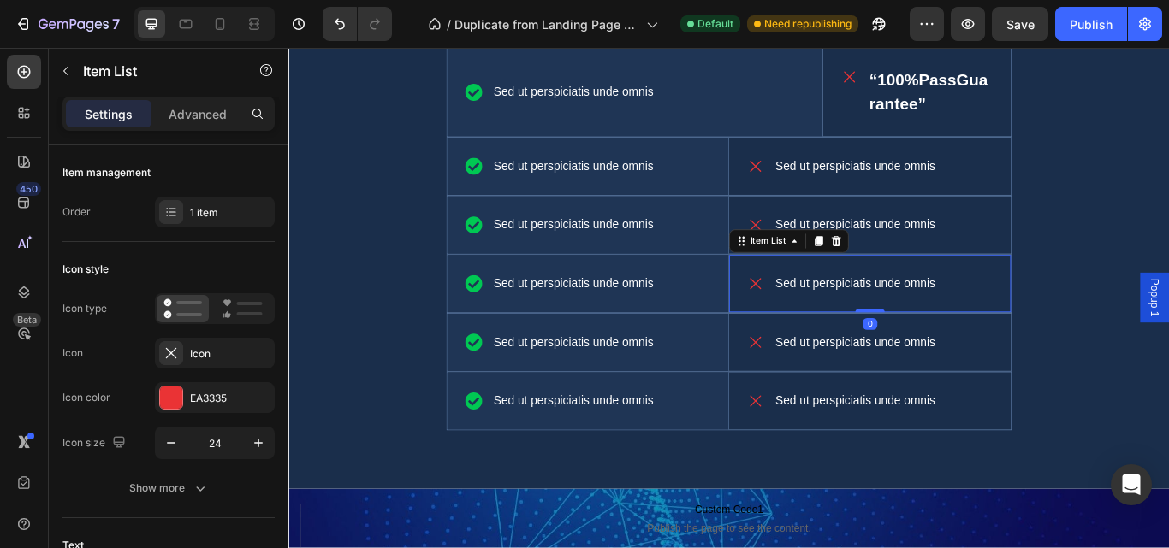
click at [917, 320] on p "Sed ut perspiciatis unde omnis" at bounding box center [949, 323] width 187 height 21
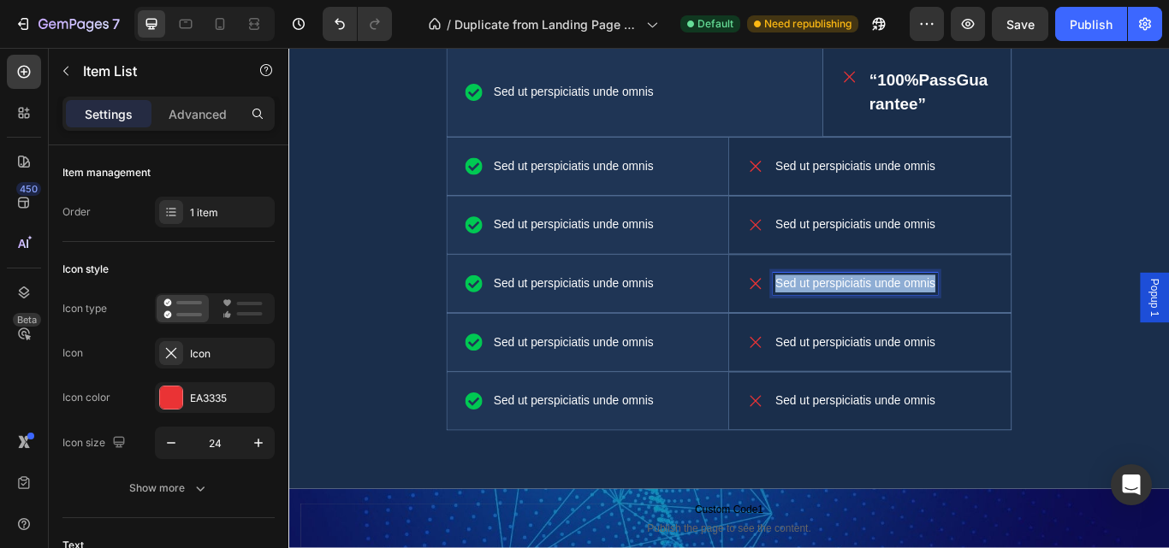
click at [917, 320] on p "Sed ut perspiciatis unde omnis" at bounding box center [949, 323] width 187 height 21
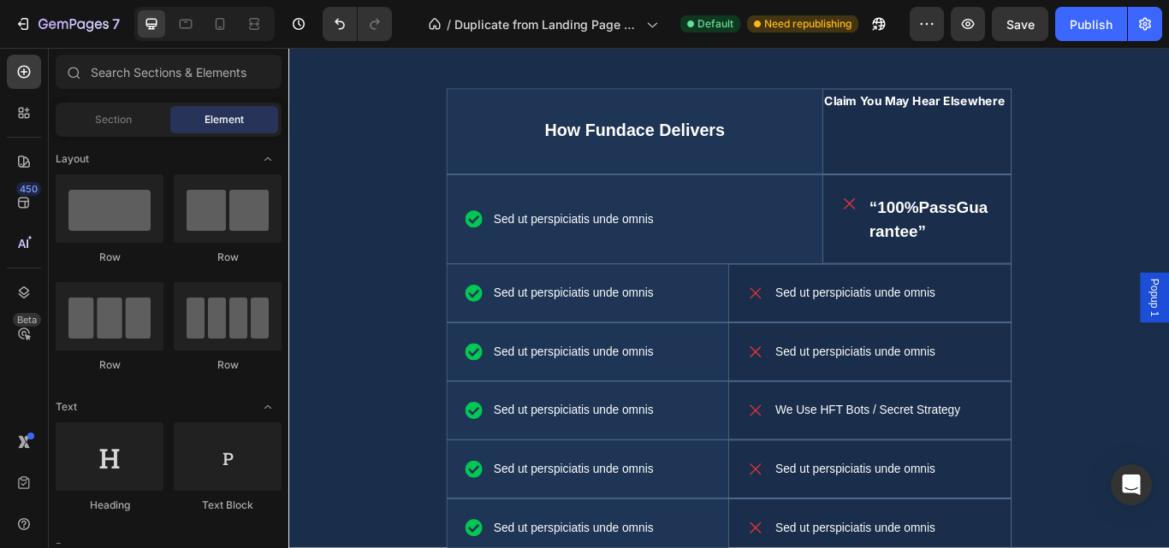
select select "50k-80"
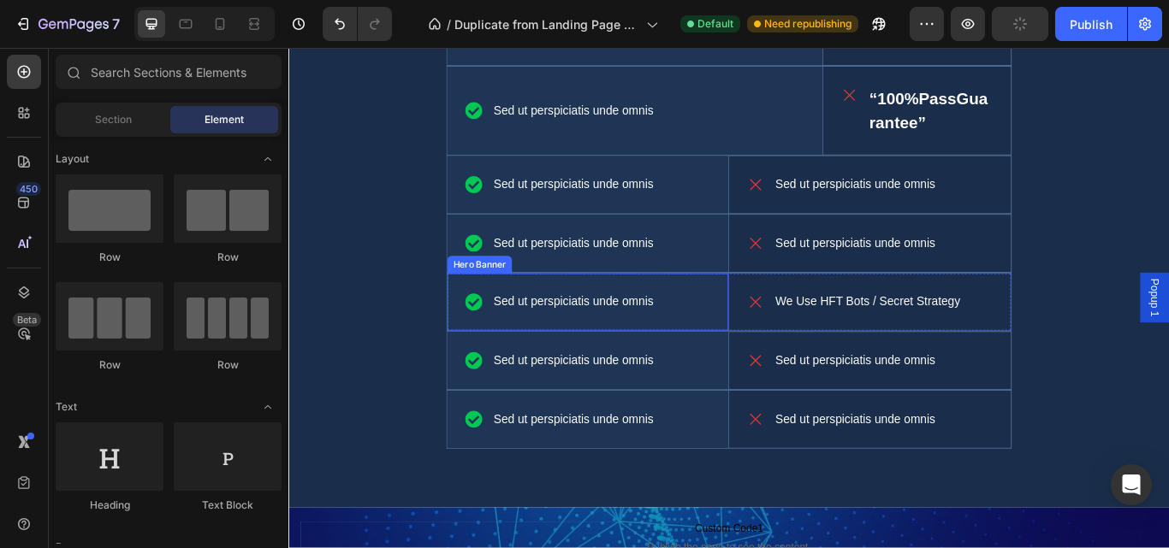
click at [793, 375] on div "Sed ut perspiciatis unde omnis Item List" at bounding box center [637, 344] width 328 height 67
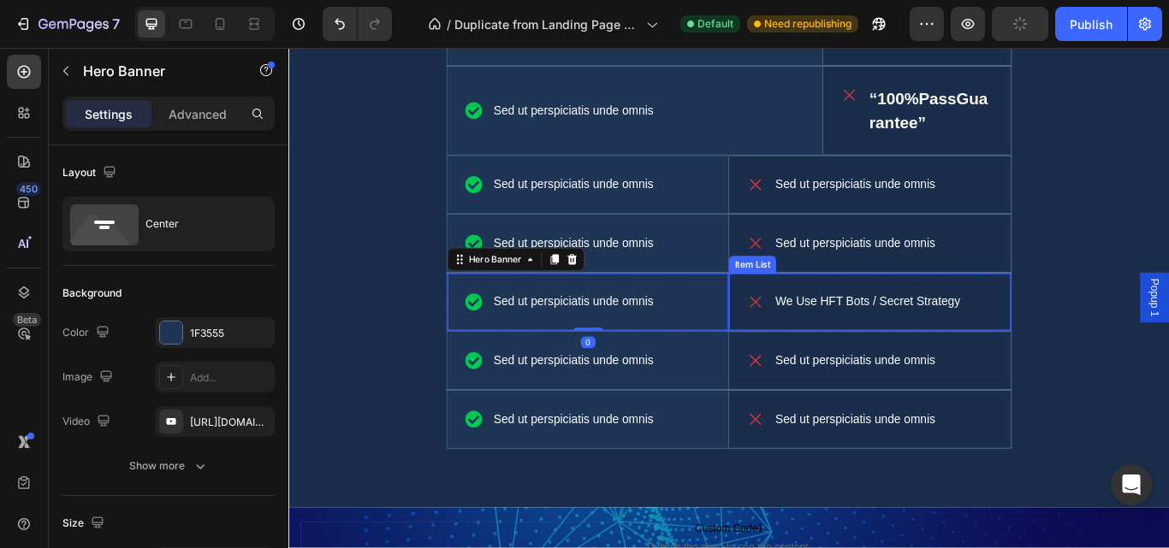
click at [802, 375] on div "We Use HFT Bots / Secret Strategy" at bounding box center [966, 344] width 329 height 67
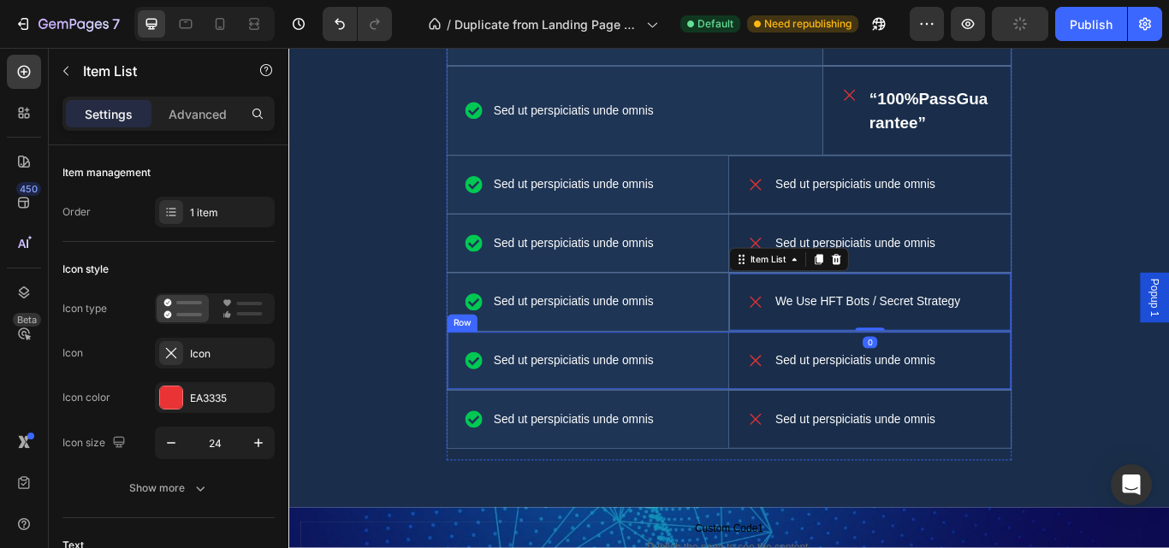
click at [793, 379] on div "Sed ut perspiciatis unde omnis Item List Hero Banner Sed ut perspiciatis unde o…" at bounding box center [801, 413] width 659 height 68
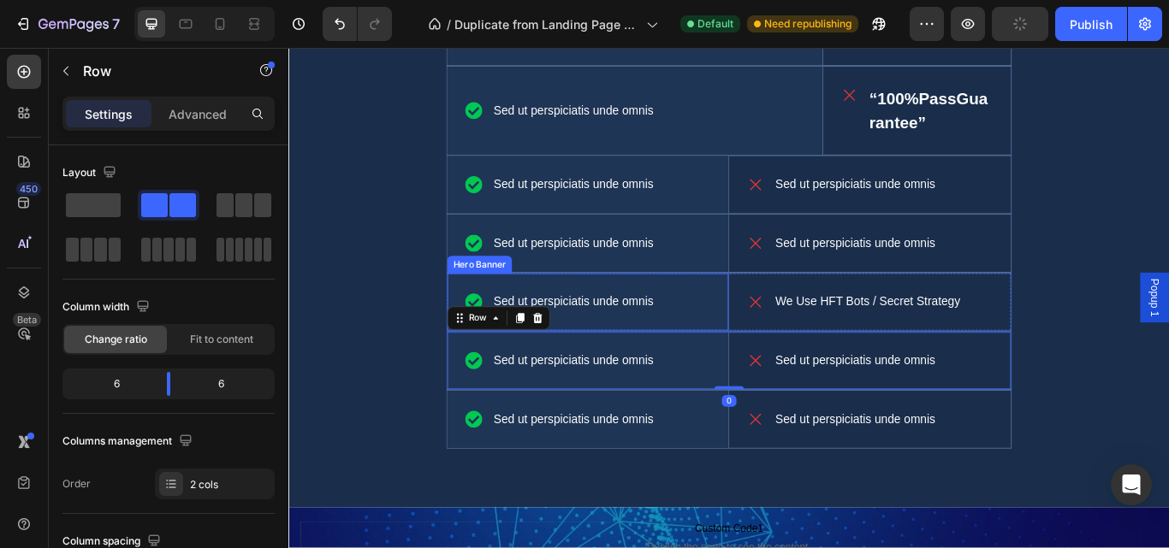
click at [791, 363] on div "Sed ut perspiciatis unde omnis Item List" at bounding box center [637, 344] width 328 height 67
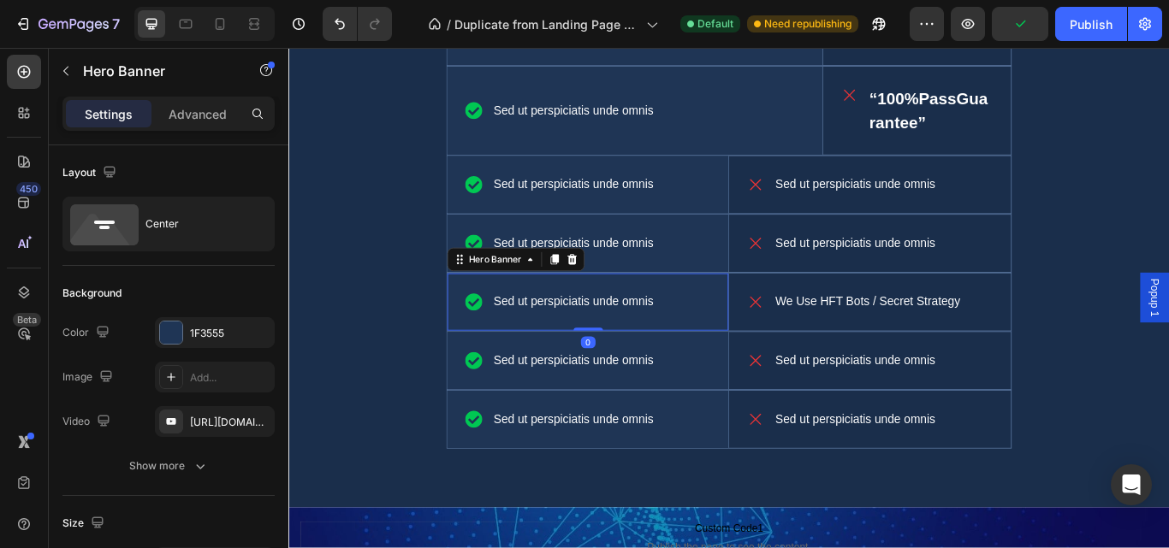
click at [802, 314] on div "We Use HFT Bots / Secret Strategy" at bounding box center [966, 344] width 329 height 67
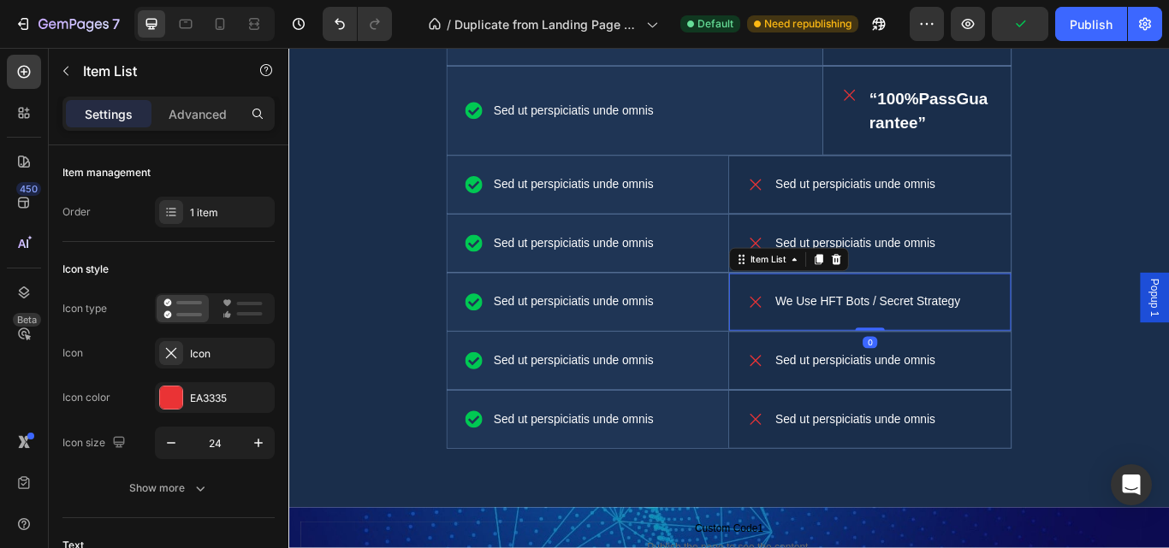
click at [794, 311] on div "Sed ut perspiciatis unde omnis Item List" at bounding box center [637, 344] width 328 height 67
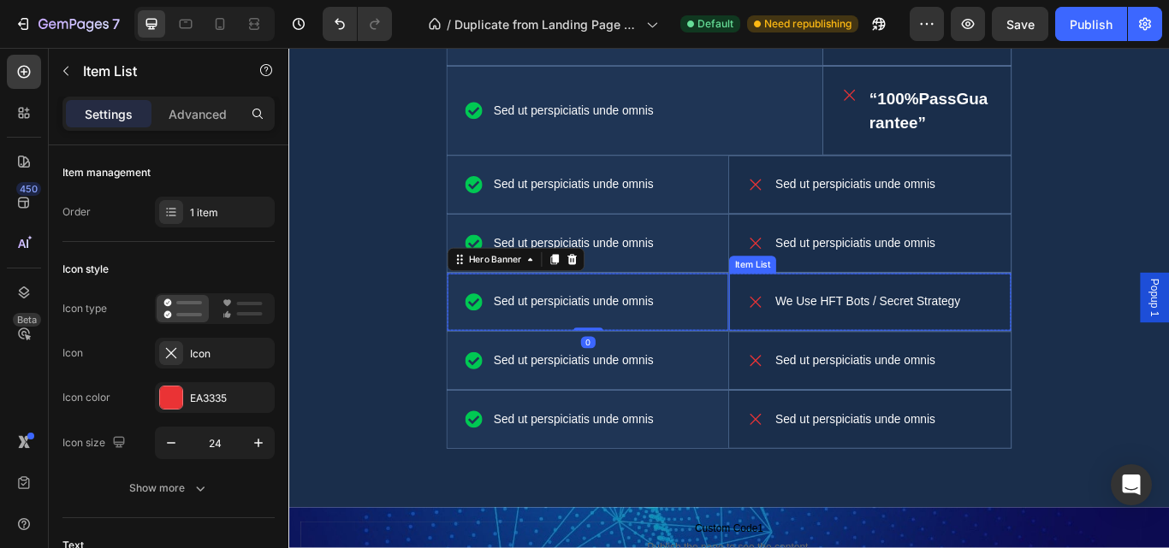
click at [802, 311] on div "We Use HFT Bots / Secret Strategy Item List" at bounding box center [966, 344] width 329 height 67
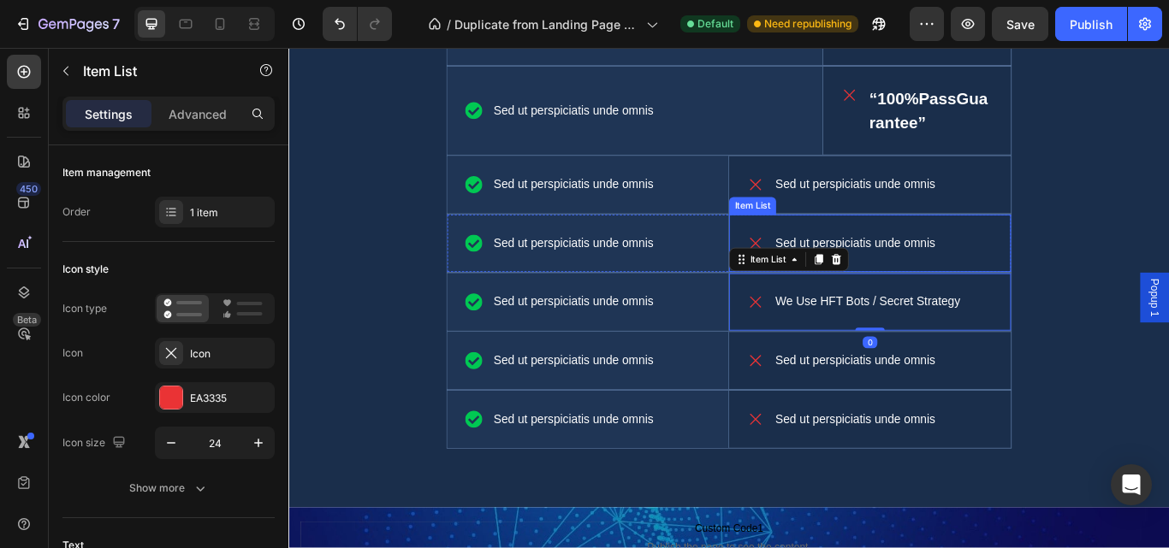
click at [802, 308] on div "Sed ut perspiciatis unde omnis" at bounding box center [966, 276] width 329 height 67
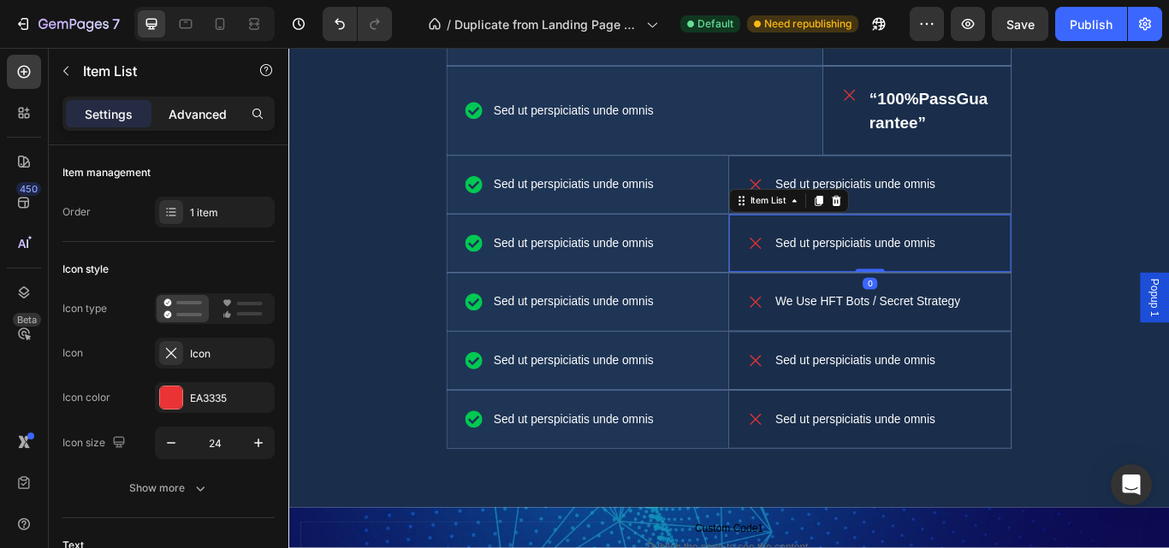
click at [181, 115] on p "Advanced" at bounding box center [198, 114] width 58 height 18
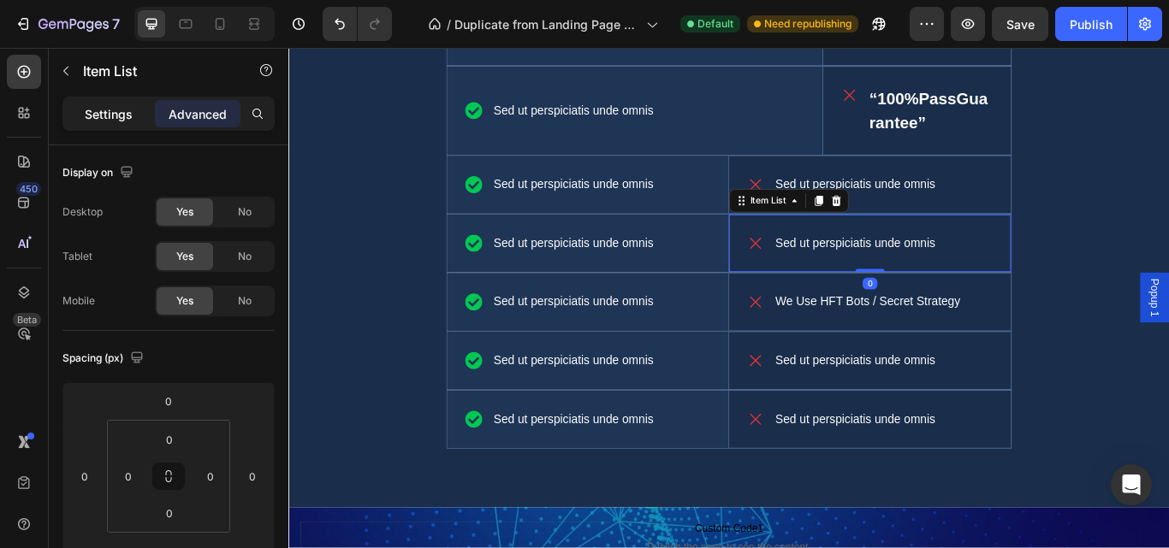
click at [106, 112] on p "Settings" at bounding box center [109, 114] width 48 height 18
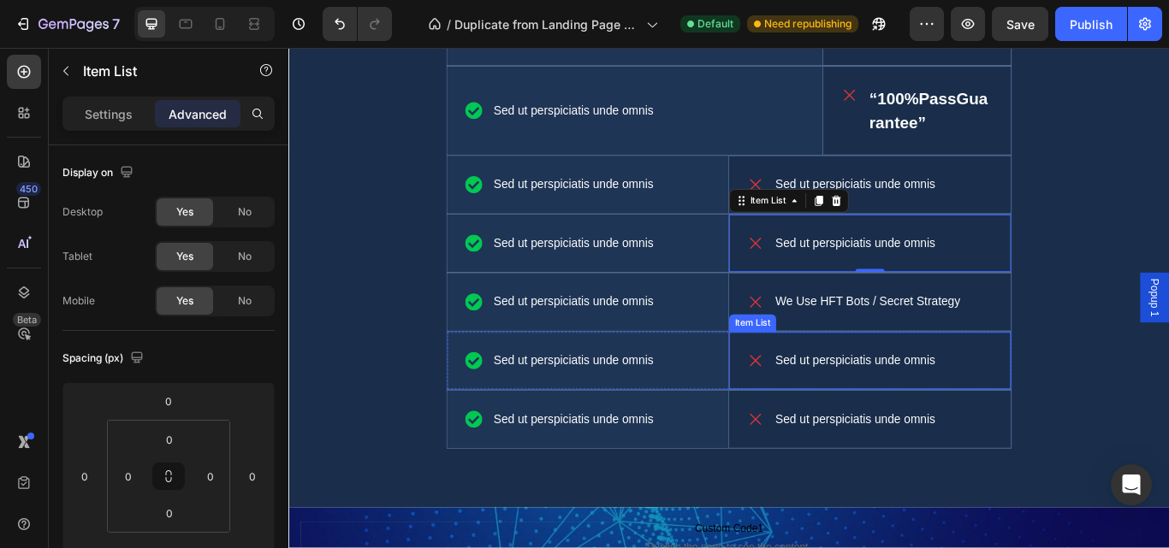
type input "12"
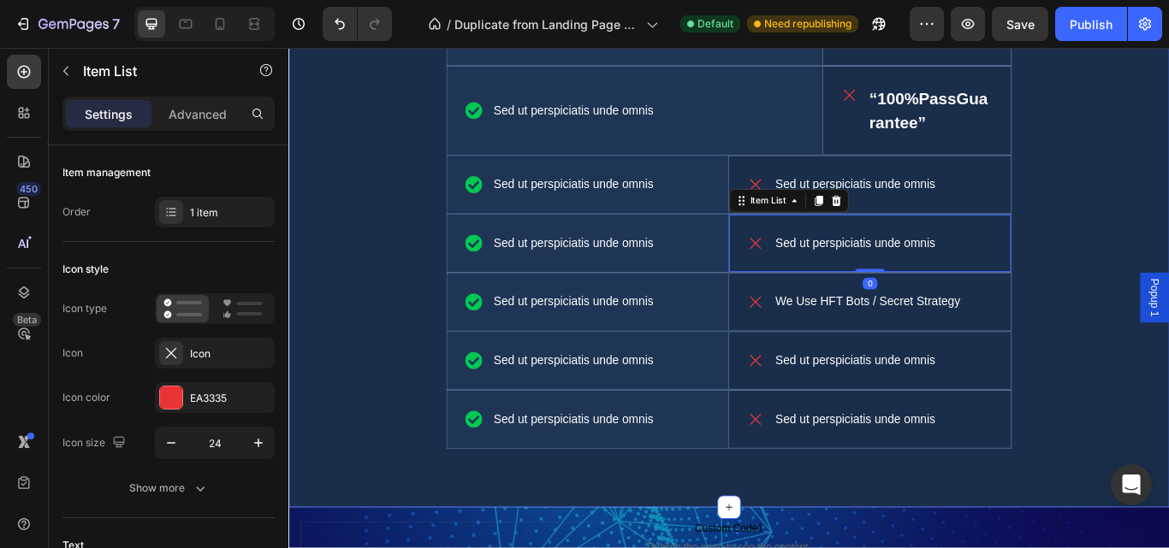
click at [1168, 470] on div "⁠⁠⁠⁠⁠⁠⁠ Our Commitment to You Heading At Fundace, we focus on transparency, sec…" at bounding box center [801, 159] width 1001 height 767
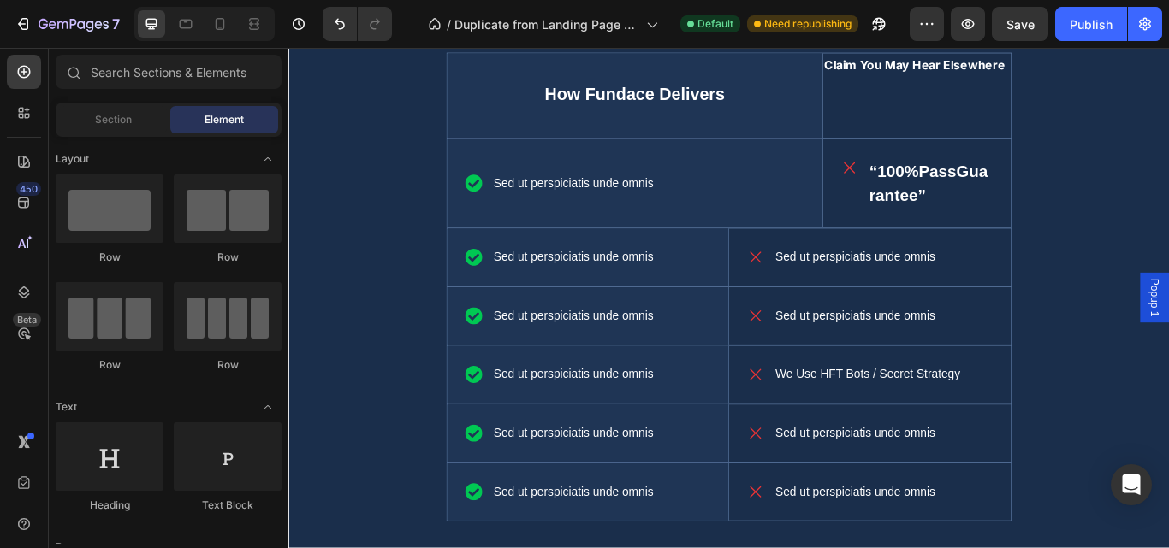
scroll to position [3756, 0]
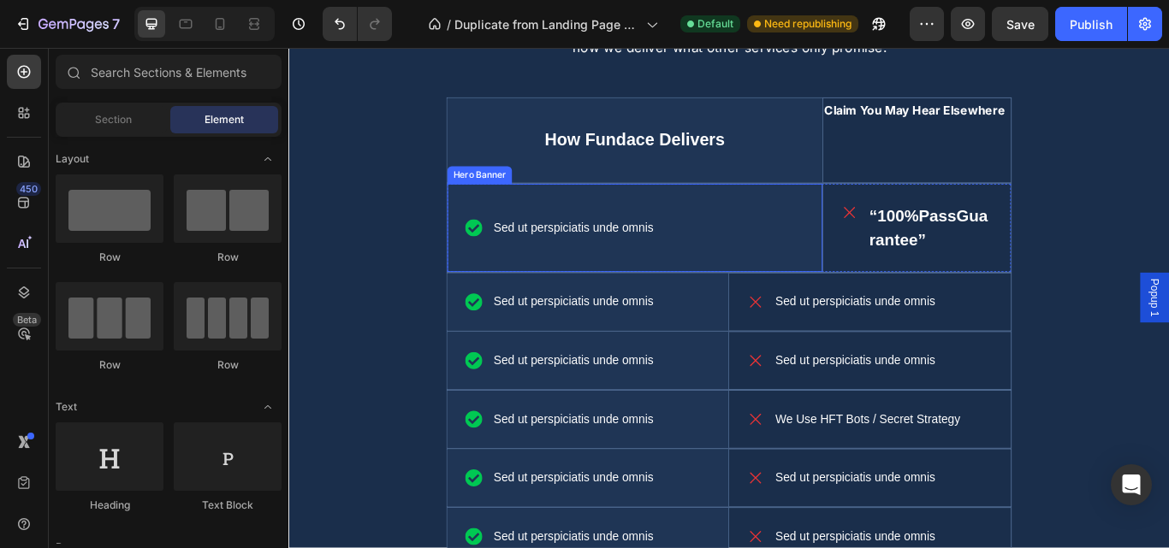
click at [901, 309] on div "Background Image" at bounding box center [691, 258] width 437 height 103
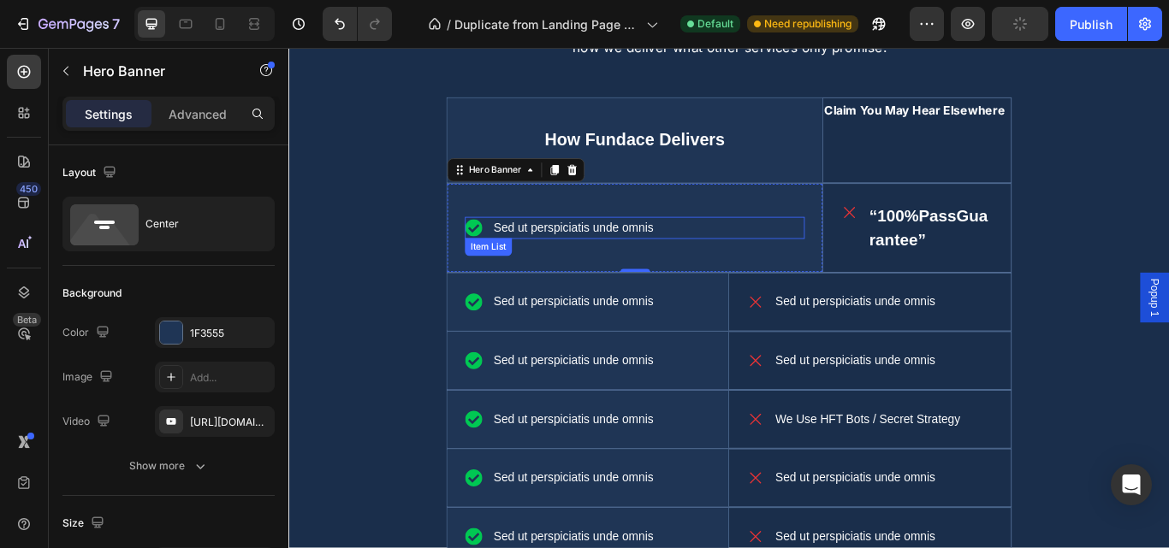
click at [583, 252] on p "Sed ut perspiciatis unde omnis" at bounding box center [620, 258] width 187 height 21
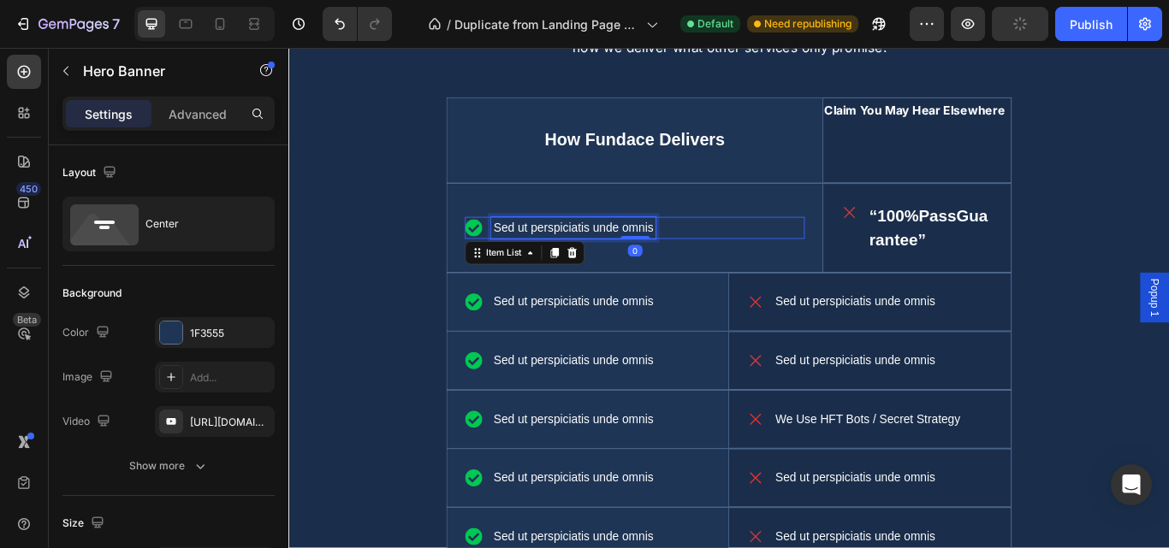
click at [583, 252] on p "Sed ut perspiciatis unde omnis" at bounding box center [620, 258] width 187 height 21
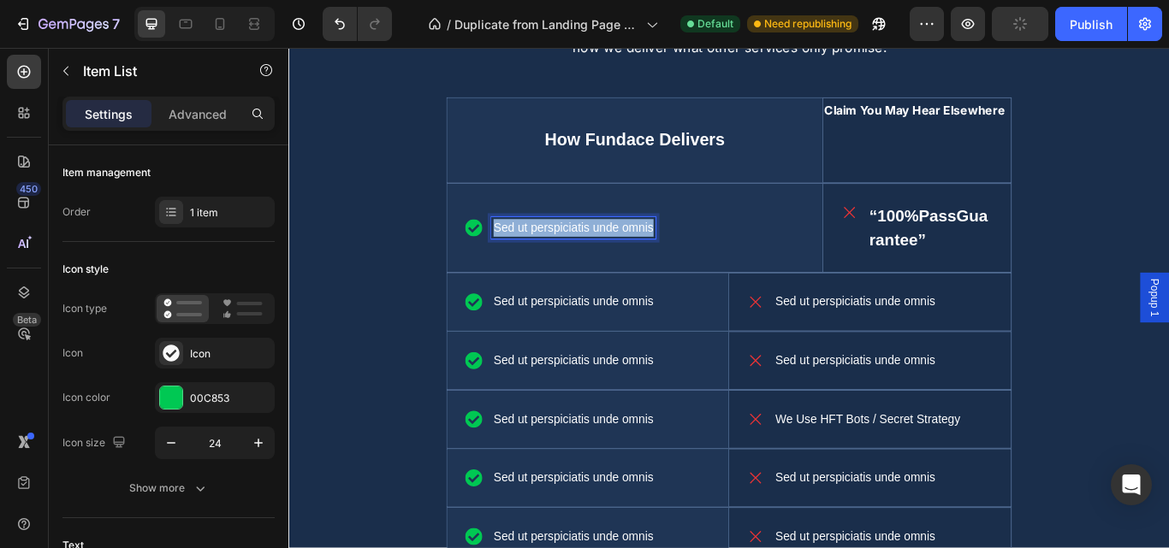
click at [583, 252] on p "Sed ut perspiciatis unde omnis" at bounding box center [620, 258] width 187 height 21
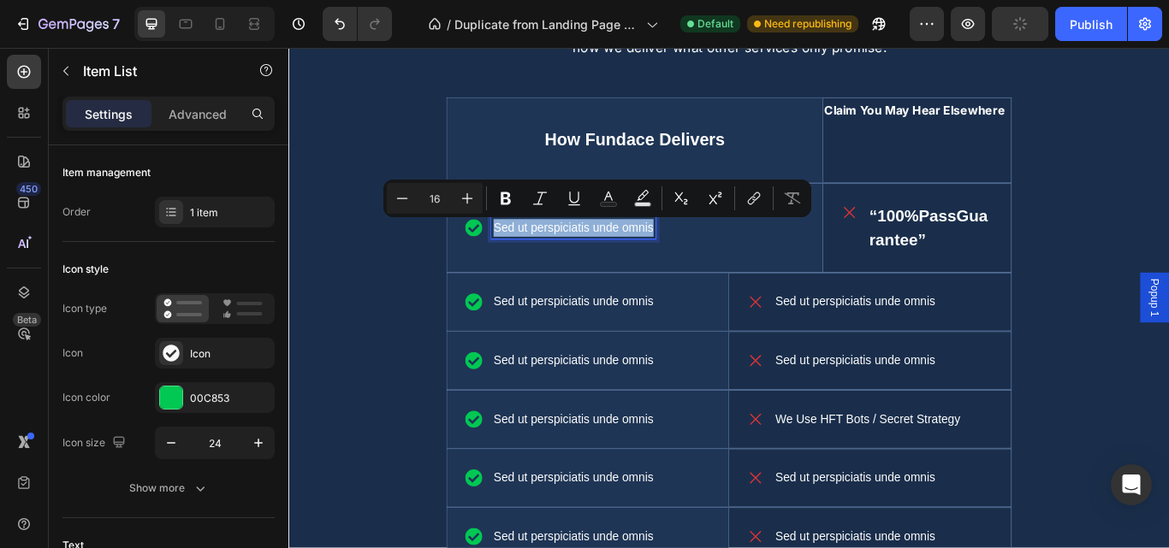
scroll to position [3746, 0]
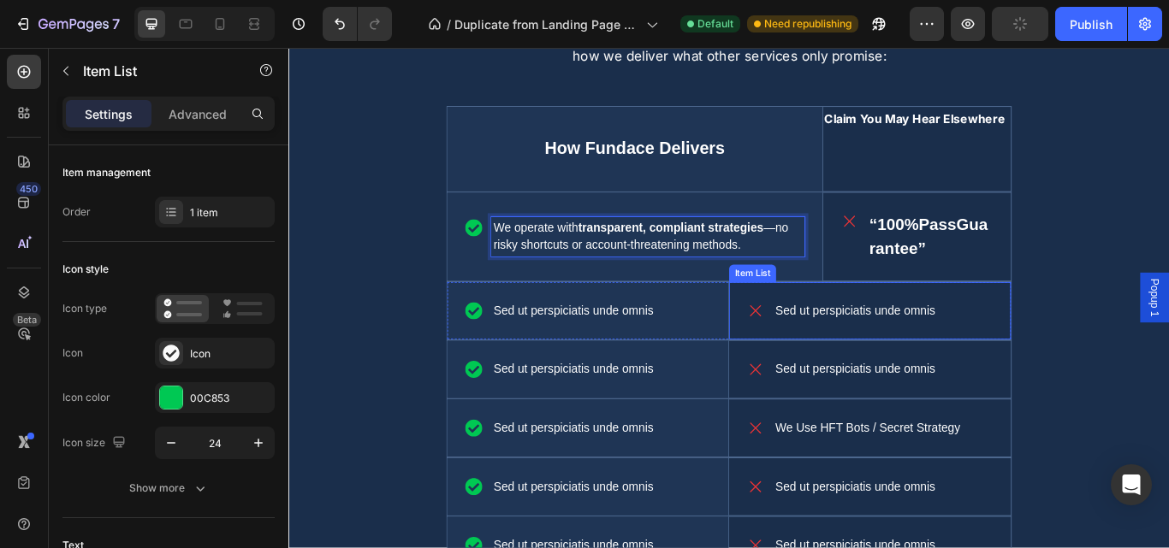
click at [911, 318] on div "“100%PassGuarantee”" at bounding box center [1020, 268] width 219 height 103
